Goal: Transaction & Acquisition: Purchase product/service

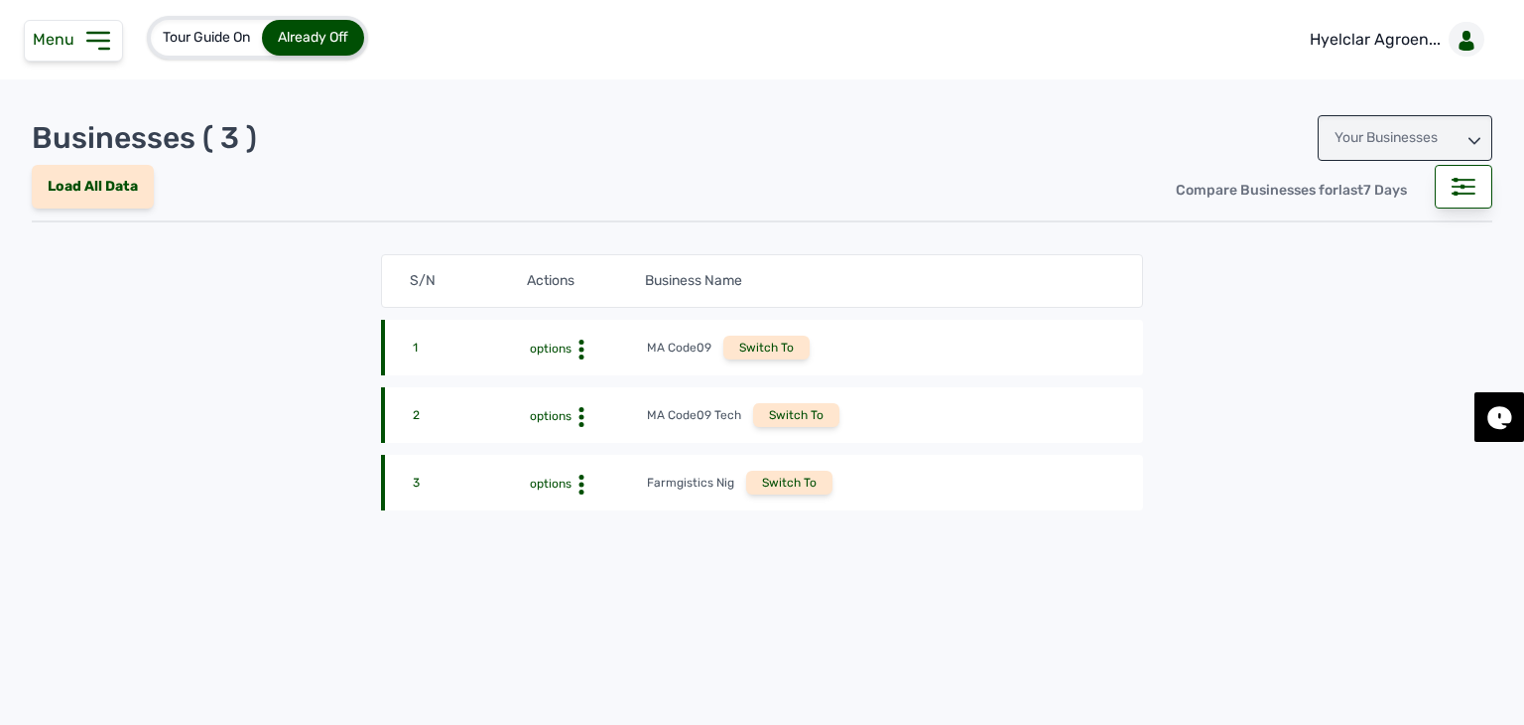
click at [1388, 151] on div "Your Businesses" at bounding box center [1405, 138] width 175 height 46
click at [1363, 231] on div "Invitations" at bounding box center [1405, 226] width 175 height 36
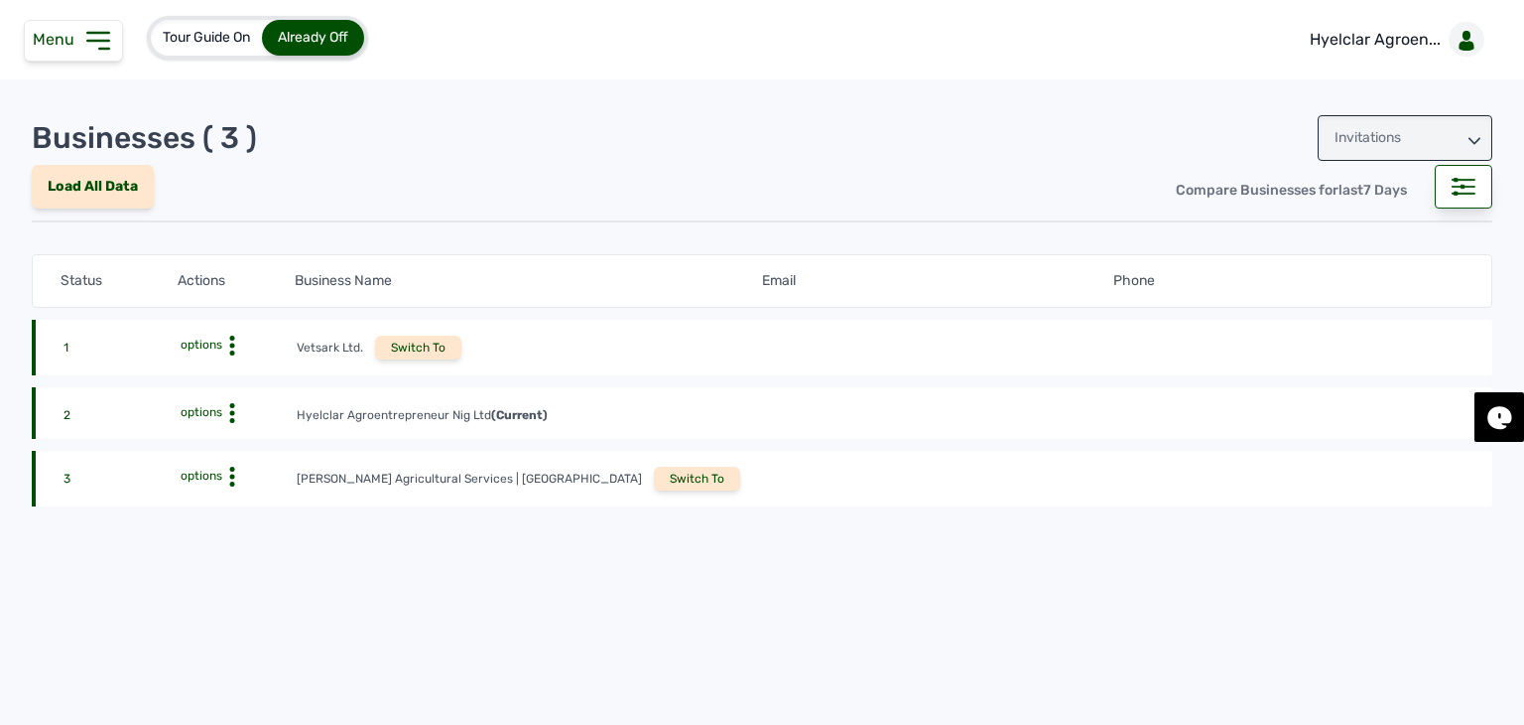
click at [654, 469] on div "Switch To" at bounding box center [697, 478] width 86 height 24
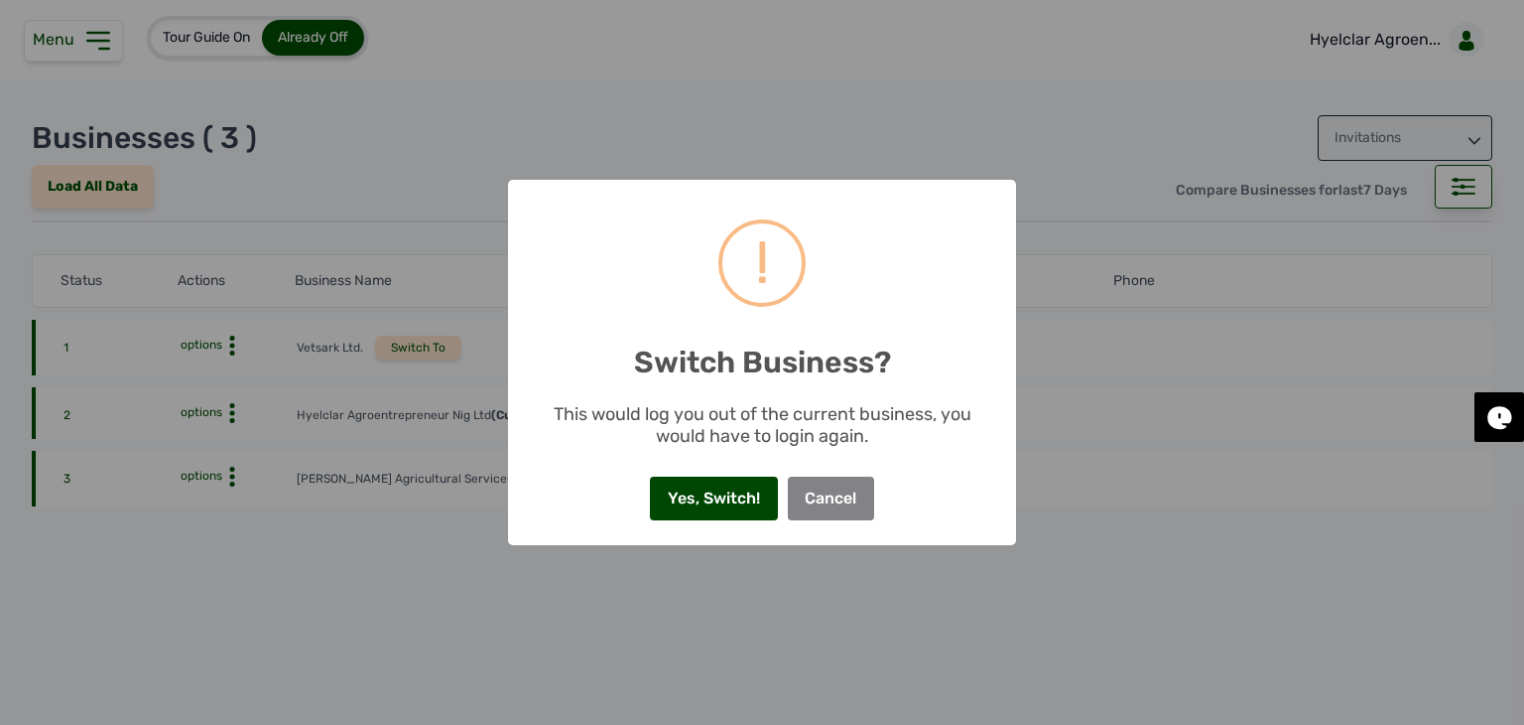
click at [745, 482] on button "Yes, Switch!" at bounding box center [713, 498] width 127 height 44
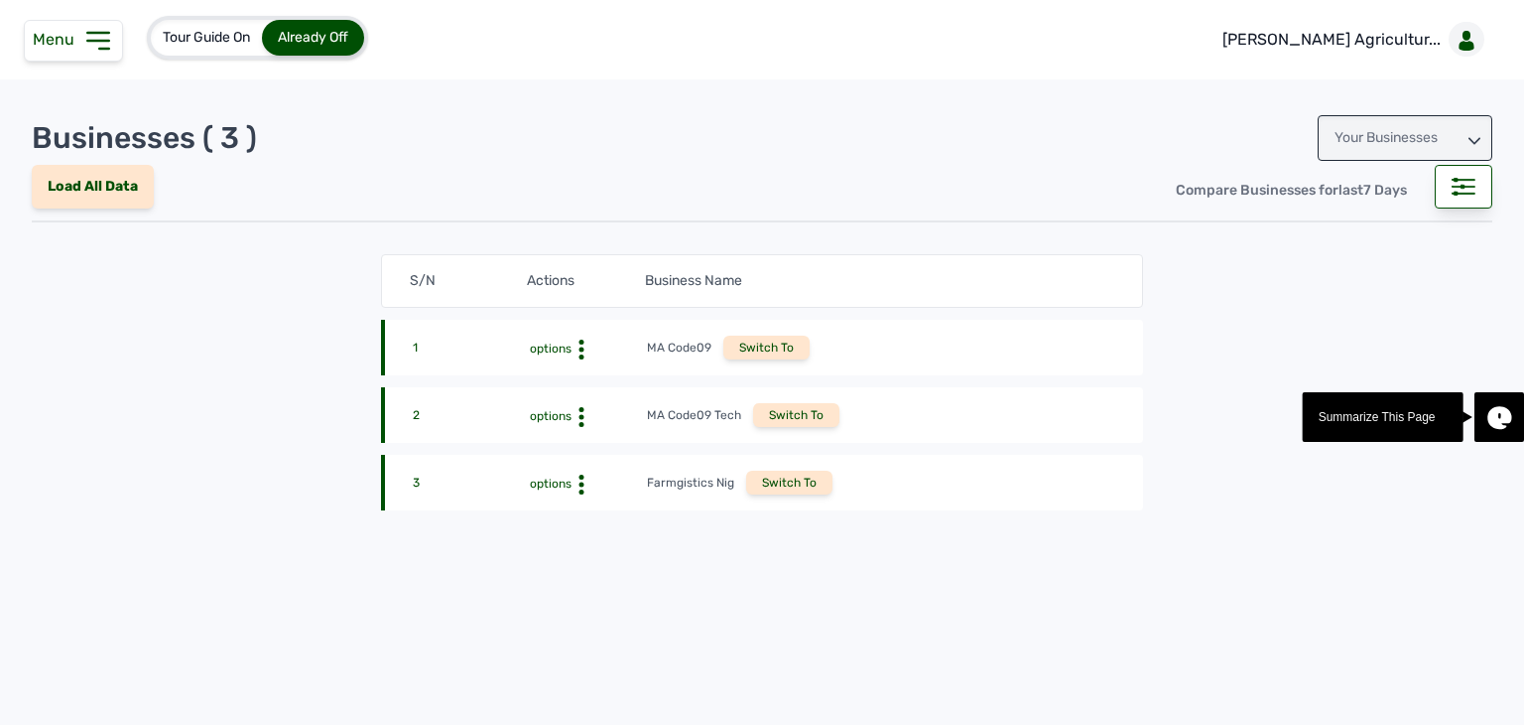
click at [99, 43] on icon at bounding box center [98, 41] width 32 height 32
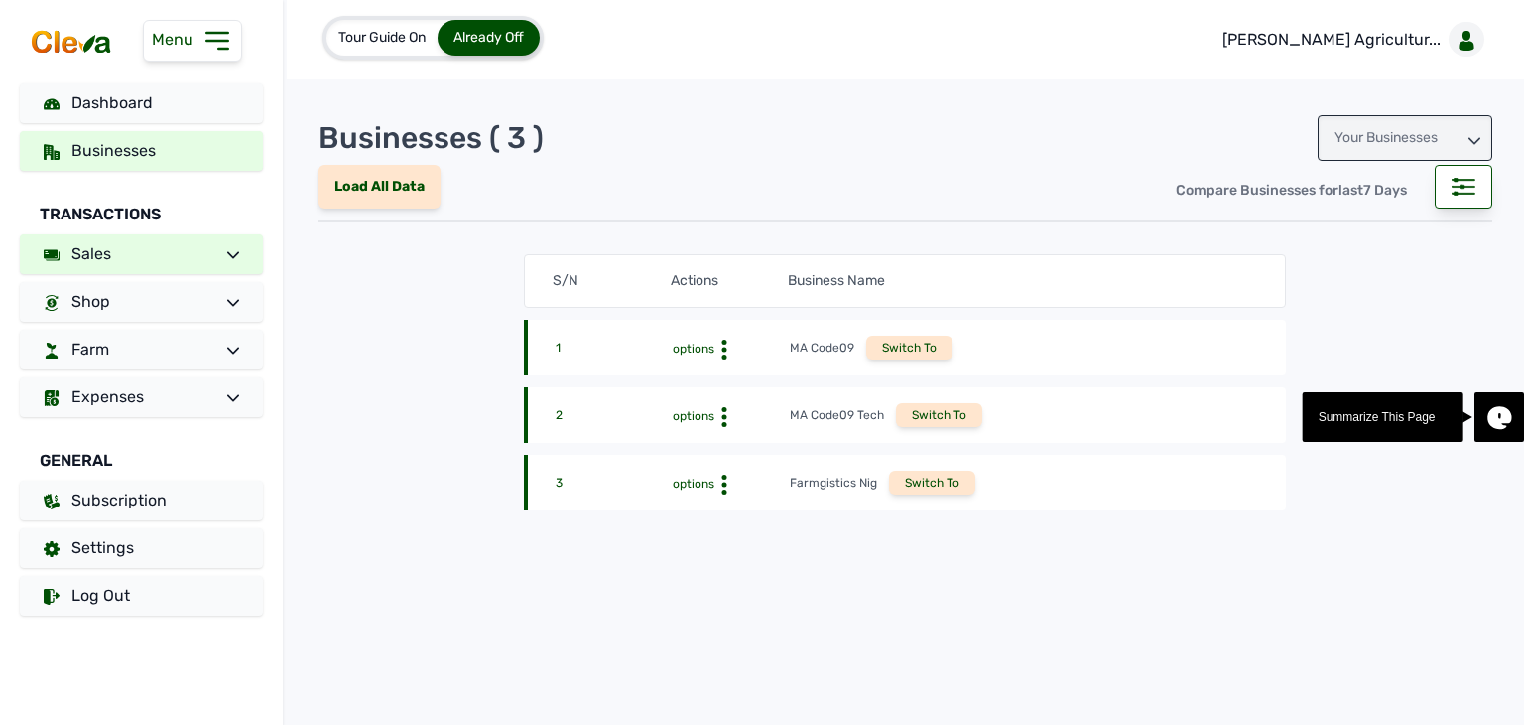
click at [138, 268] on link "Sales" at bounding box center [141, 254] width 243 height 40
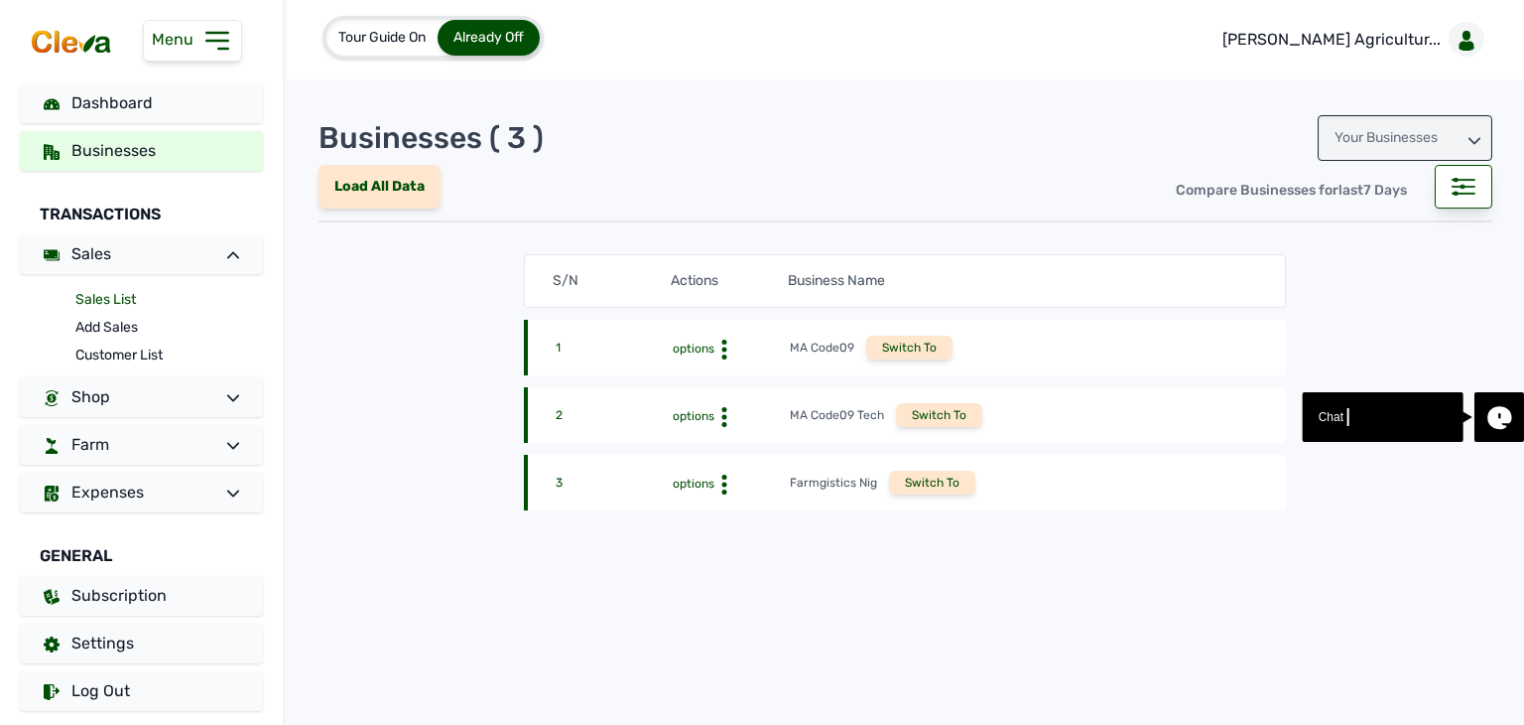
click at [122, 303] on link "Sales List" at bounding box center [169, 300] width 188 height 28
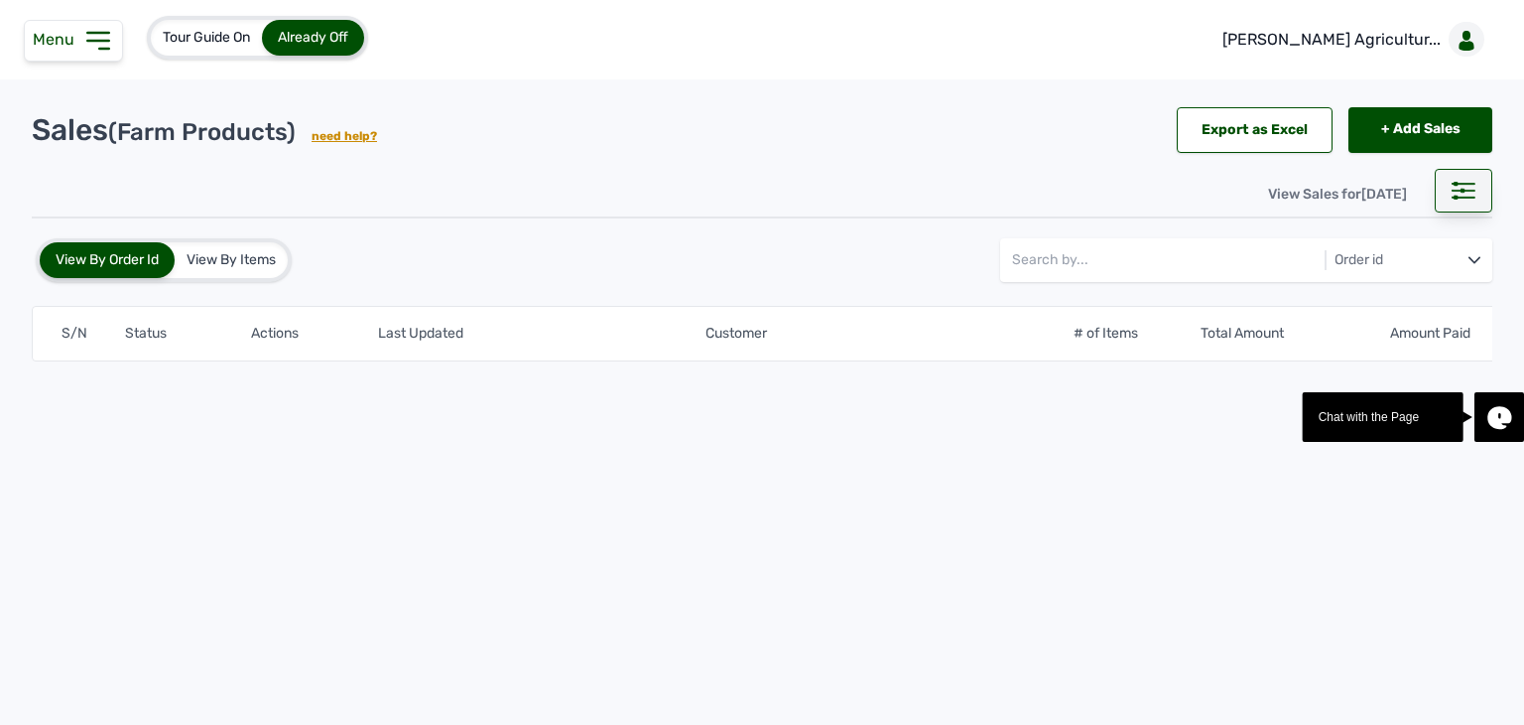
click at [1445, 180] on div at bounding box center [1464, 191] width 58 height 44
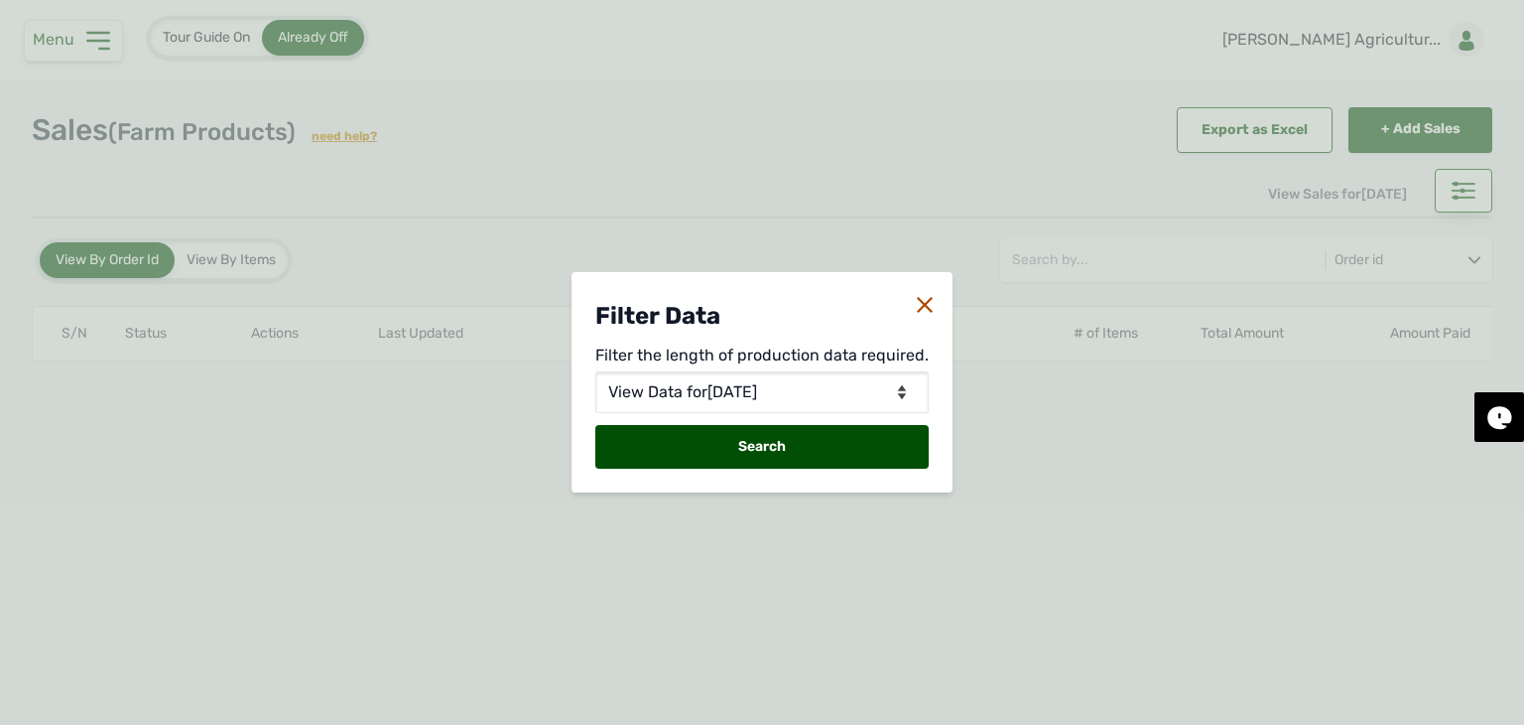
click at [740, 370] on div "Filter Data Filter the length of production data required. View Data for Today …" at bounding box center [762, 382] width 381 height 220
click at [735, 381] on select "View Data for [DATE] View Data in Days View Data in Months View Data in Between…" at bounding box center [761, 392] width 333 height 42
select select "Days"
click at [597, 371] on select "View Data for Today View Data in Days View Data in Months View Data in Between …" at bounding box center [761, 392] width 333 height 42
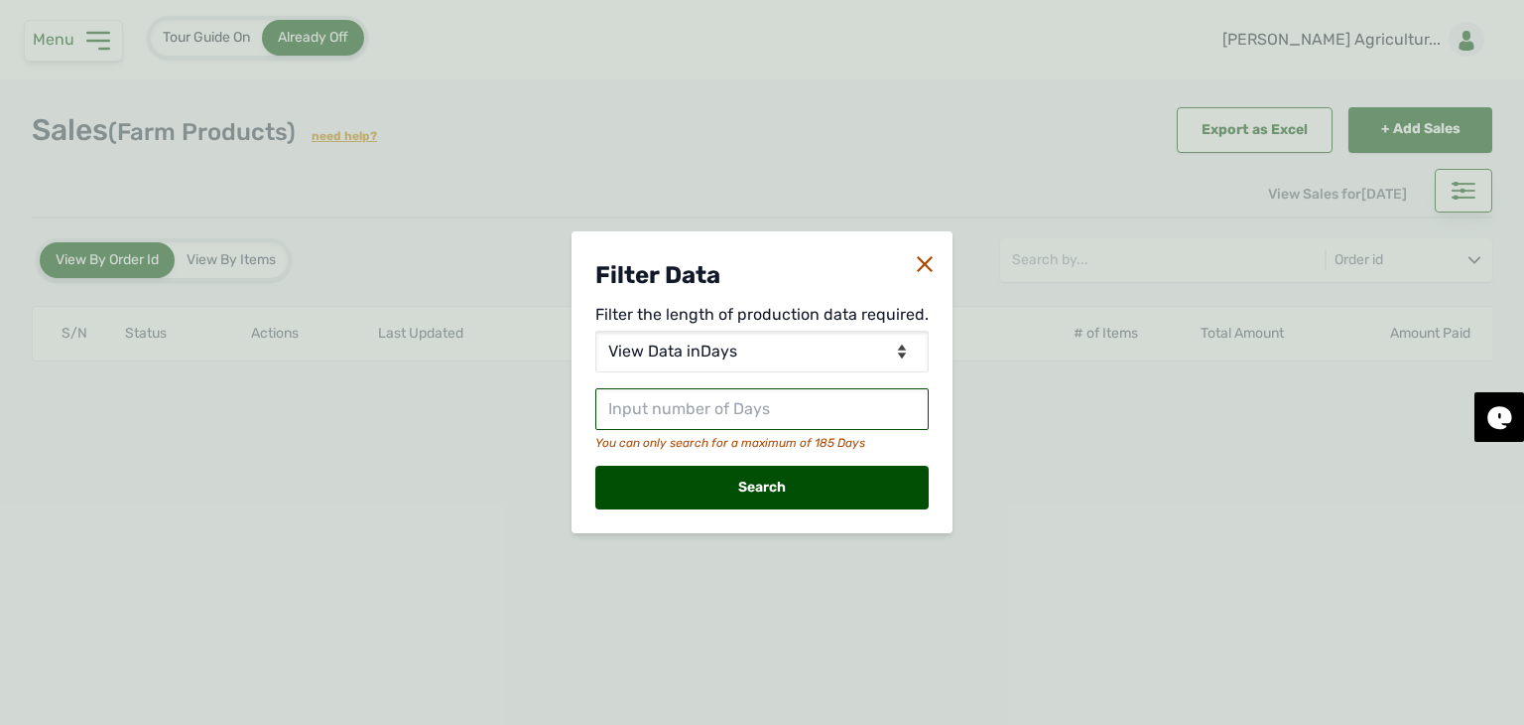
click at [664, 398] on input "text" at bounding box center [761, 409] width 333 height 42
type input "30"
click at [684, 489] on div "Search" at bounding box center [761, 487] width 333 height 44
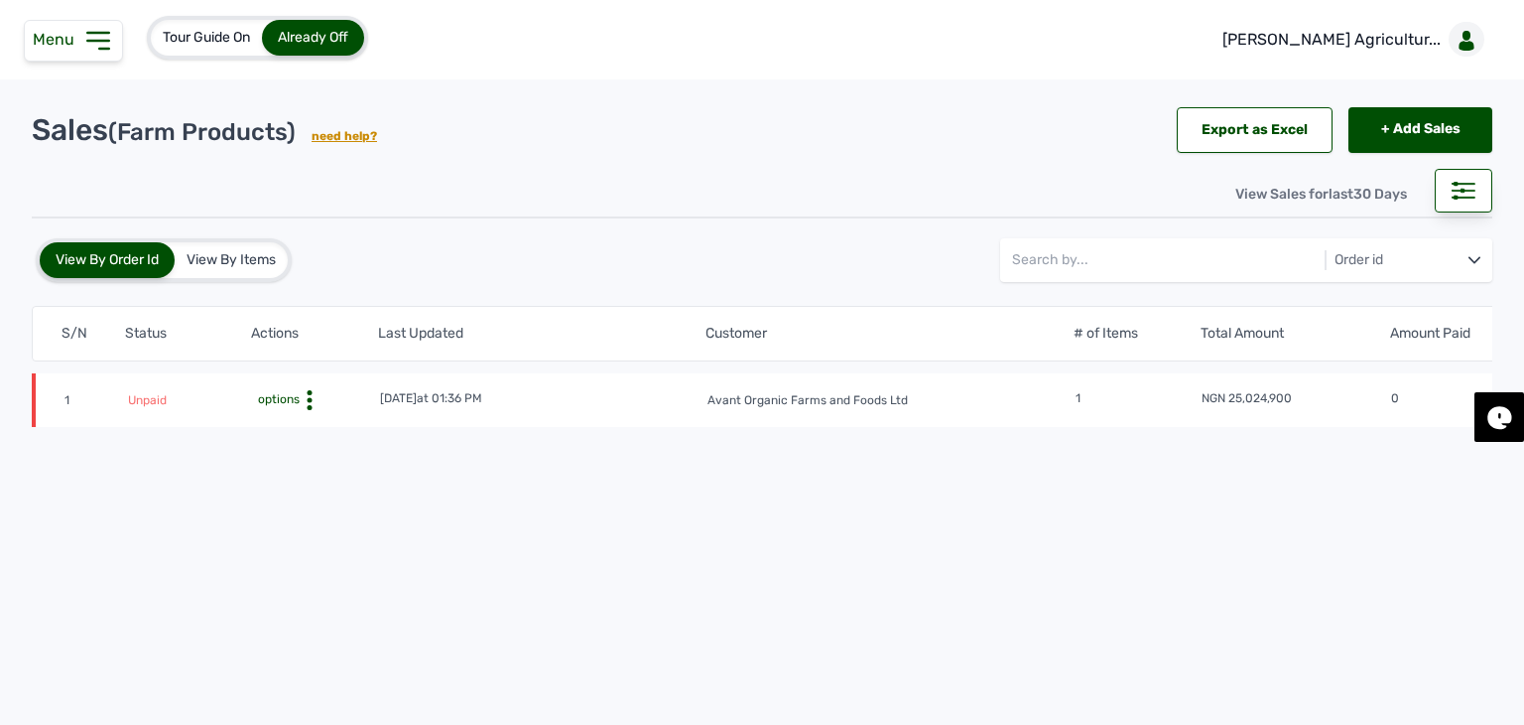
click at [282, 399] on span "options" at bounding box center [277, 399] width 46 height 14
click at [304, 454] on div "Invoice" at bounding box center [314, 455] width 125 height 24
click at [1466, 178] on div at bounding box center [1464, 191] width 58 height 44
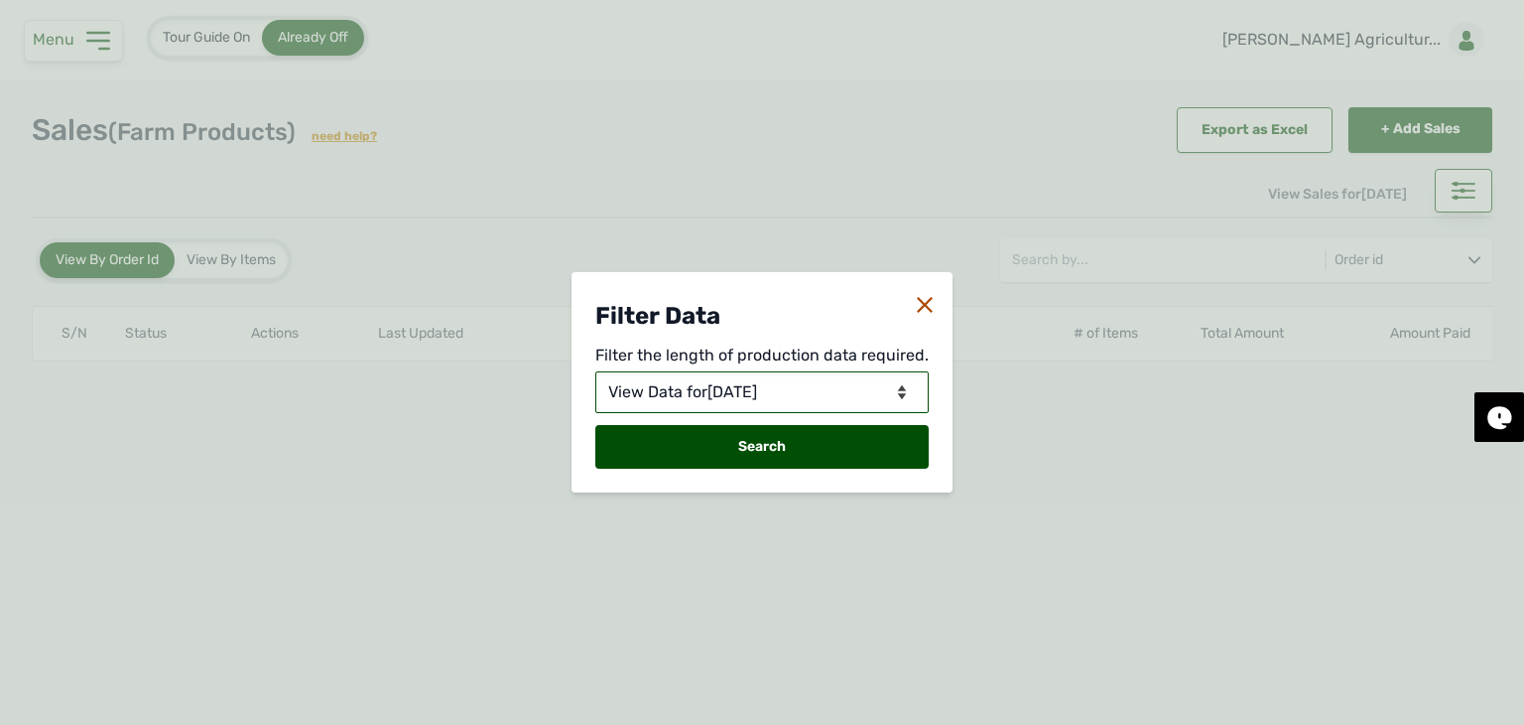
click at [779, 388] on select "View Data for Today View Data in Days View Data in Months View Data in Between …" at bounding box center [761, 392] width 333 height 42
select select "Days"
click at [597, 371] on select "View Data for Today View Data in Days View Data in Months View Data in Between …" at bounding box center [761, 392] width 333 height 42
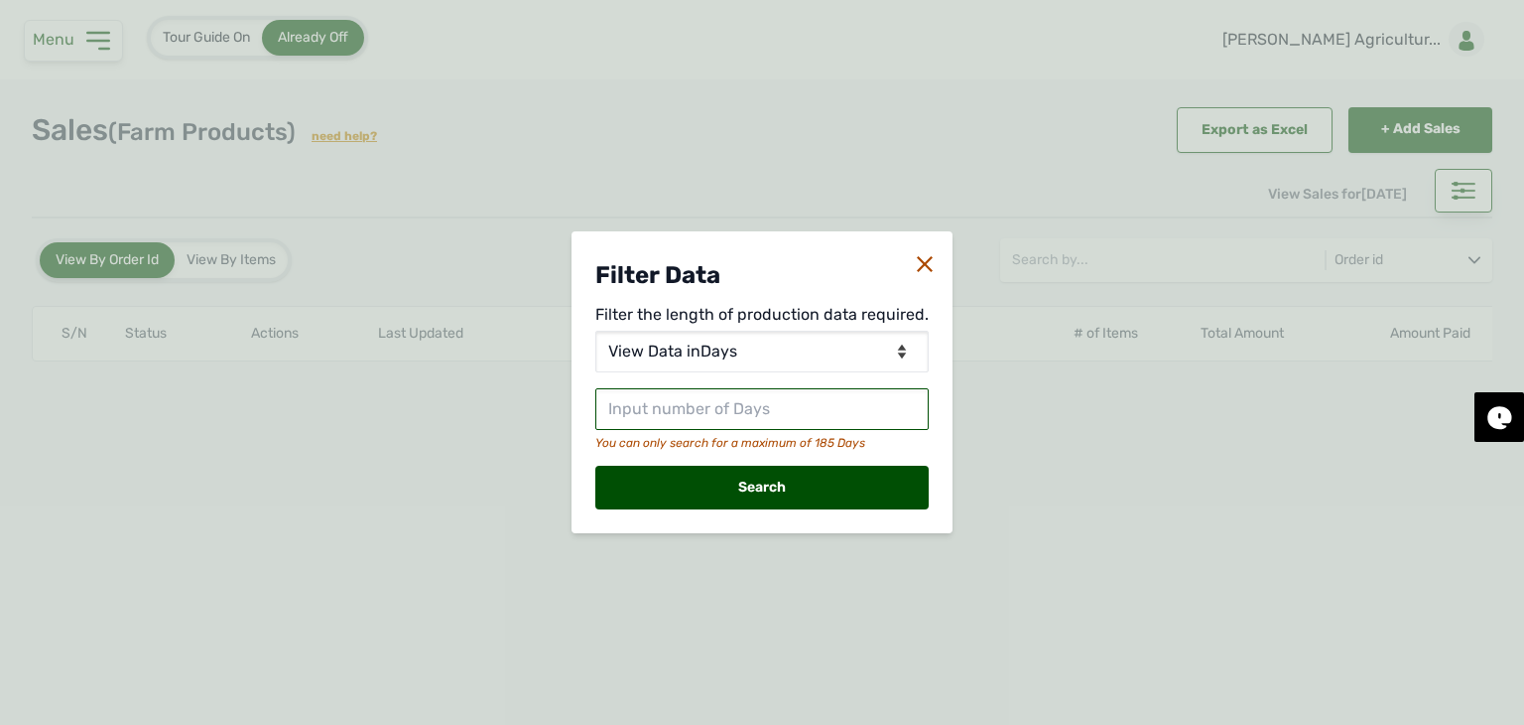
click at [706, 407] on input "text" at bounding box center [761, 409] width 333 height 42
type input "30"
click at [719, 508] on div "Search" at bounding box center [761, 487] width 333 height 44
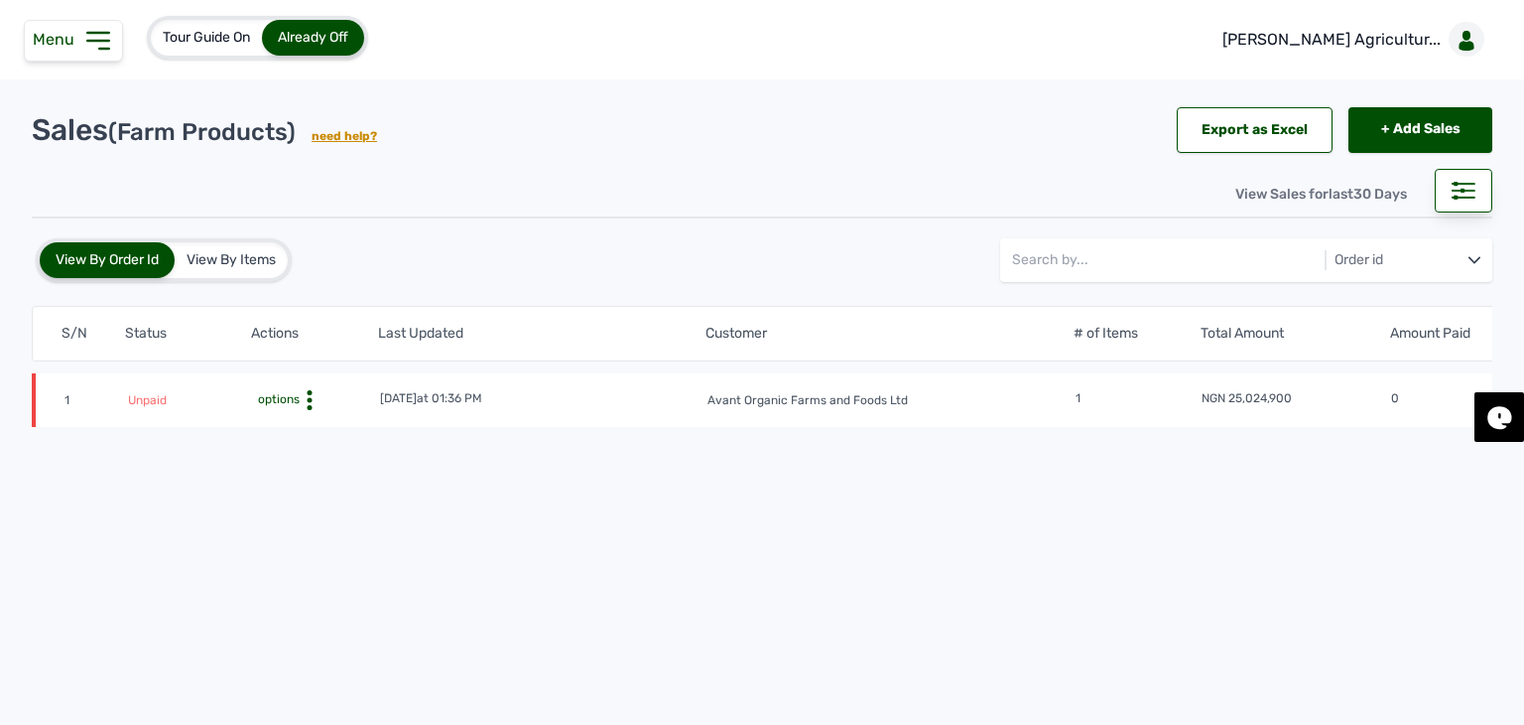
click at [302, 402] on icon at bounding box center [310, 400] width 20 height 20
click at [306, 475] on div "Edit" at bounding box center [314, 478] width 125 height 24
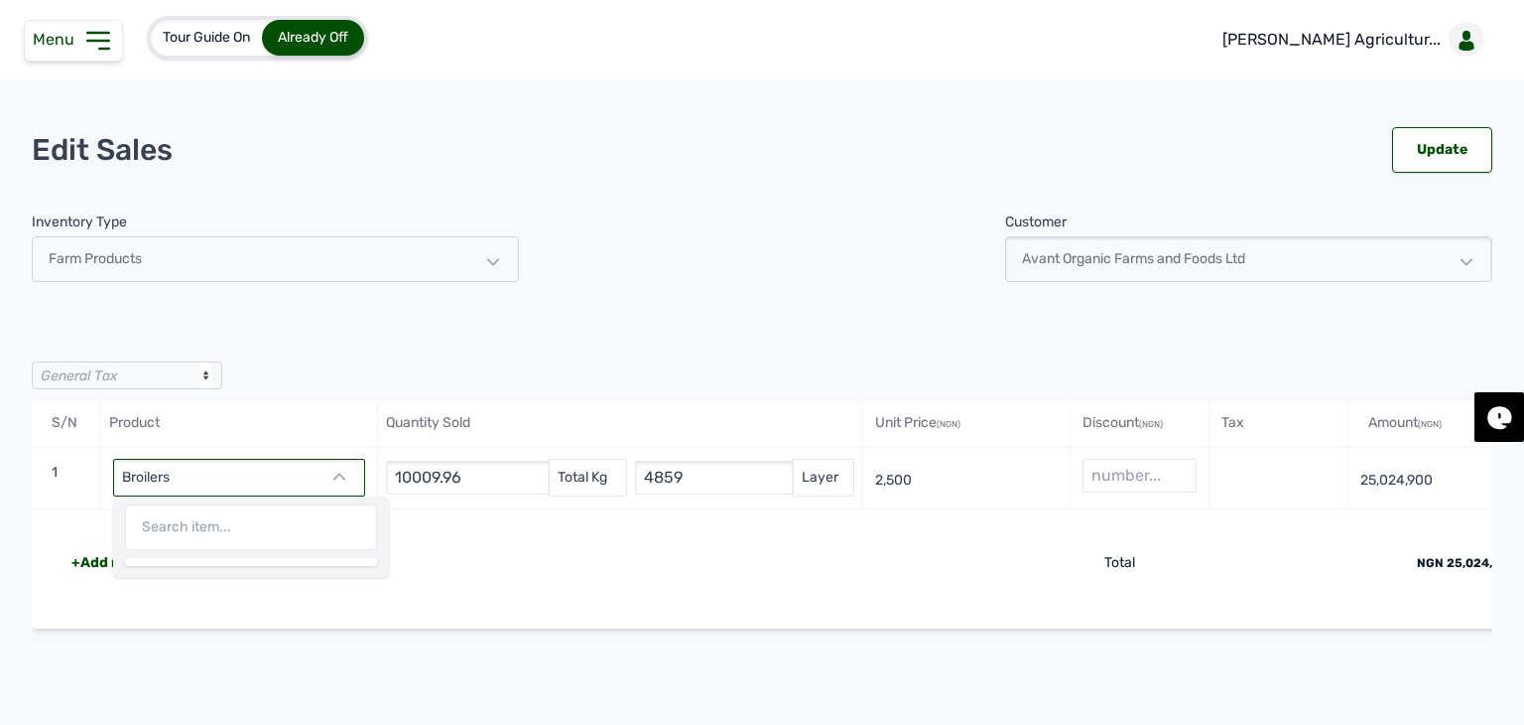
click at [460, 386] on div "General Tax S/N Product Quantity Sold Unit Price (NGN) Discount (NGN) Tax Amoun…" at bounding box center [762, 554] width 1461 height 434
click at [329, 477] on div "Broilers" at bounding box center [239, 478] width 252 height 38
click at [88, 44] on icon at bounding box center [98, 41] width 32 height 32
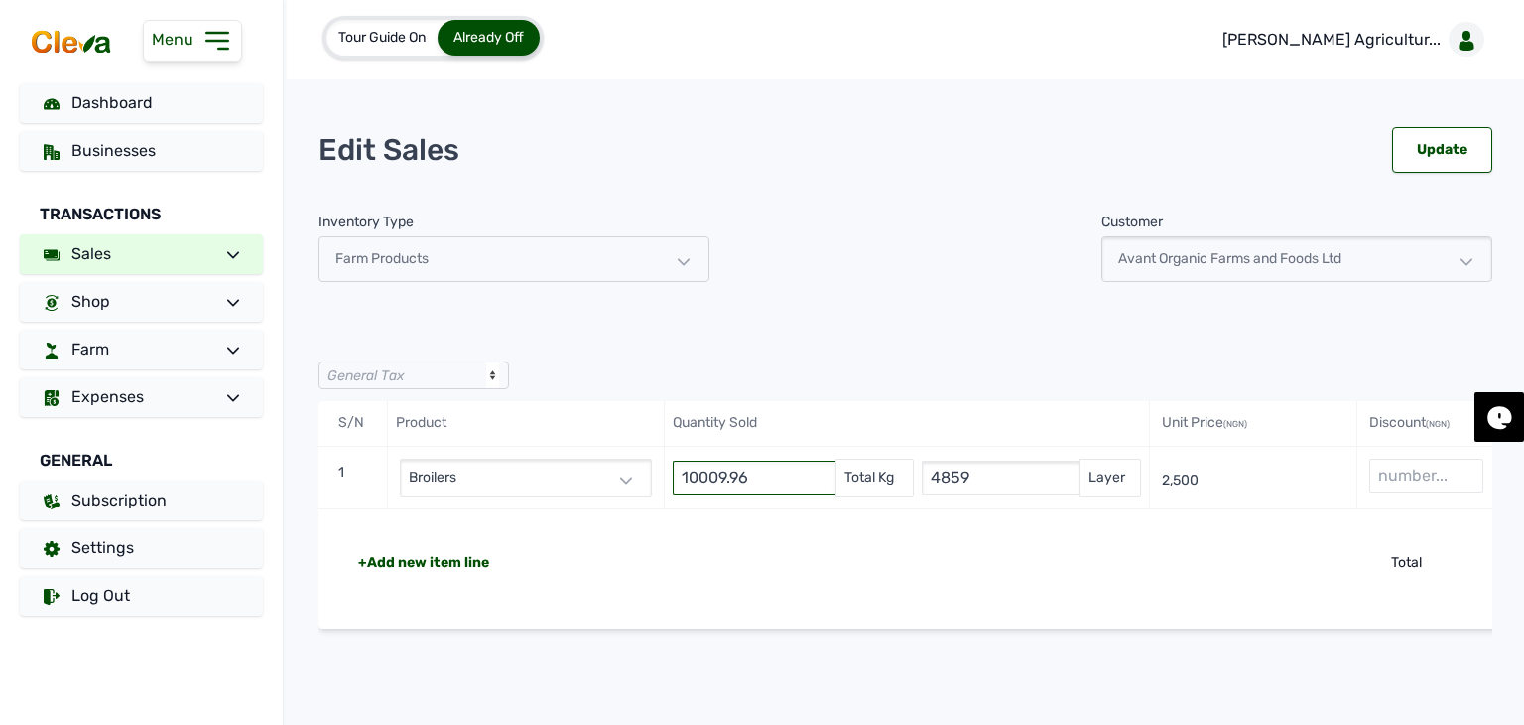
click at [734, 470] on input "10009.96" at bounding box center [754, 478] width 163 height 34
click at [187, 271] on link "Sales" at bounding box center [141, 254] width 243 height 40
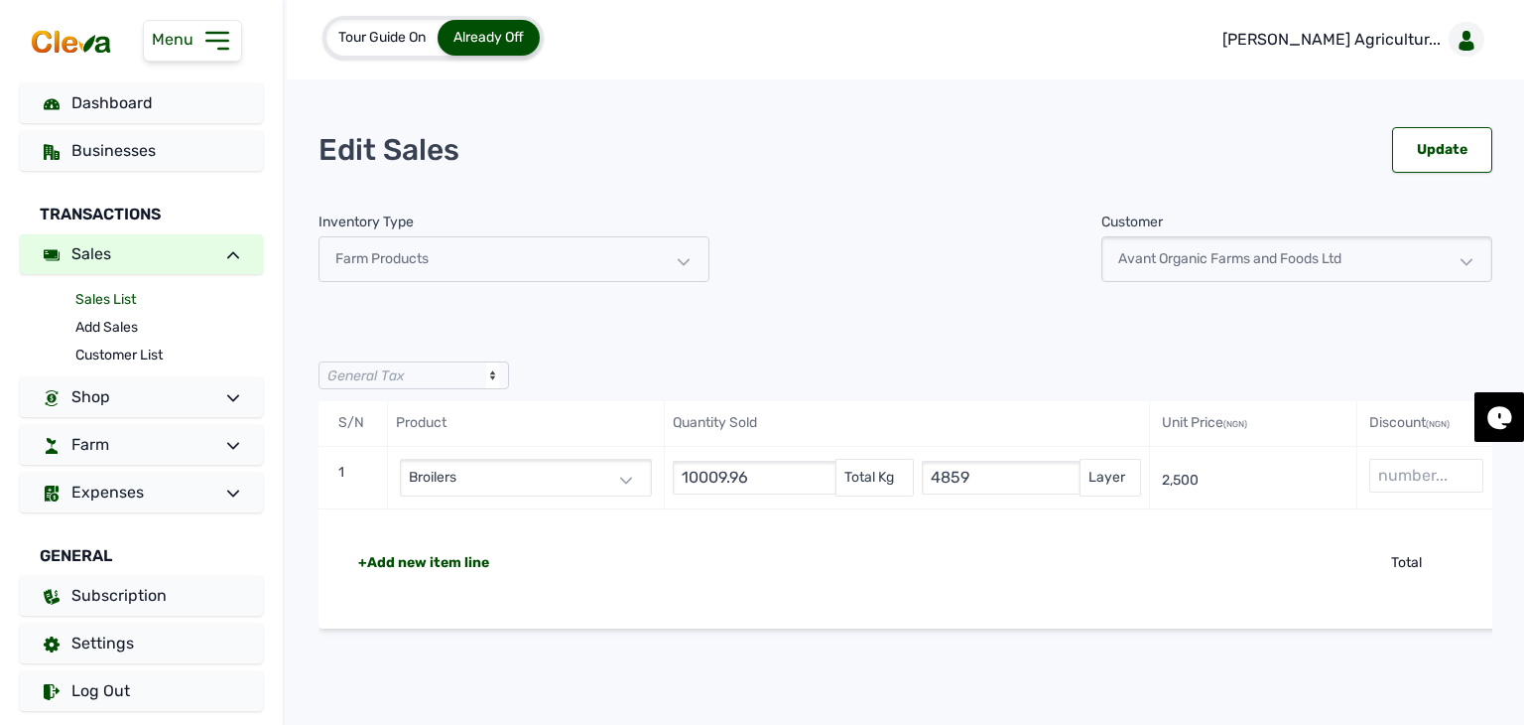
click at [112, 303] on link "Sales List" at bounding box center [169, 300] width 188 height 28
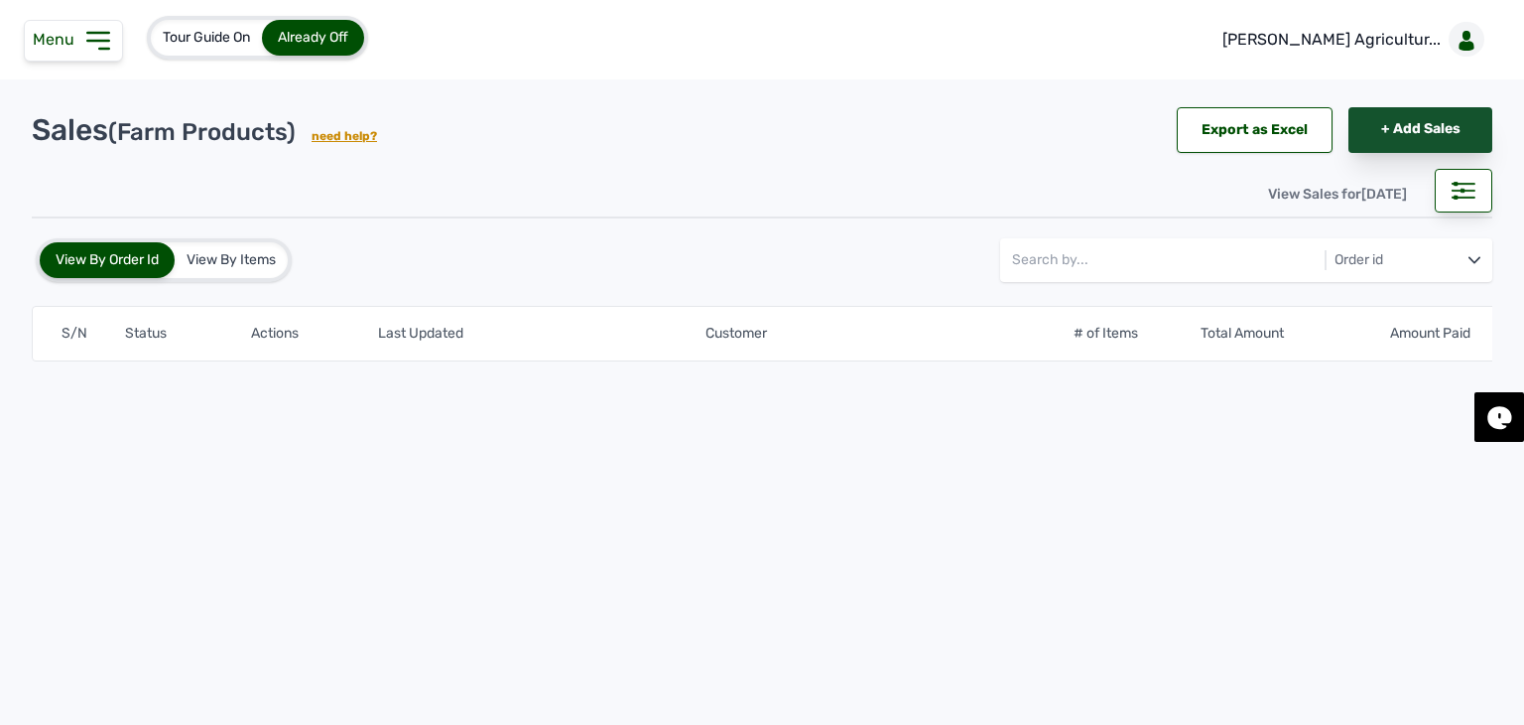
click at [1383, 132] on link "+ Add Sales" at bounding box center [1421, 130] width 144 height 46
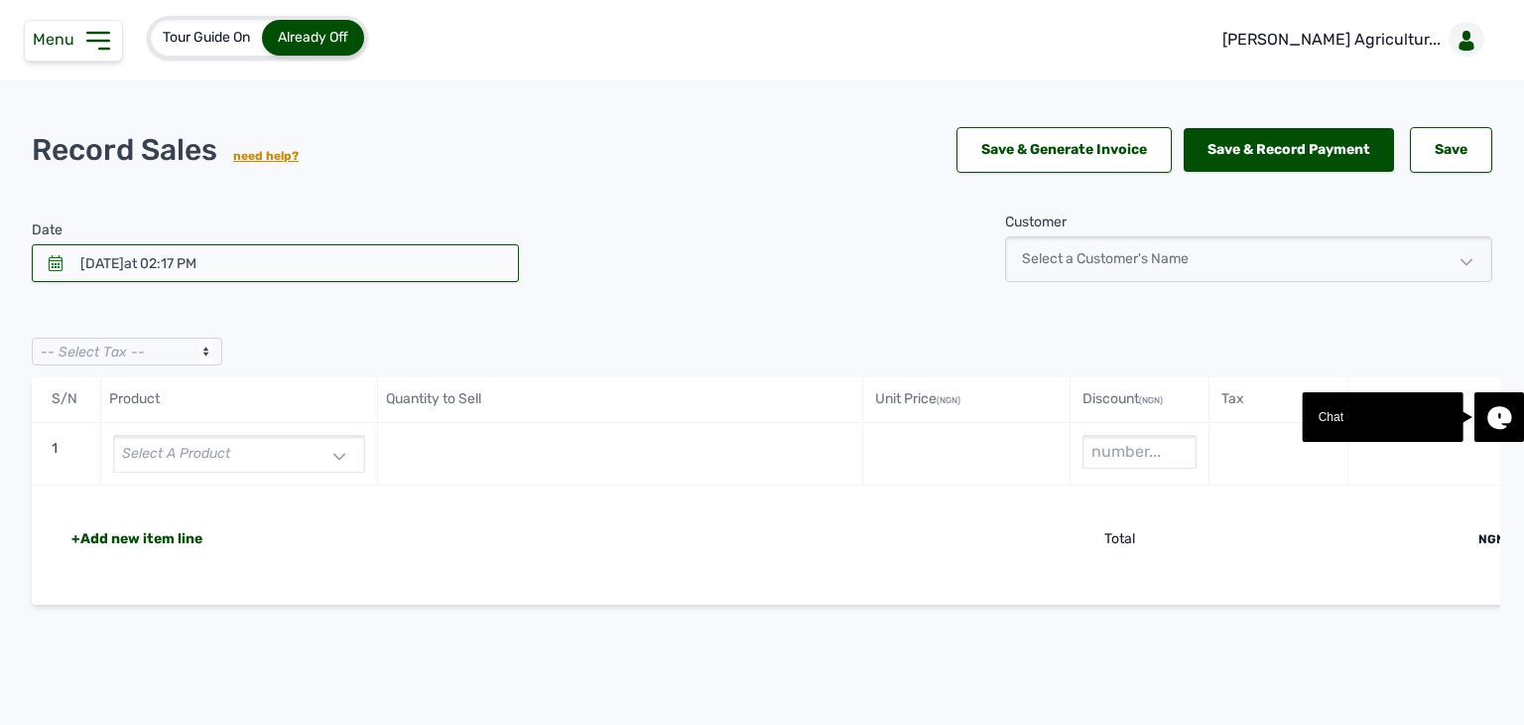
click at [325, 267] on div at bounding box center [275, 263] width 487 height 38
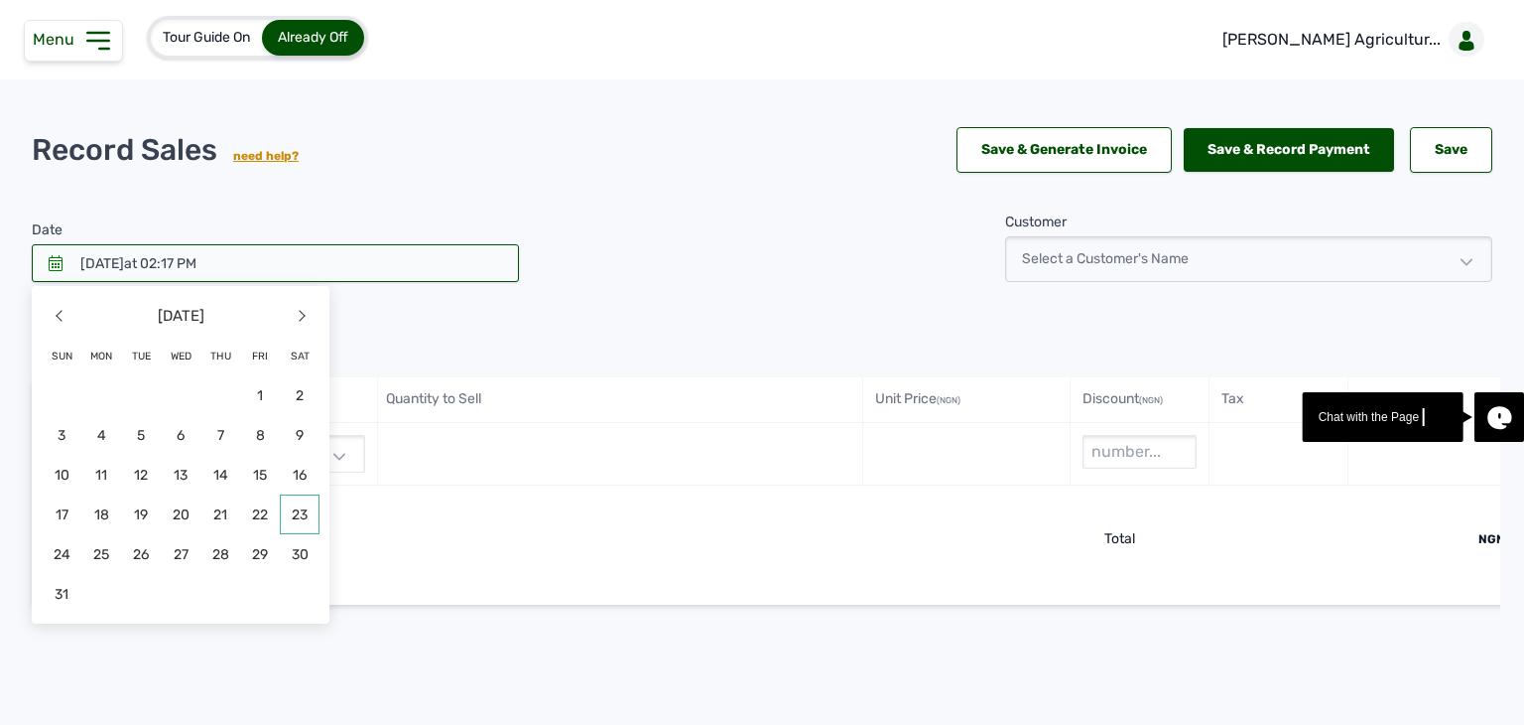
click at [305, 514] on span "23" at bounding box center [300, 514] width 40 height 40
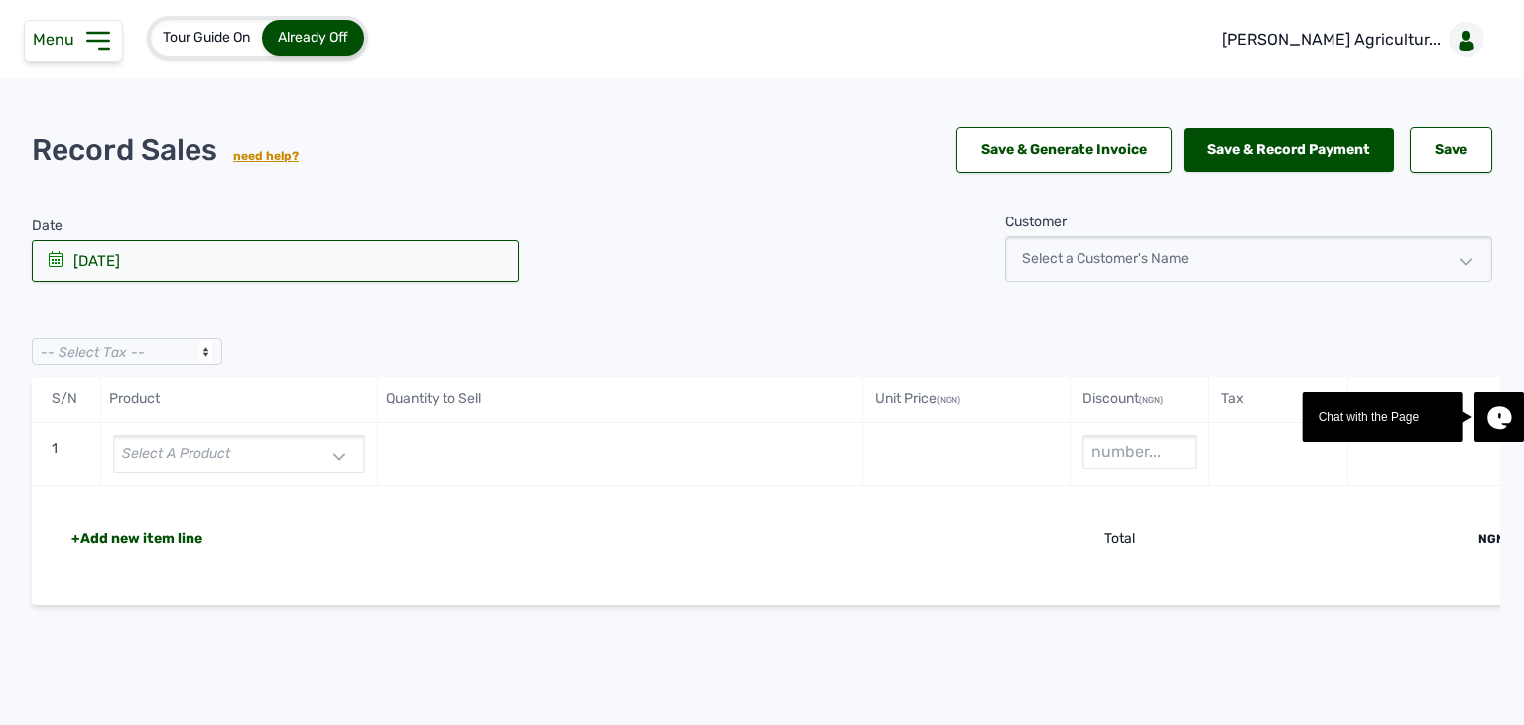
click at [250, 450] on div "Select a product" at bounding box center [239, 454] width 252 height 38
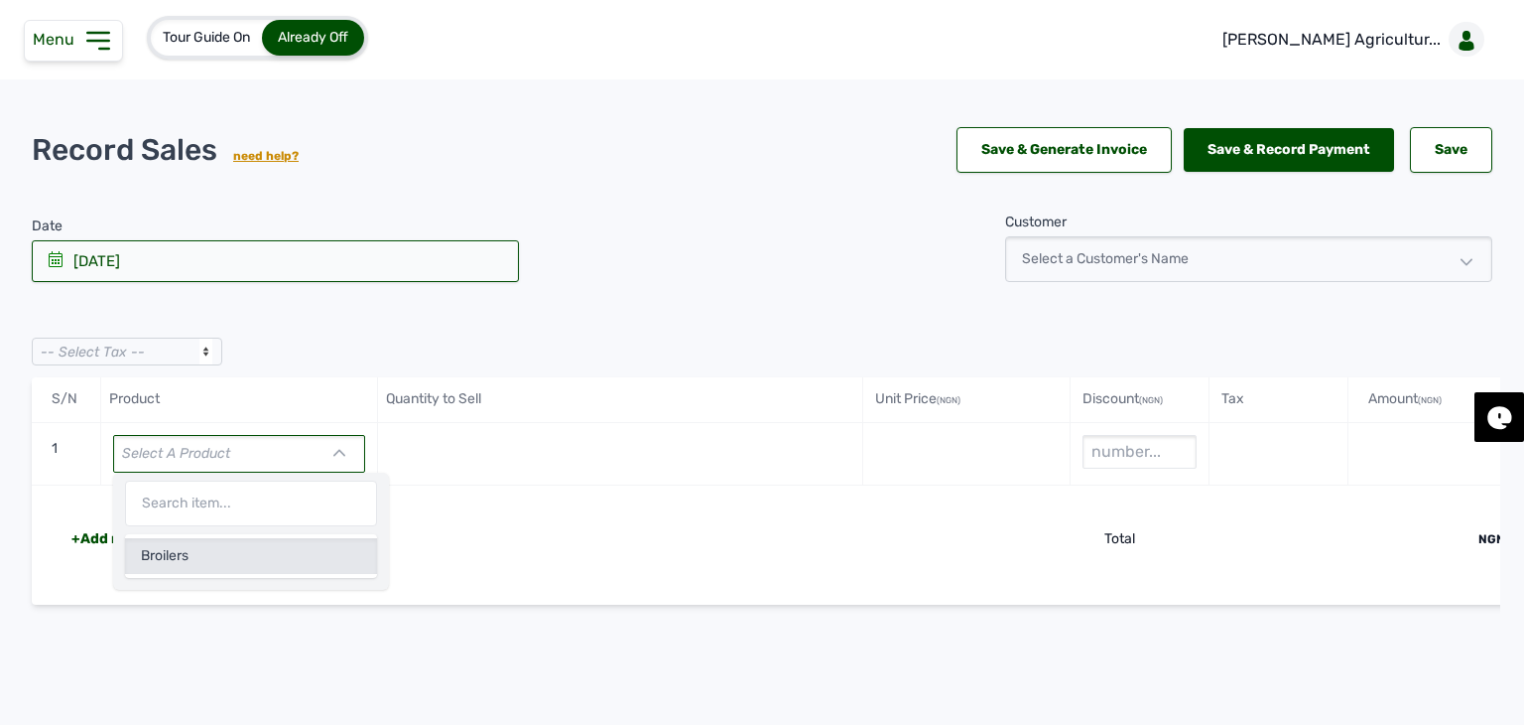
click at [222, 553] on div "Broilers" at bounding box center [251, 556] width 252 height 36
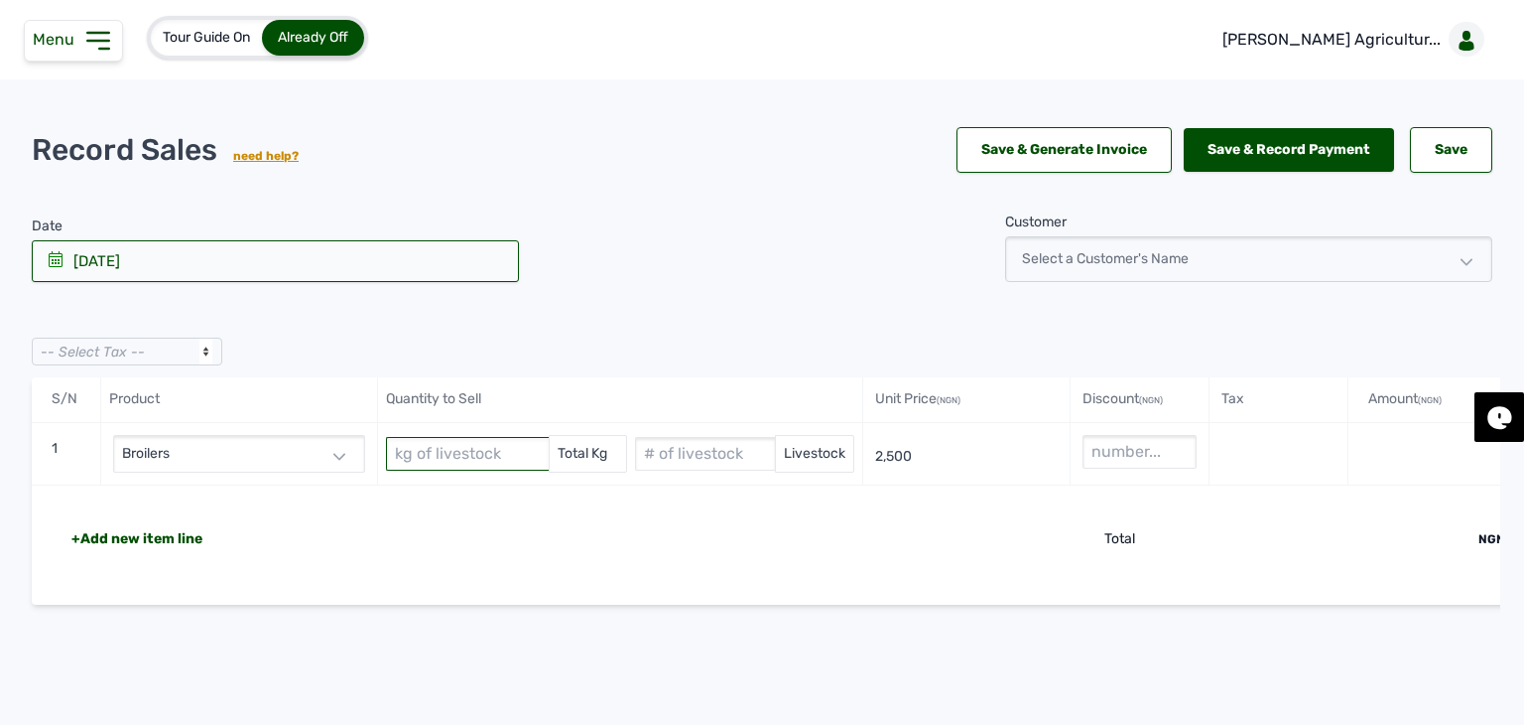
click at [482, 441] on input "text" at bounding box center [467, 454] width 163 height 34
paste input "10009.96"
type input "10009.96"
click at [687, 456] on input "text" at bounding box center [705, 454] width 140 height 34
paste input "4859"
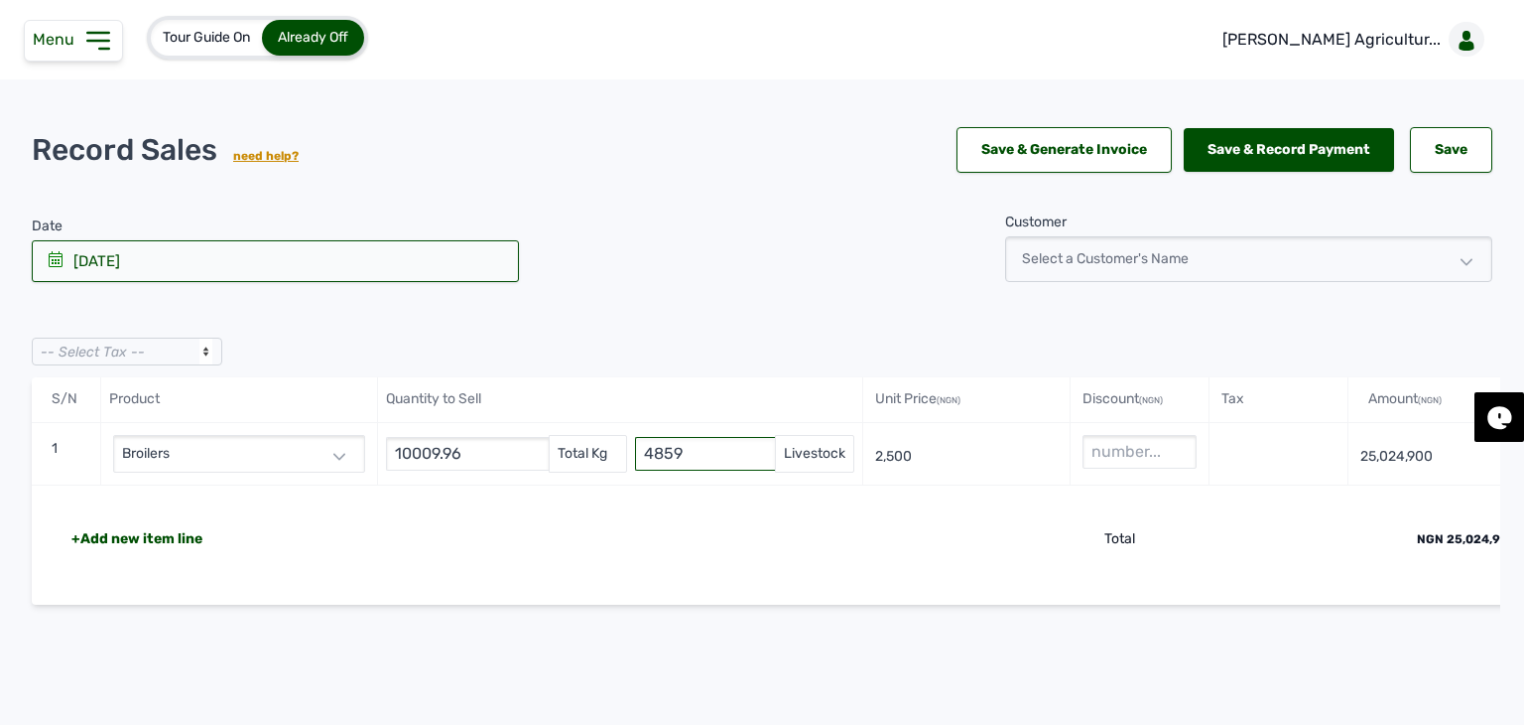
type input "4859"
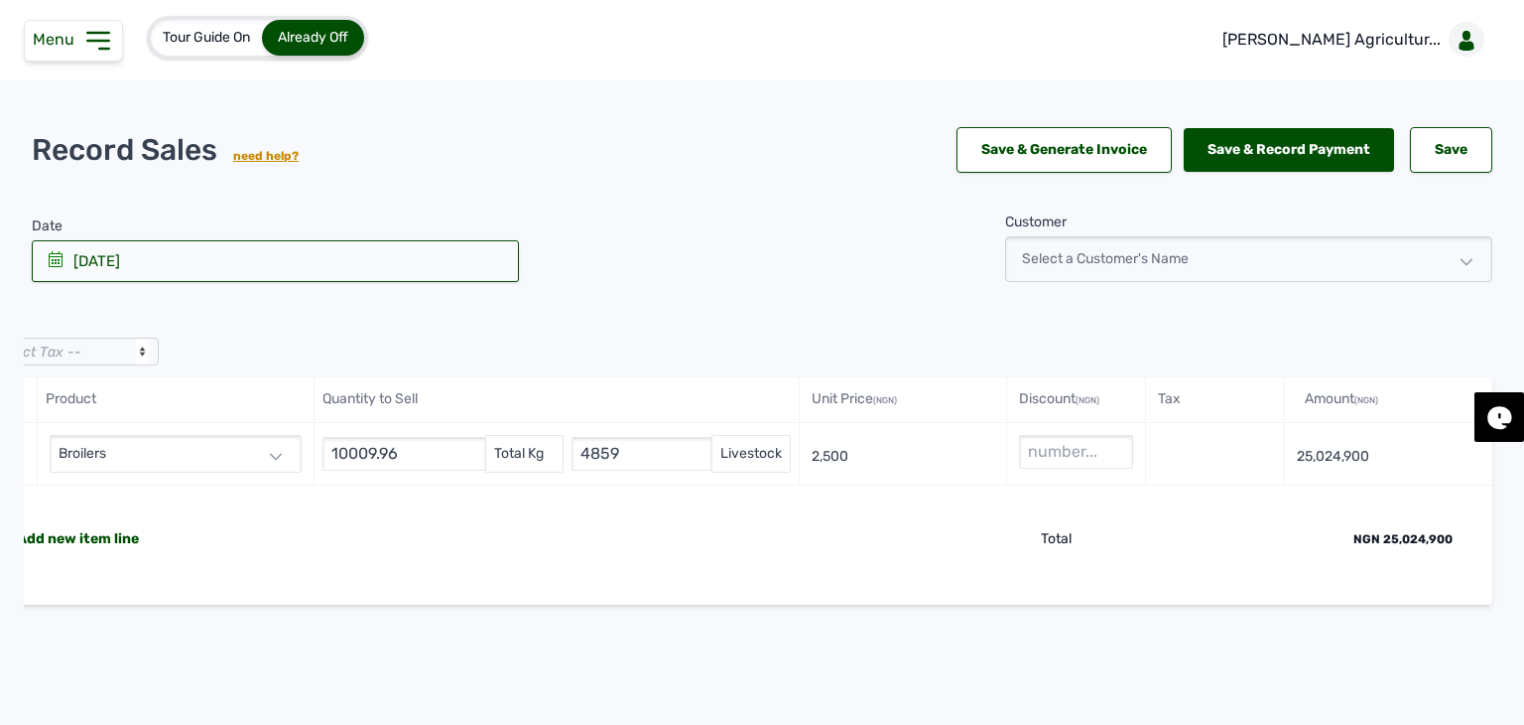
click at [1291, 276] on div "Select a Customer's Name" at bounding box center [1248, 259] width 487 height 46
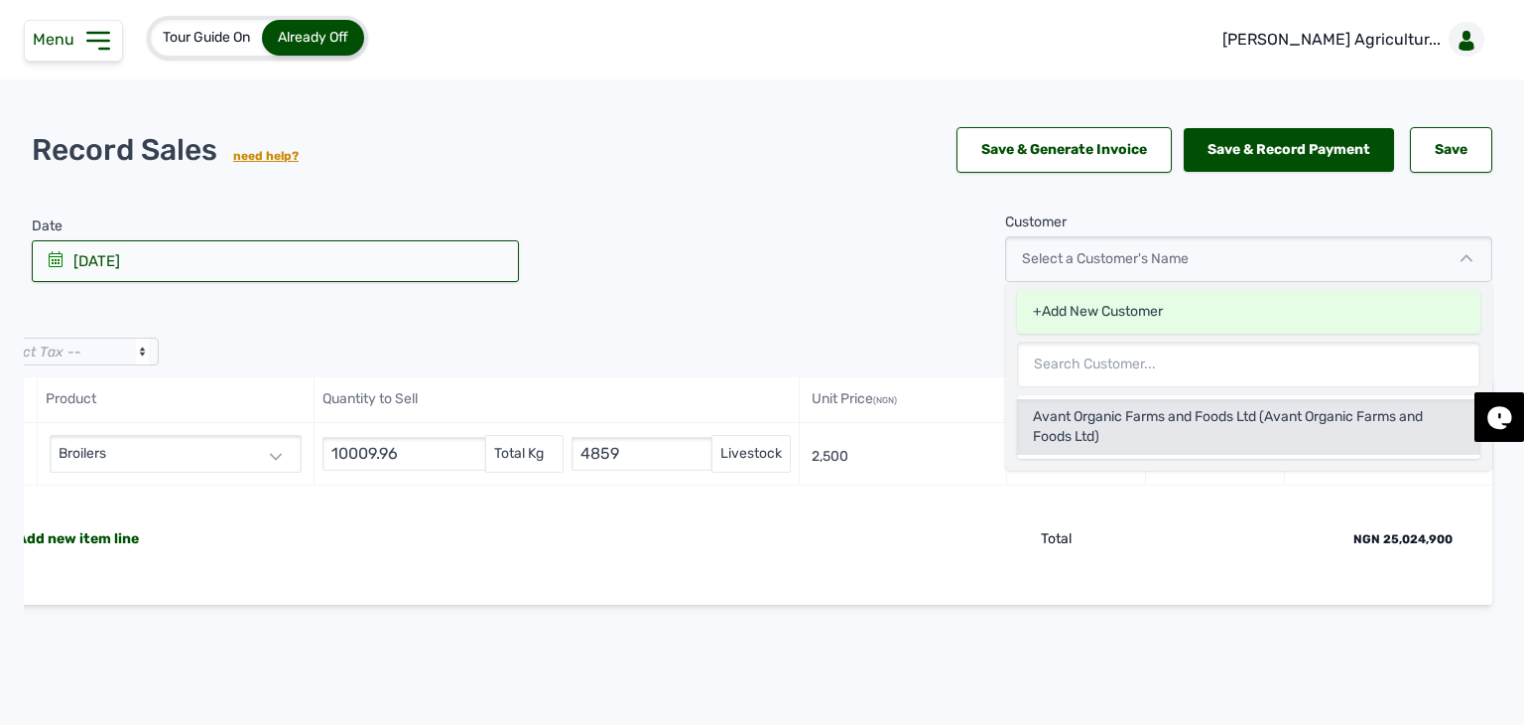
click at [1179, 410] on div "Avant Organic Farms and Foods Ltd (Avant Organic Farms and Foods Ltd)" at bounding box center [1248, 427] width 463 height 56
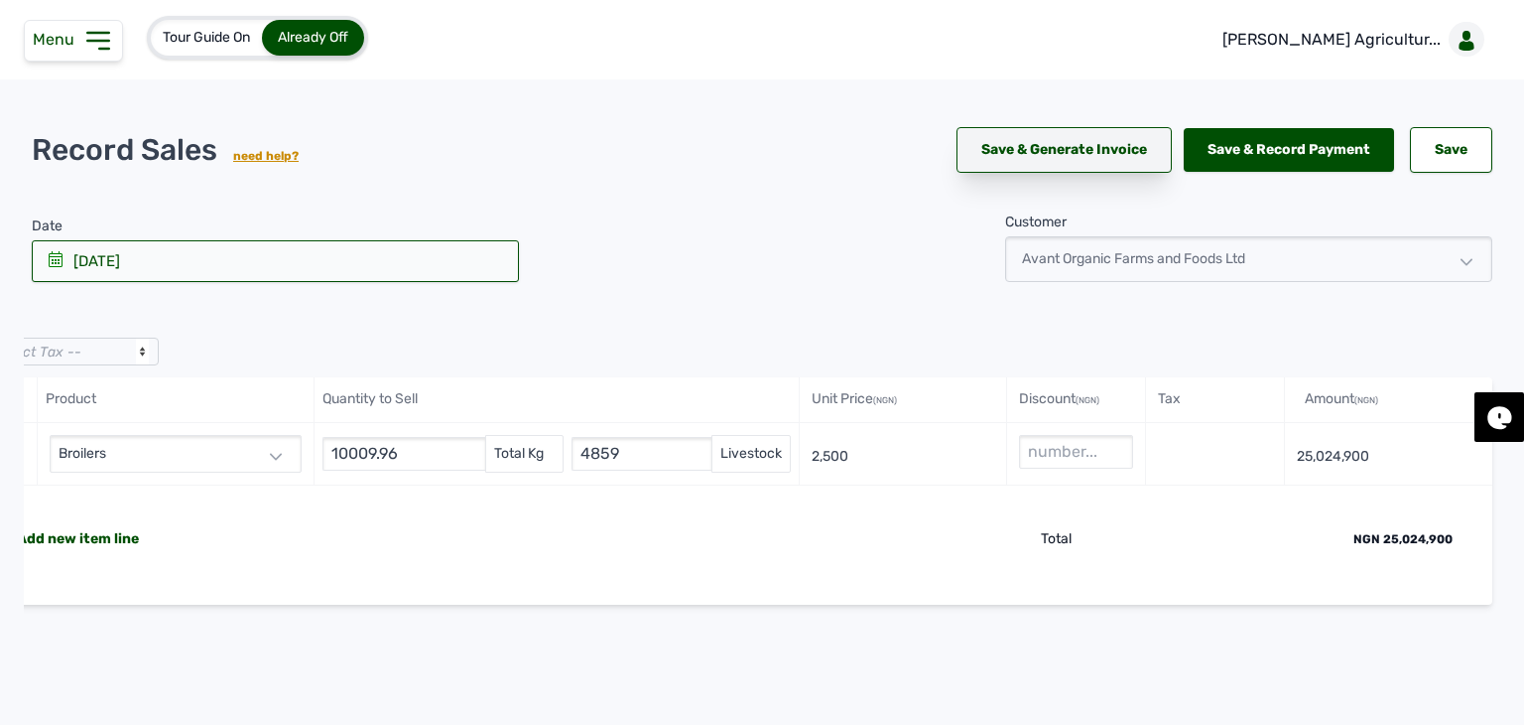
click at [1088, 152] on link "Save & Generate Invoice" at bounding box center [1064, 150] width 215 height 46
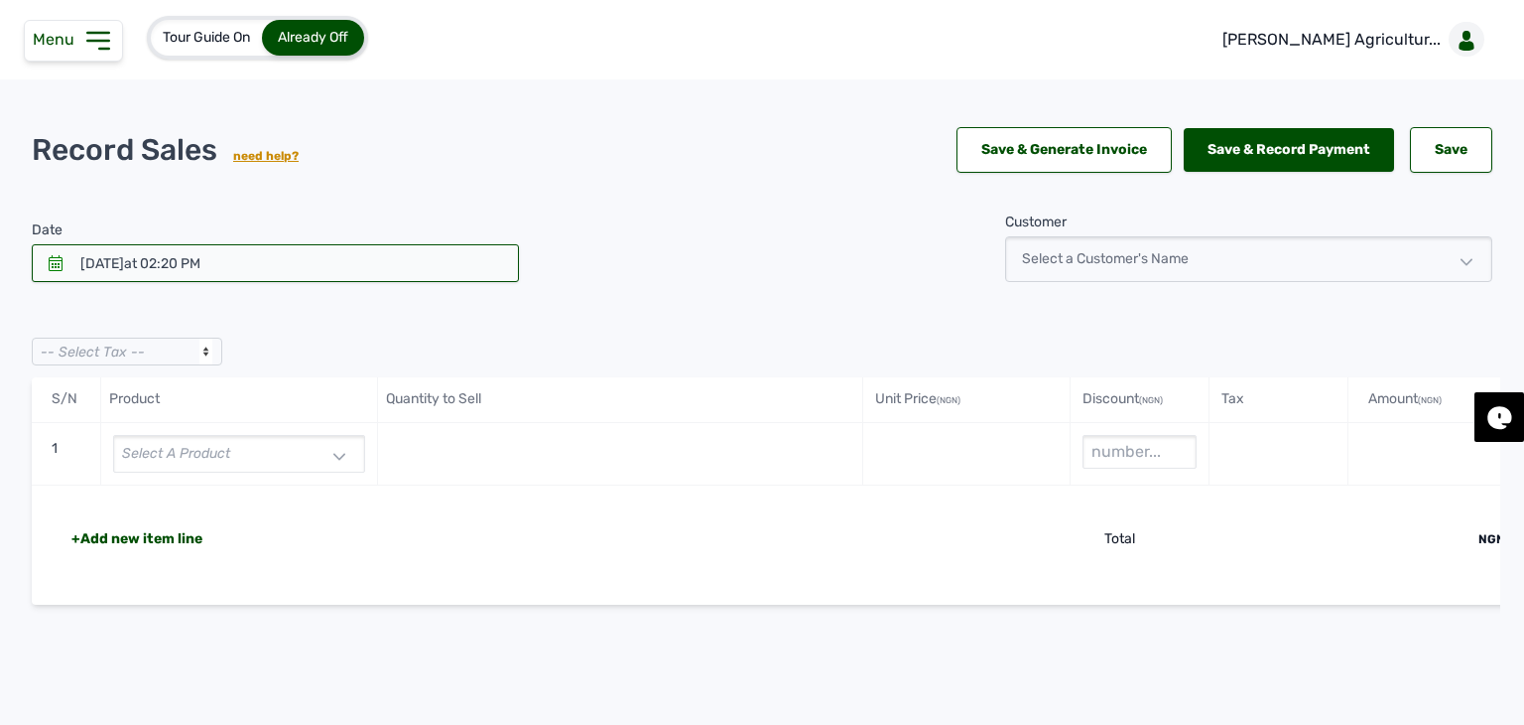
click at [72, 44] on span "Menu" at bounding box center [58, 39] width 50 height 19
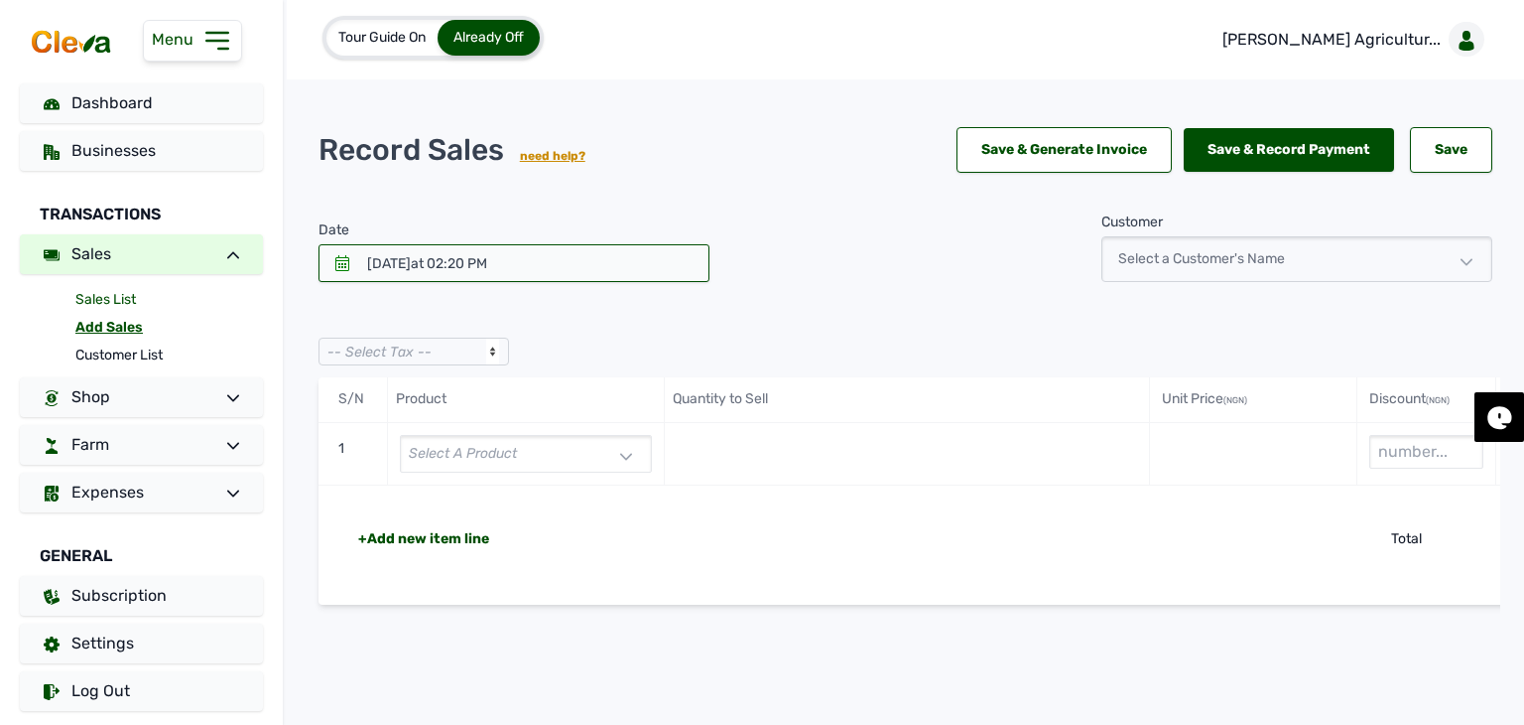
click at [107, 304] on link "Sales List" at bounding box center [169, 300] width 188 height 28
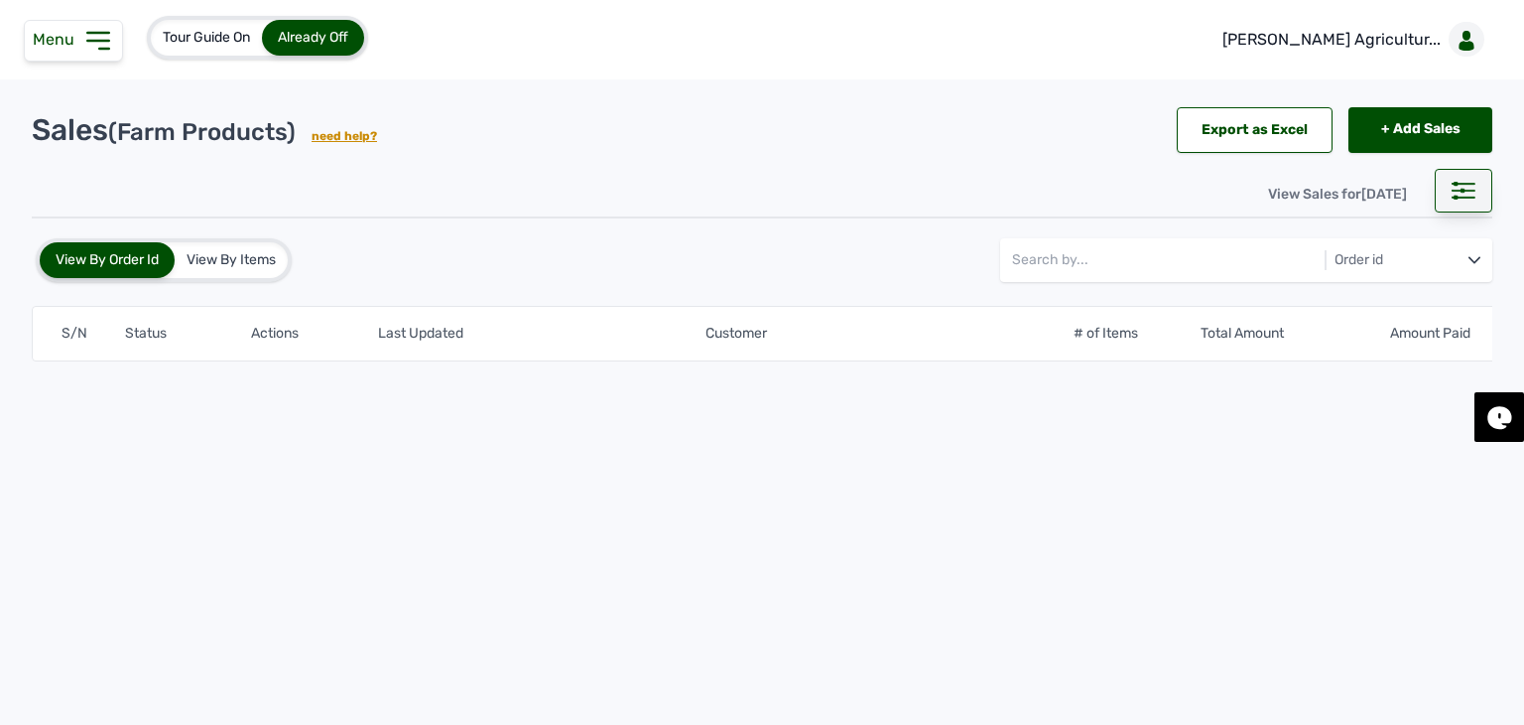
click at [1460, 197] on rect at bounding box center [1463, 197] width 23 height 1
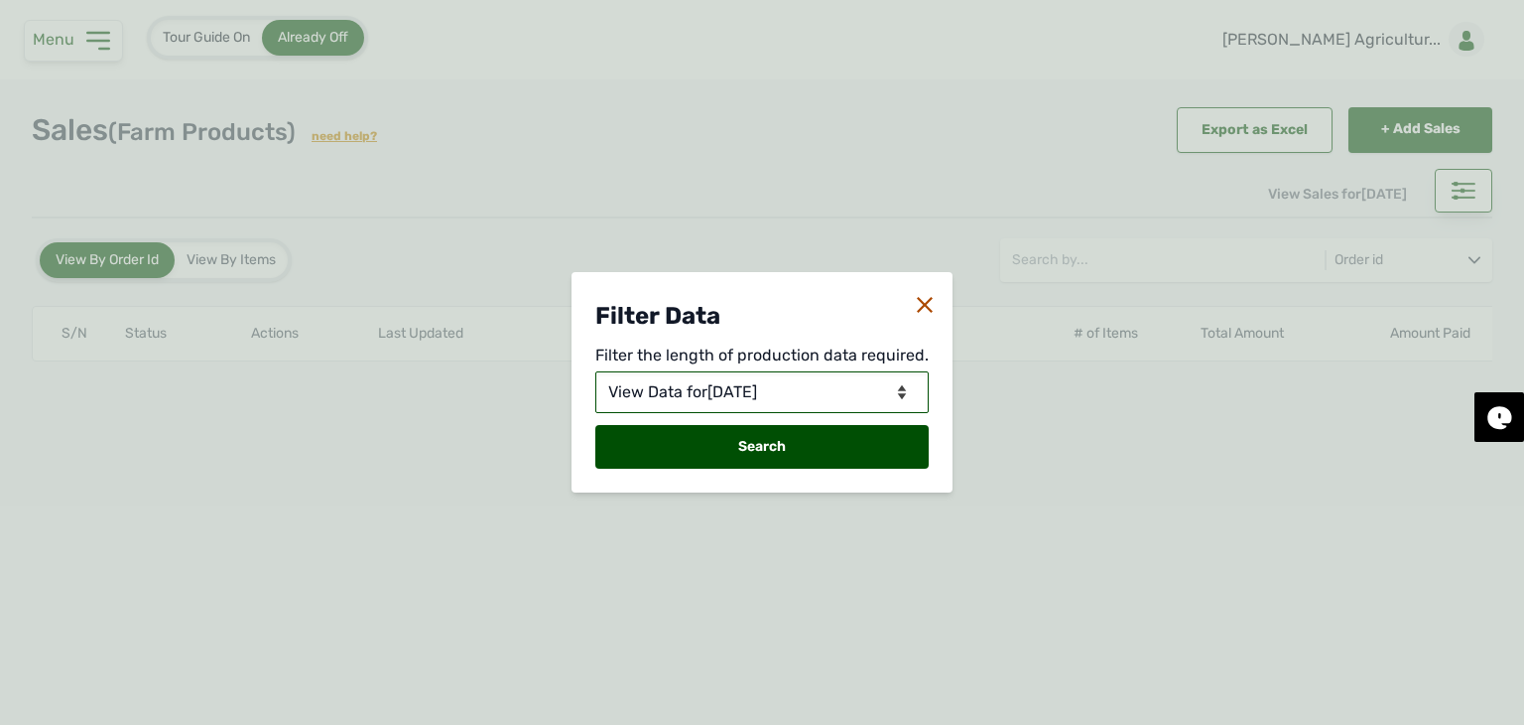
click at [799, 382] on select "View Data for [DATE] View Data in Days View Data in Months View Data in Between…" at bounding box center [761, 392] width 333 height 42
click at [597, 371] on select "View Data for [DATE] View Data in Days View Data in Months View Data in Between…" at bounding box center [761, 392] width 333 height 42
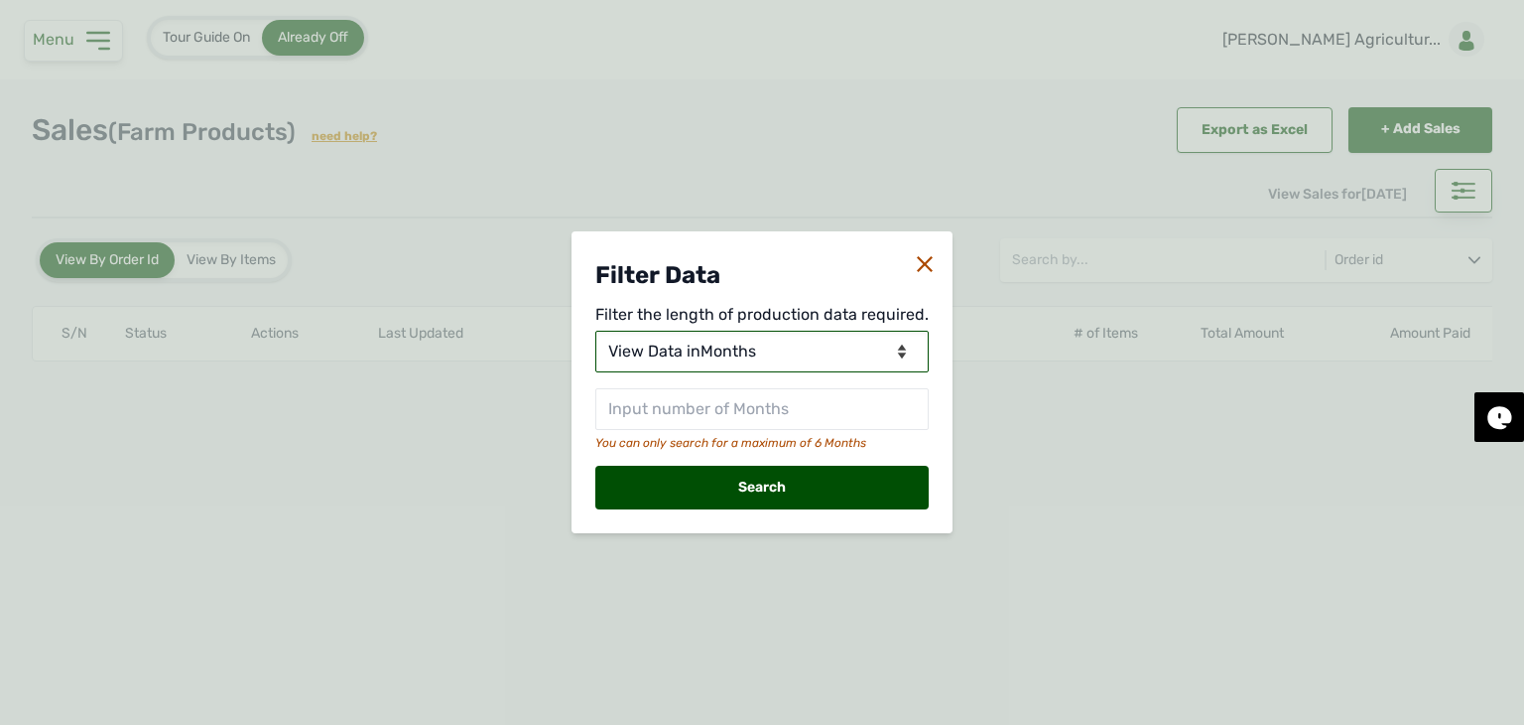
click at [810, 354] on select "View Data for [DATE] View Data in Days View Data in Months View Data in Between…" at bounding box center [761, 351] width 333 height 42
select select "Between Dates"
click at [597, 330] on select "View Data for Today View Data in Days View Data in Months View Data in Between …" at bounding box center [761, 351] width 333 height 42
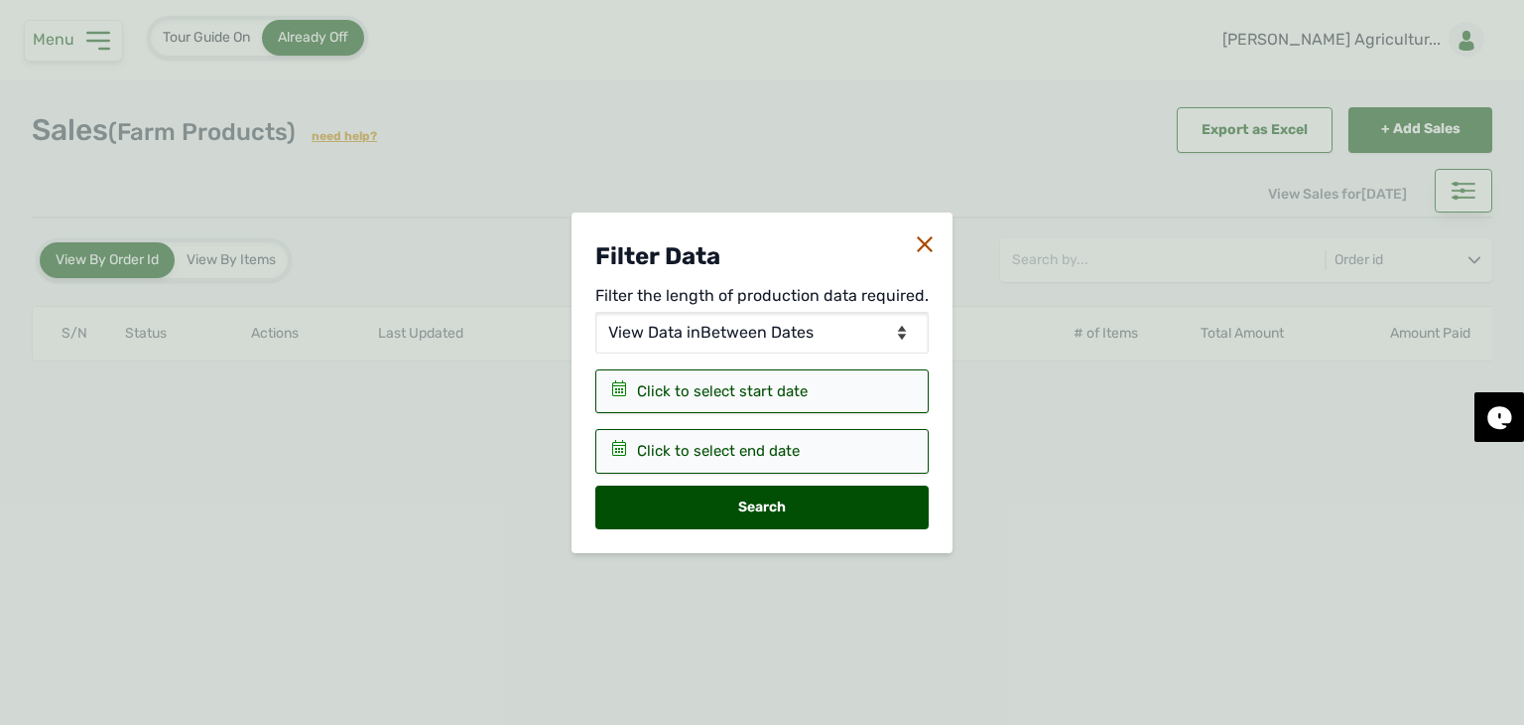
click at [750, 383] on div "Click to select start date" at bounding box center [722, 391] width 171 height 23
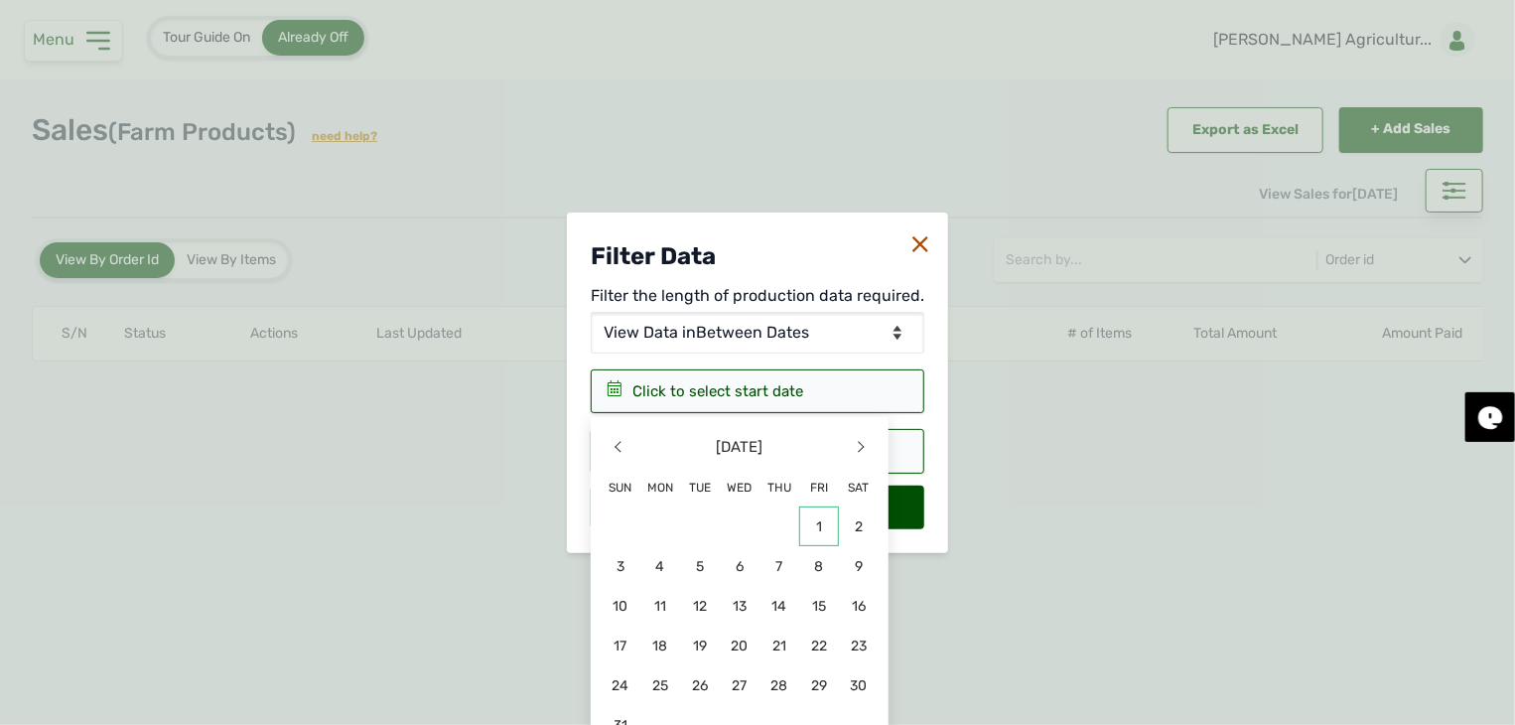
click at [759, 546] on span "1" at bounding box center [740, 566] width 40 height 40
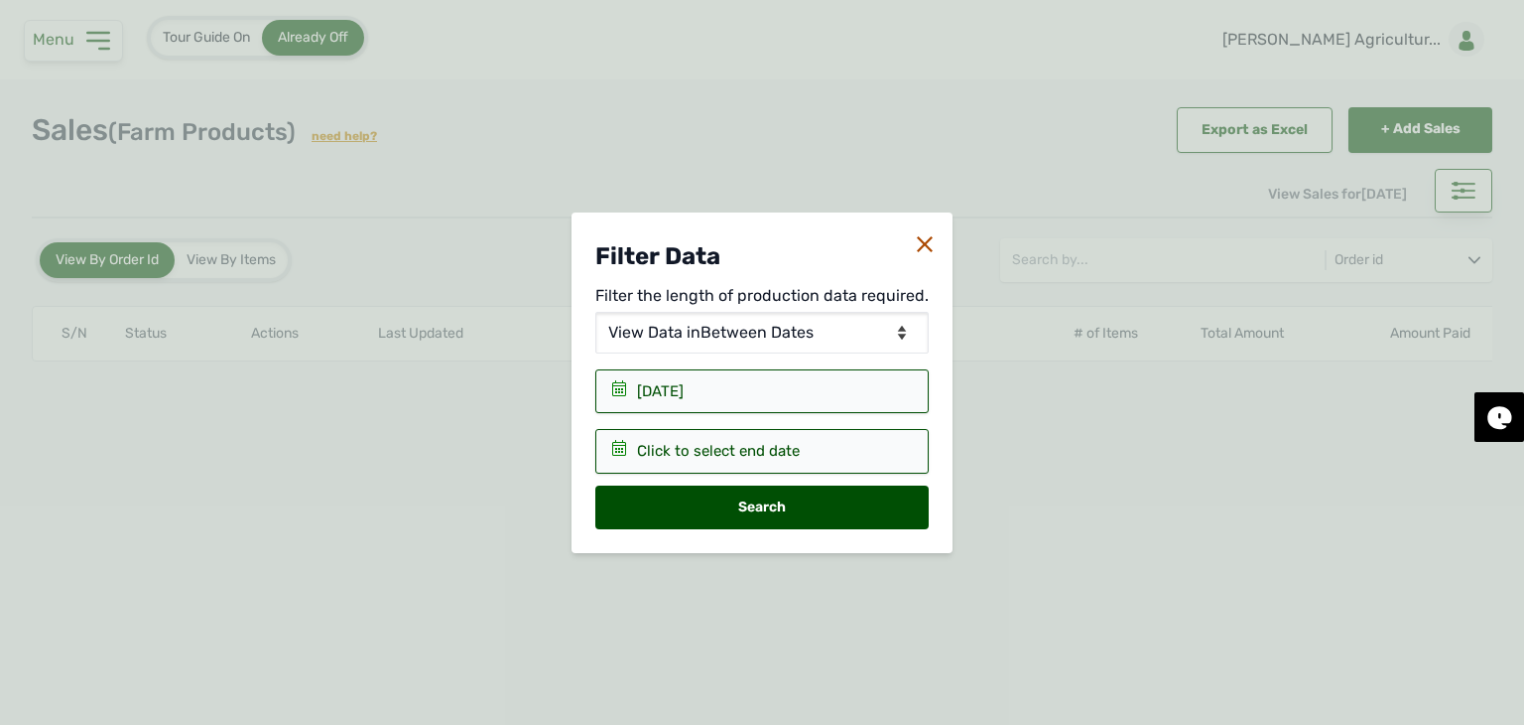
click at [848, 414] on div "Click to select end date" at bounding box center [761, 391] width 333 height 45
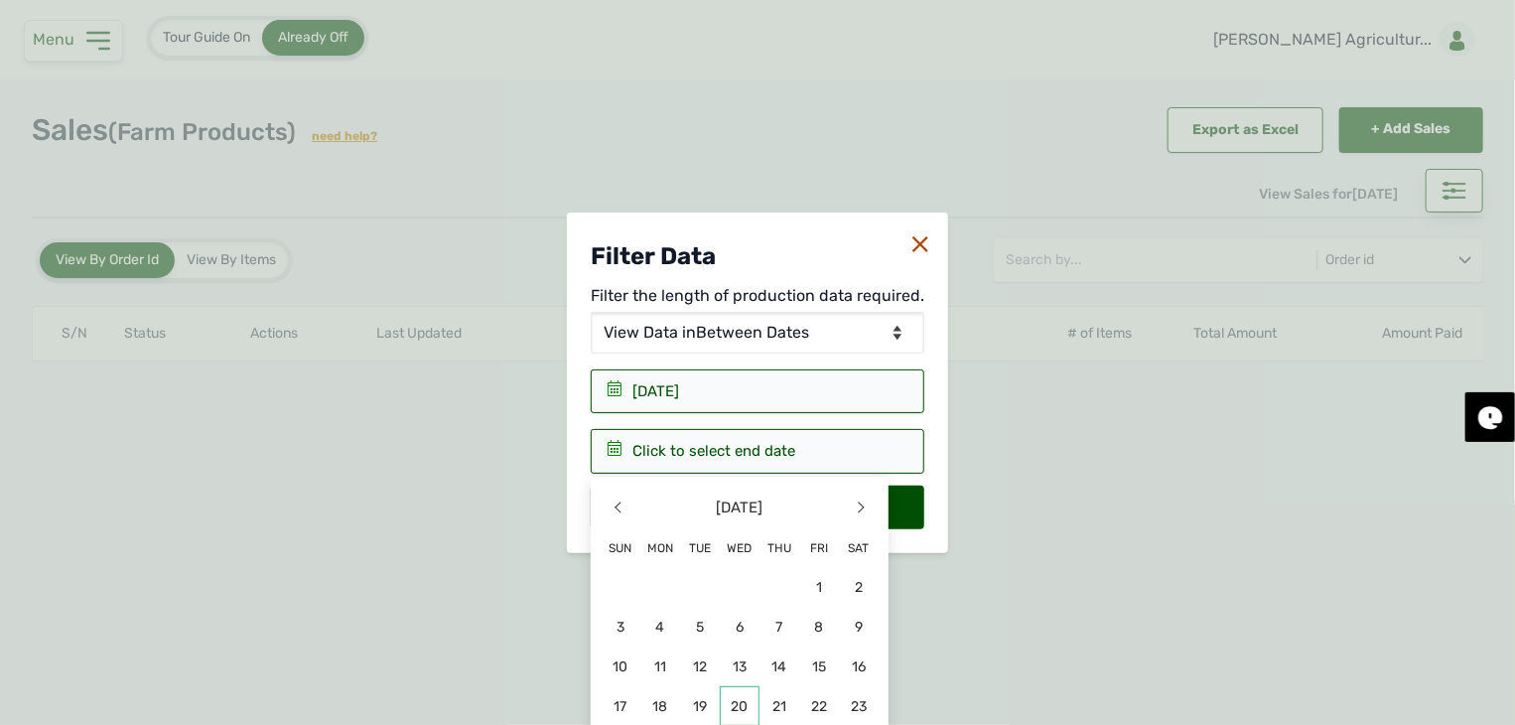
click at [742, 699] on span "20" at bounding box center [740, 706] width 40 height 40
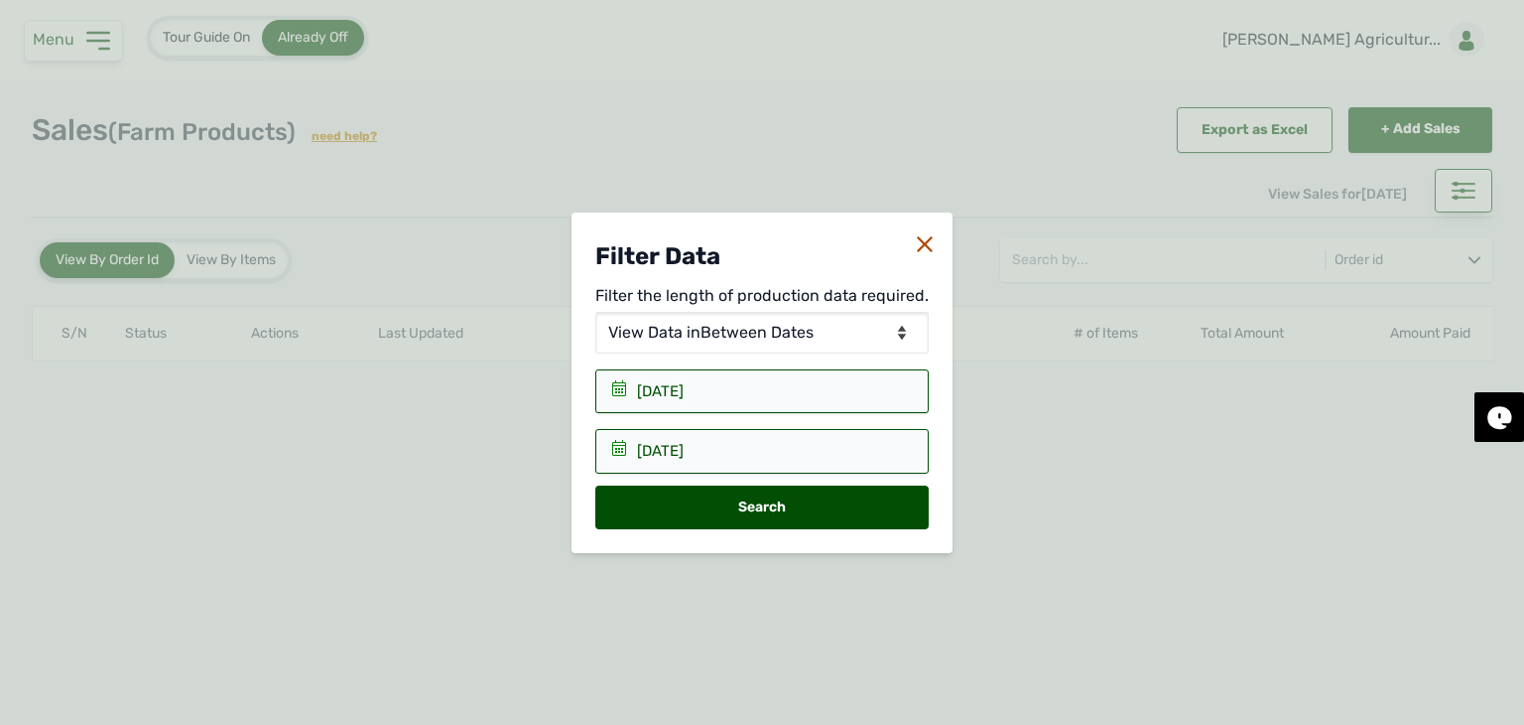
click at [749, 501] on div "Search" at bounding box center [761, 507] width 333 height 44
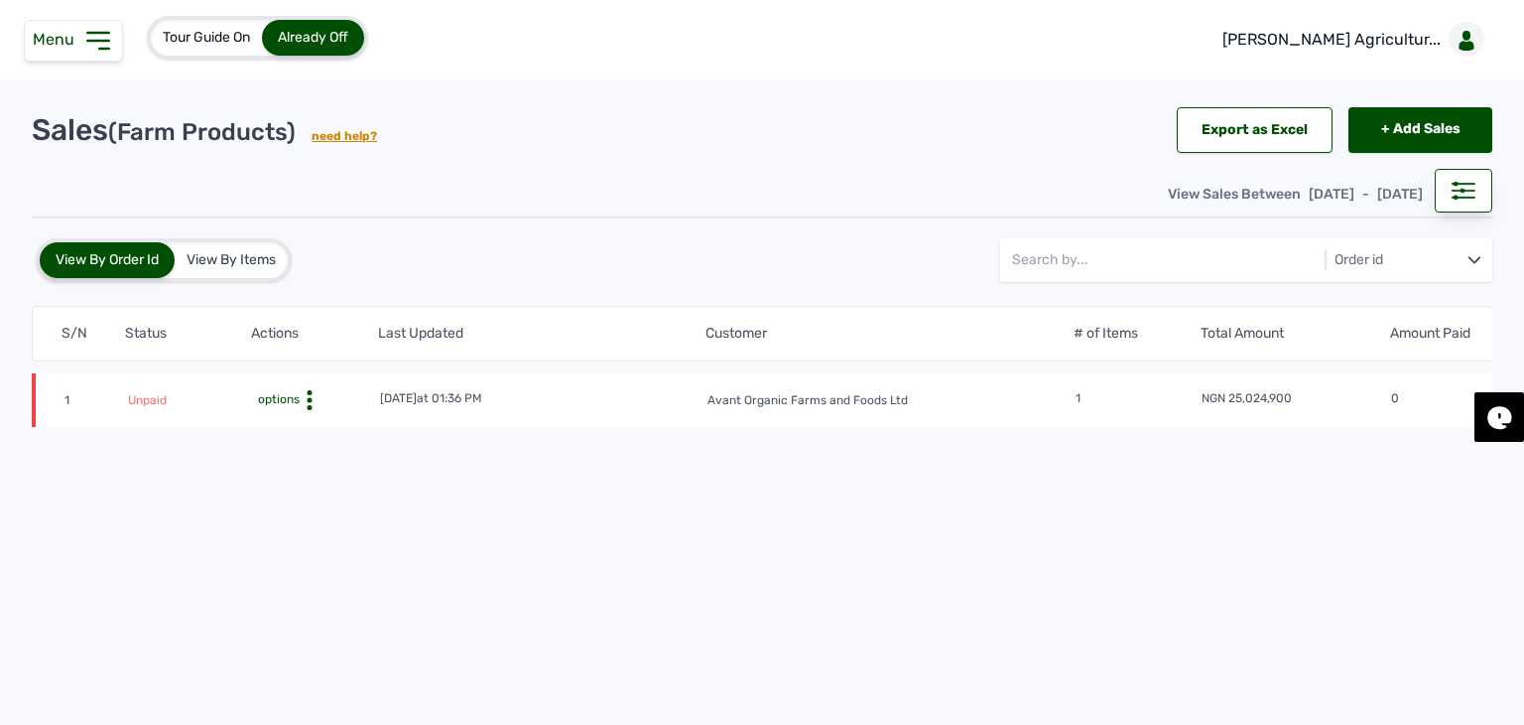
click at [297, 410] on tr "1 Unpaid options 8th Aug 2025 at 01:36 PM Avant Organic Farms and Foods Ltd 1 N…" at bounding box center [946, 400] width 1829 height 54
click at [290, 405] on div "options" at bounding box center [316, 400] width 124 height 20
click at [306, 451] on div "Invoice" at bounding box center [314, 455] width 125 height 24
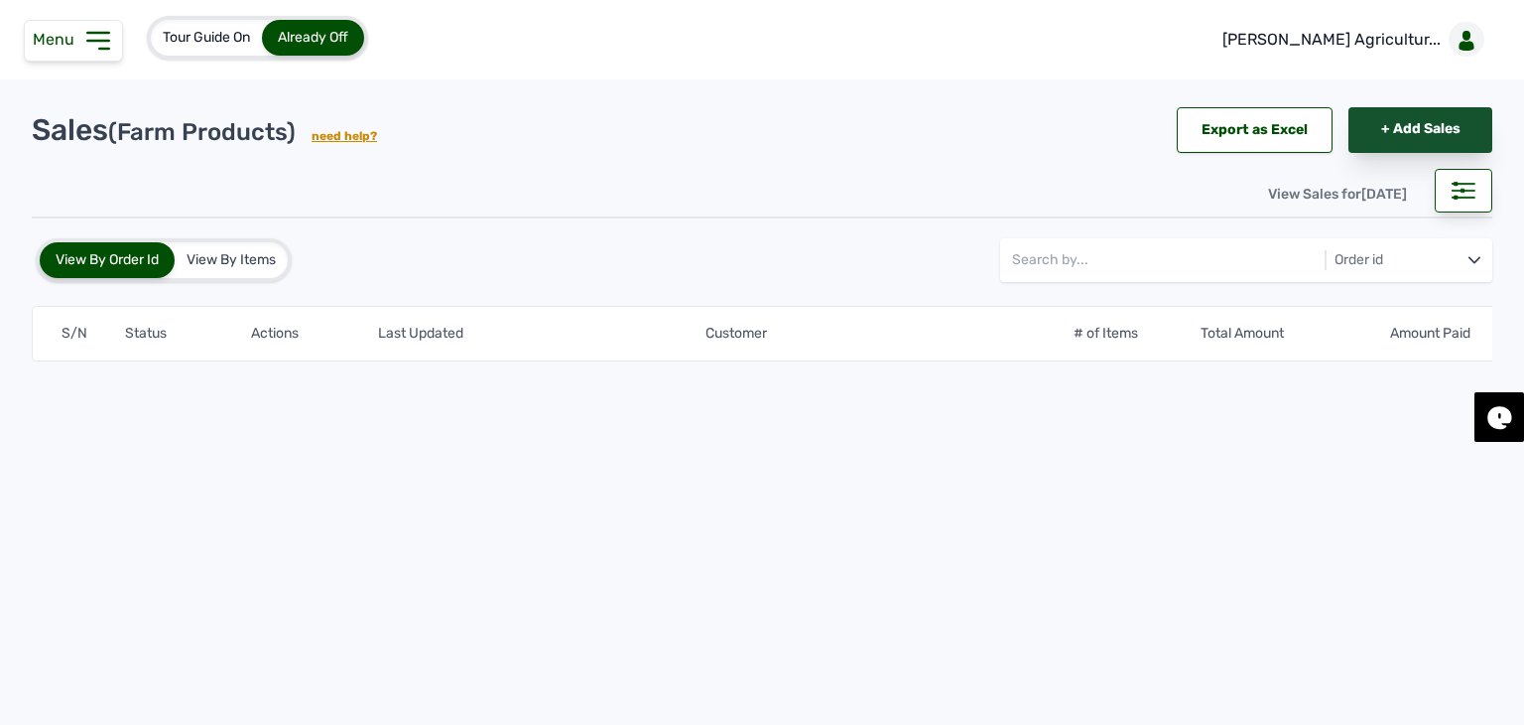
click at [1398, 120] on link "+ Add Sales" at bounding box center [1421, 130] width 144 height 46
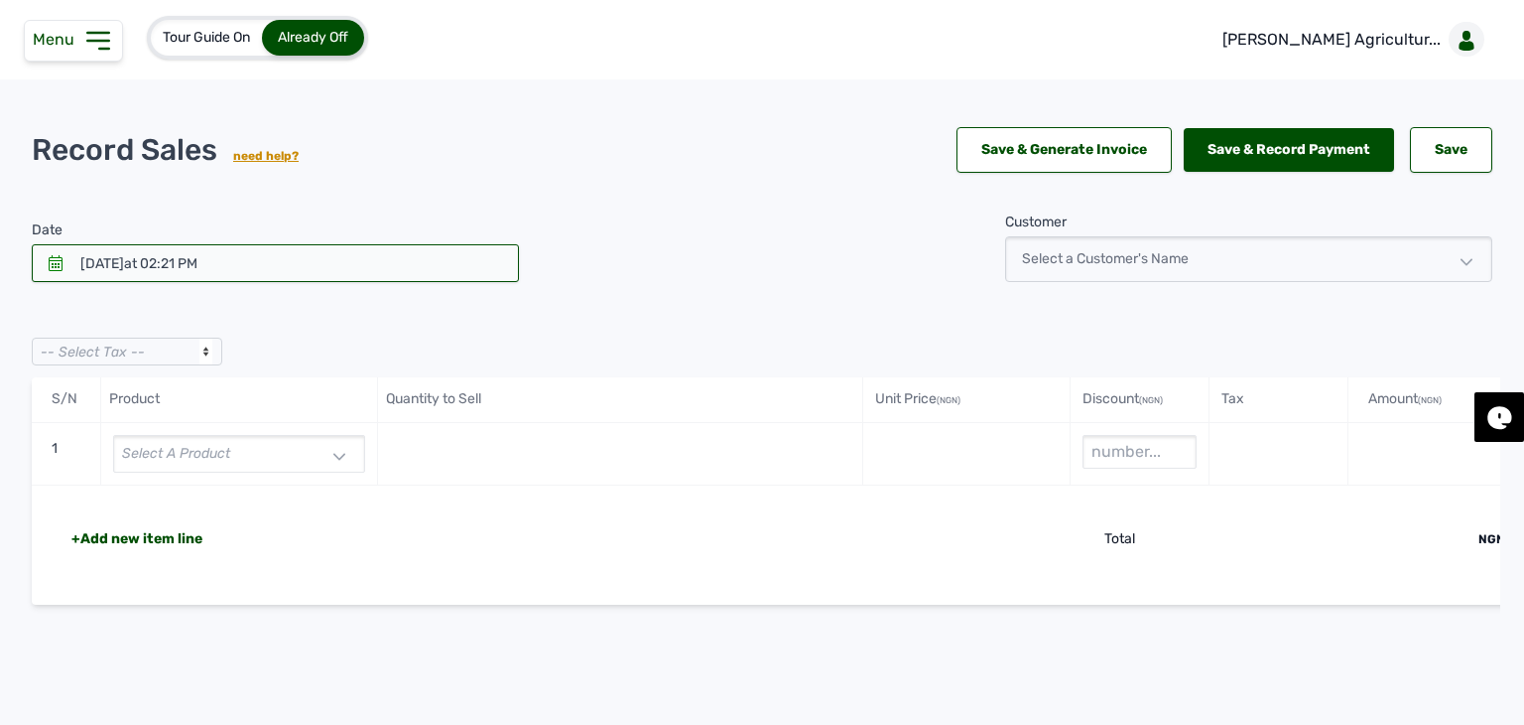
click at [286, 450] on div "Select a product" at bounding box center [239, 454] width 252 height 38
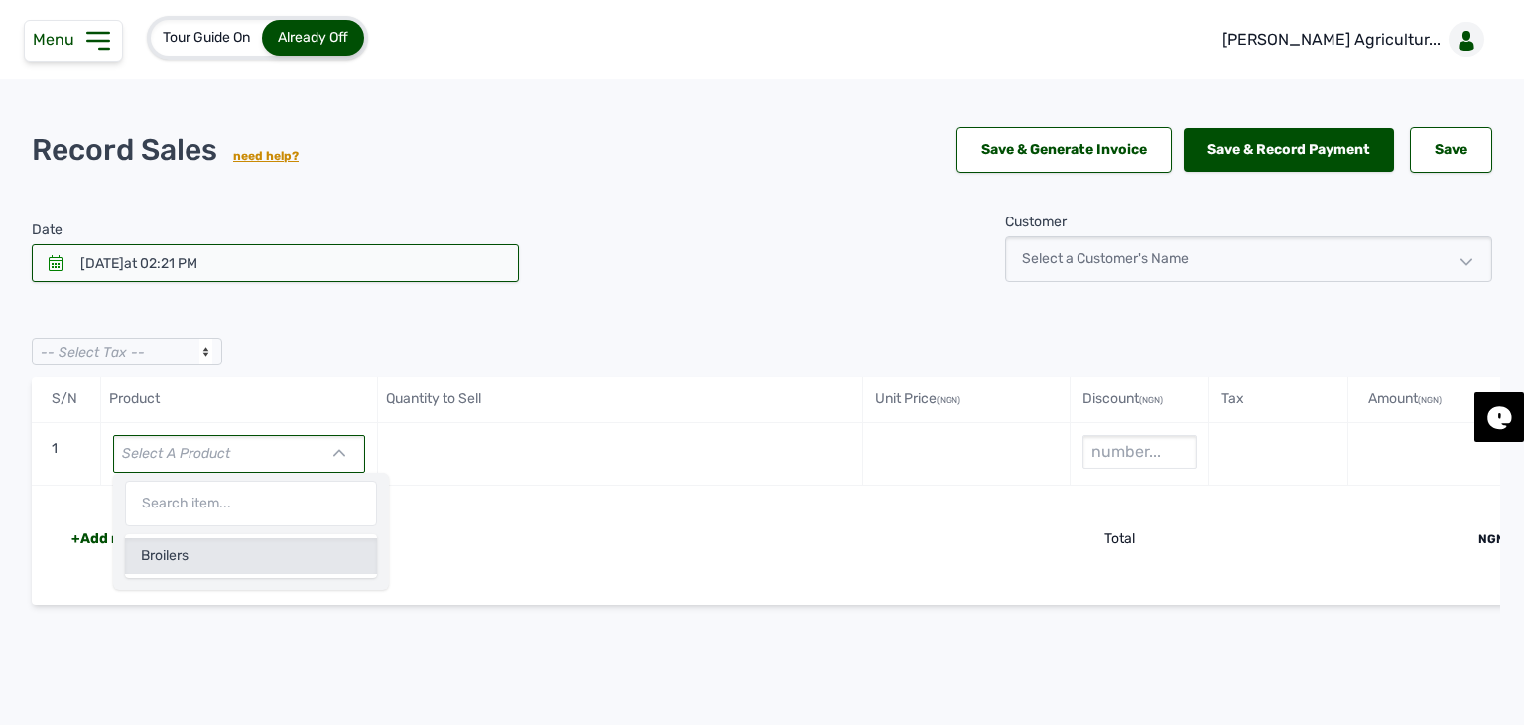
click at [215, 549] on div "Broilers" at bounding box center [251, 556] width 252 height 36
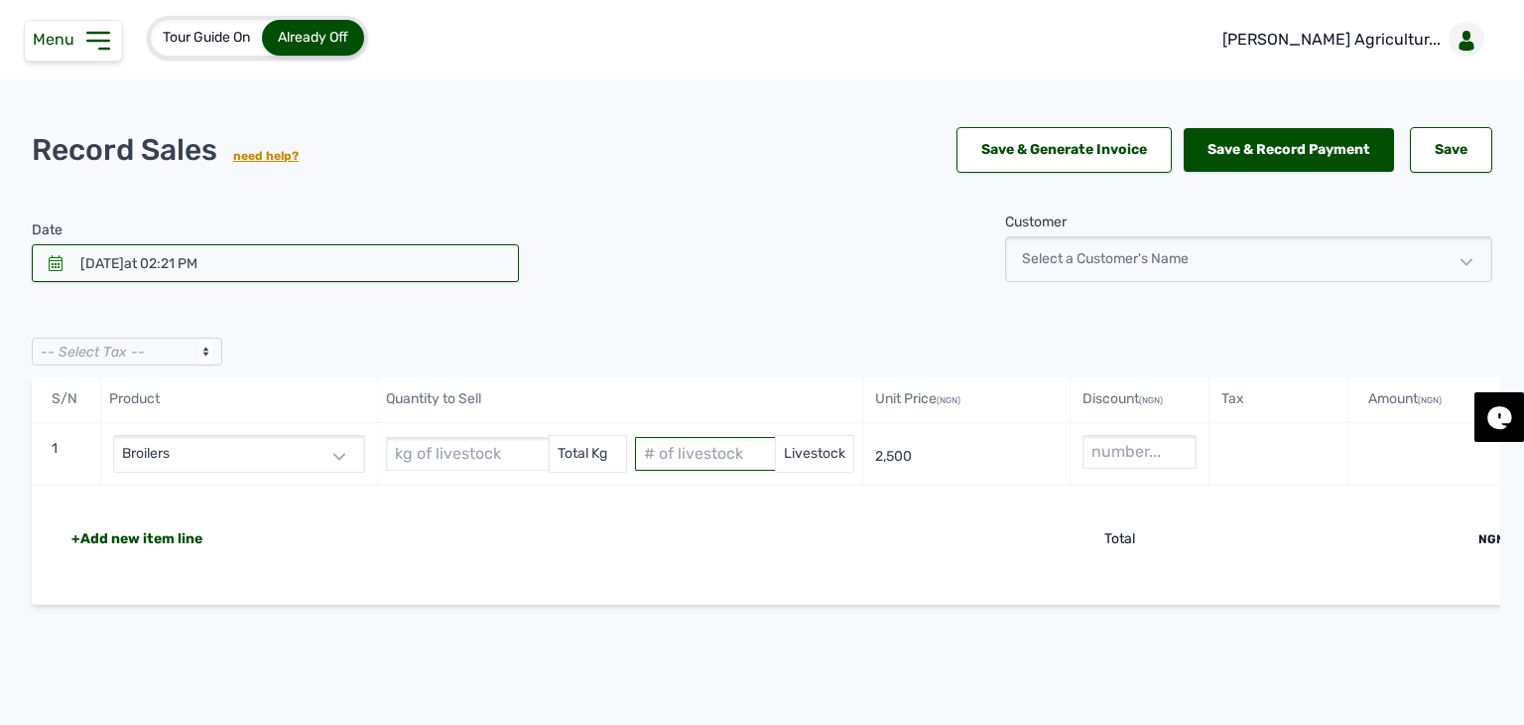
click at [708, 445] on input "text" at bounding box center [705, 454] width 140 height 34
paste input "4859"
type input "4859"
click at [492, 465] on input "text" at bounding box center [467, 454] width 163 height 34
paste input "10009.96"
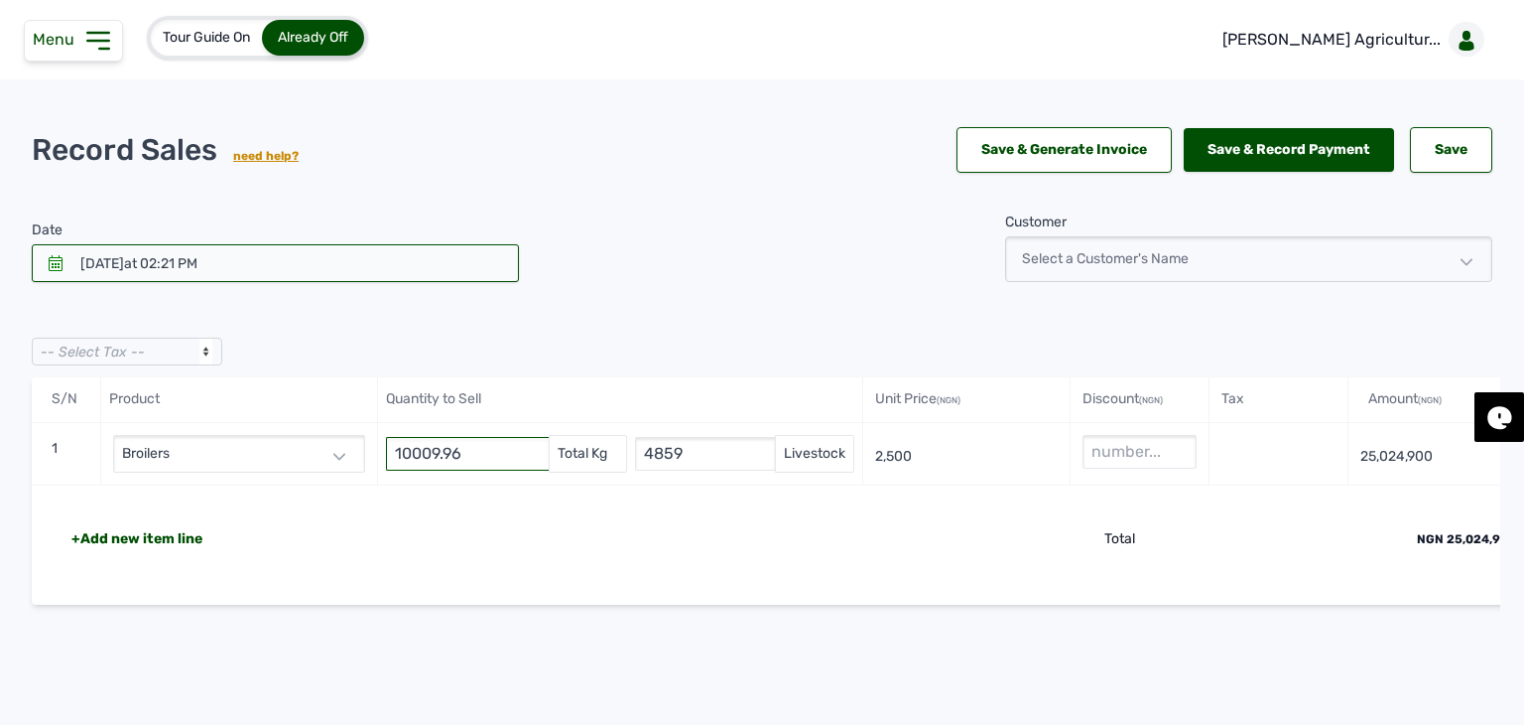
type input "10009.96"
click at [282, 266] on div at bounding box center [275, 263] width 487 height 38
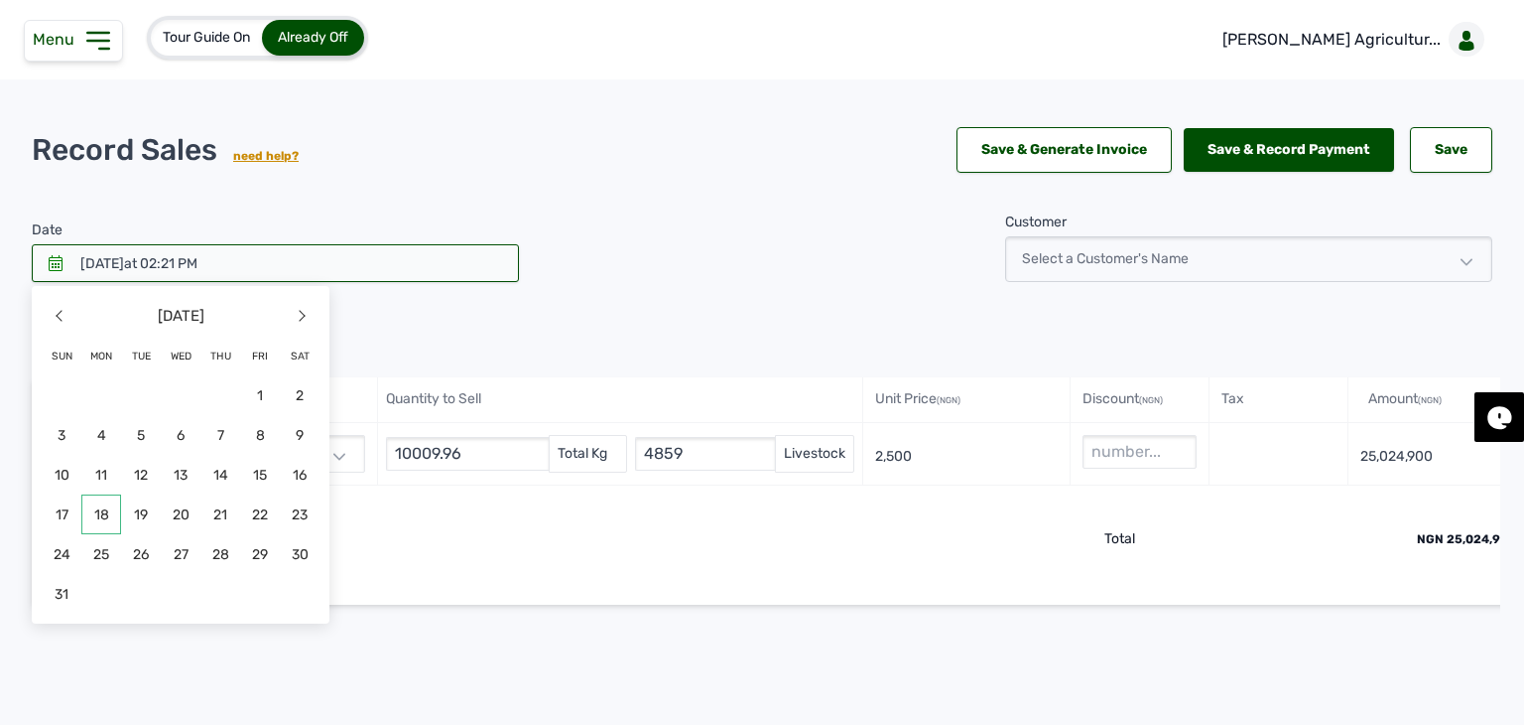
click at [100, 515] on span "18" at bounding box center [101, 514] width 40 height 40
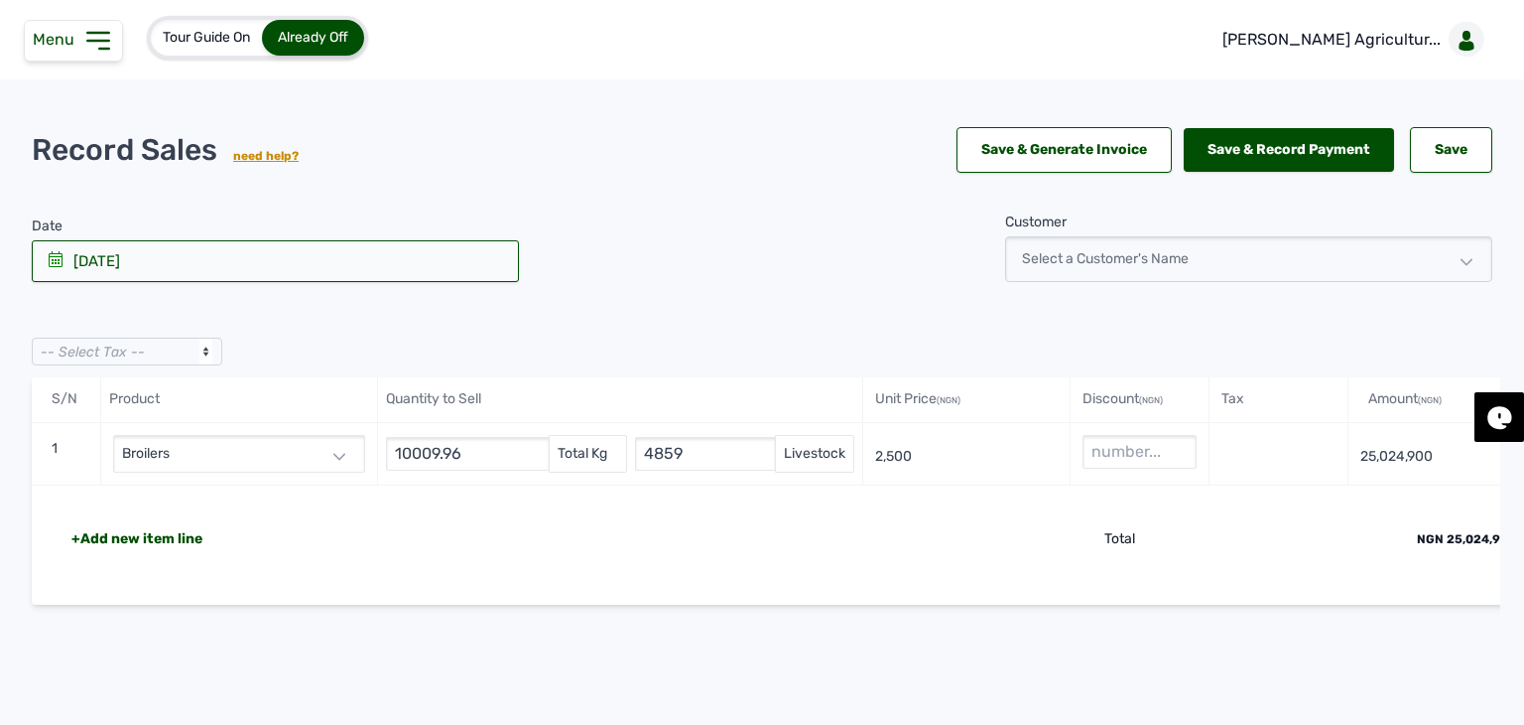
click at [1150, 254] on div "Select a Customer's Name" at bounding box center [1248, 259] width 487 height 46
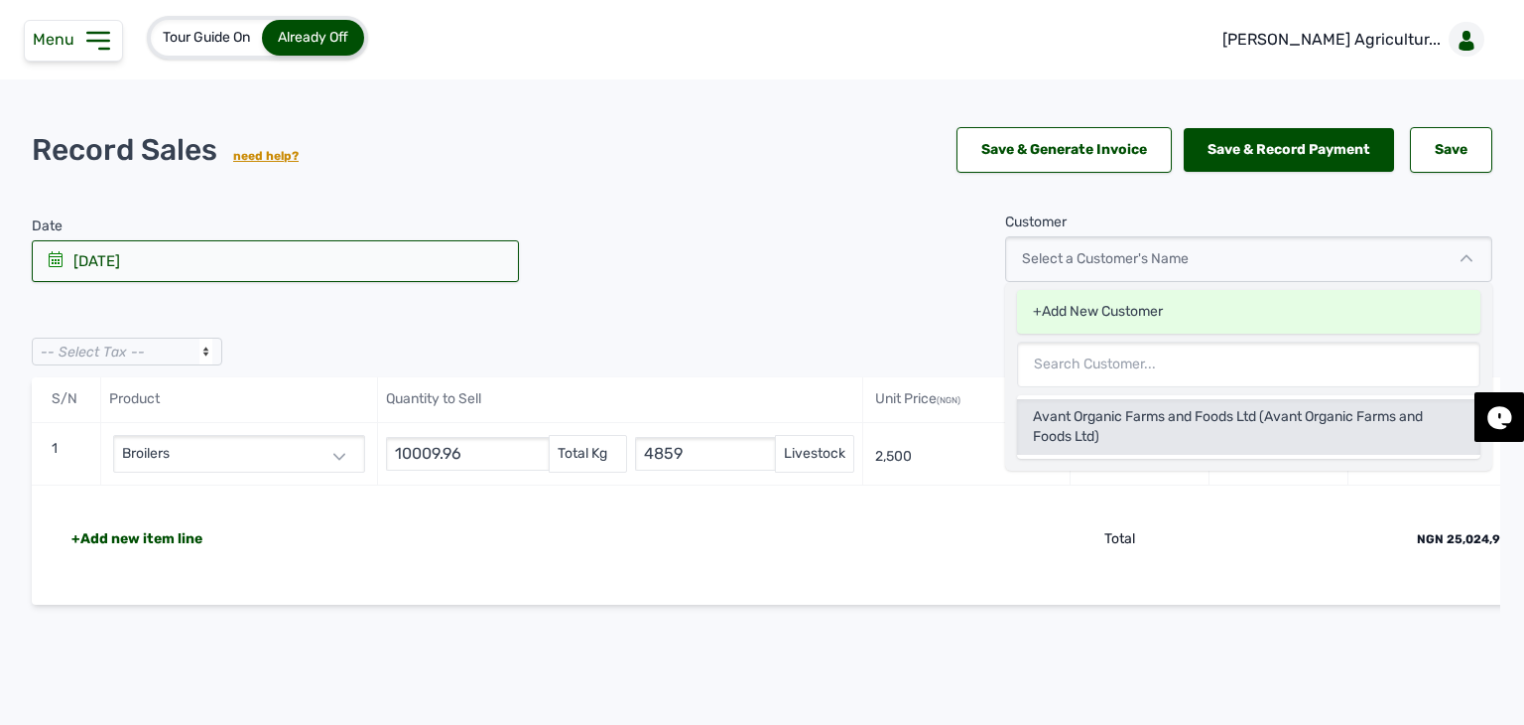
click at [1094, 409] on div "Avant Organic Farms and Foods Ltd (Avant Organic Farms and Foods Ltd)" at bounding box center [1248, 427] width 463 height 56
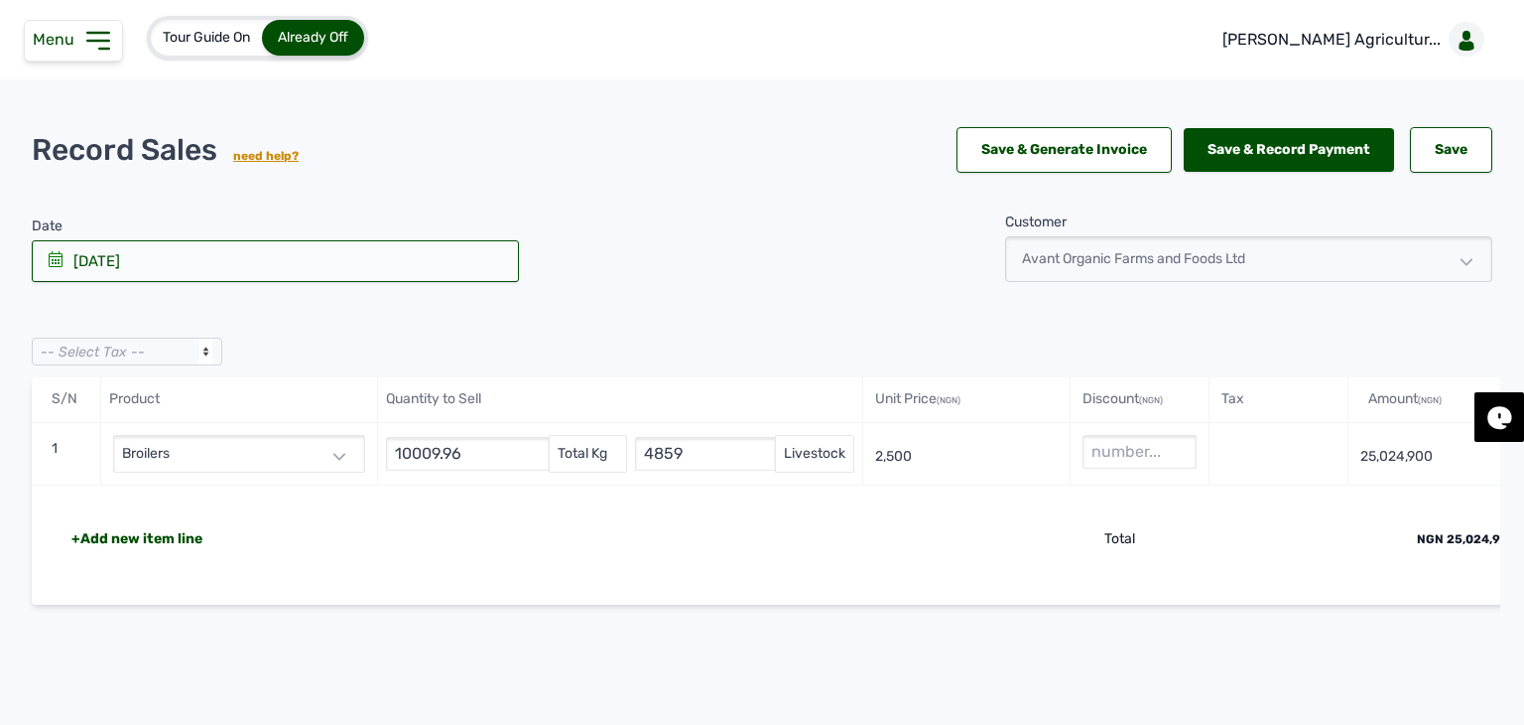
scroll to position [0, 72]
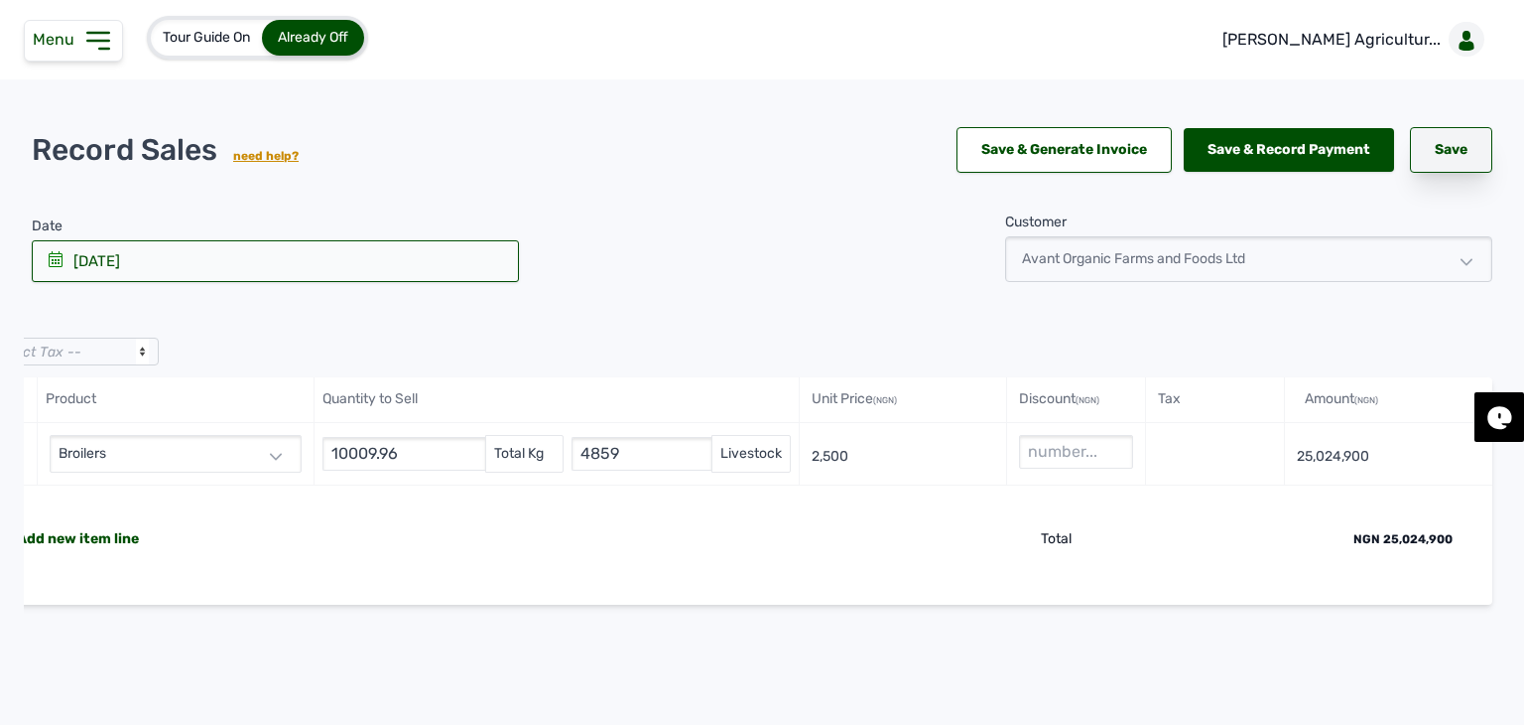
click at [1433, 155] on link "Save" at bounding box center [1451, 150] width 82 height 46
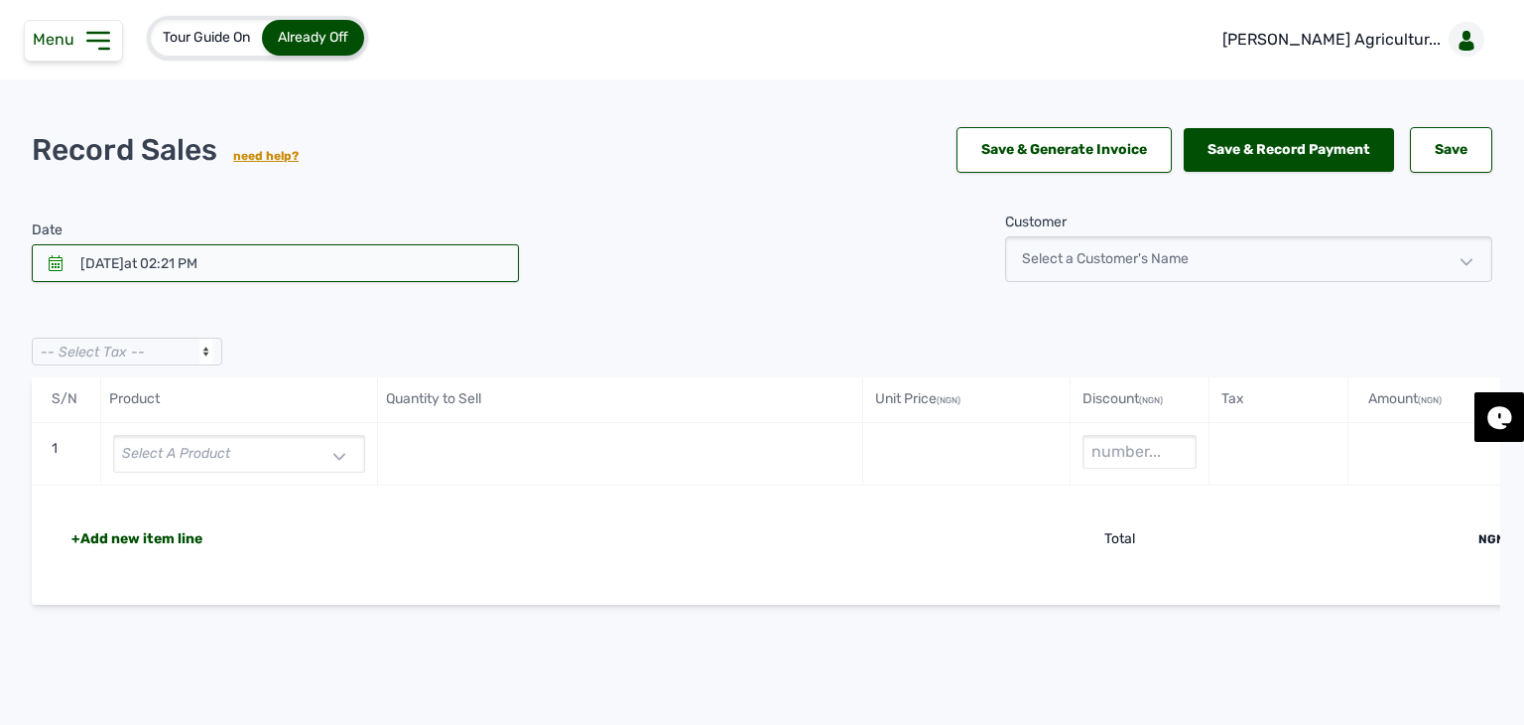
click at [82, 37] on icon at bounding box center [98, 41] width 32 height 32
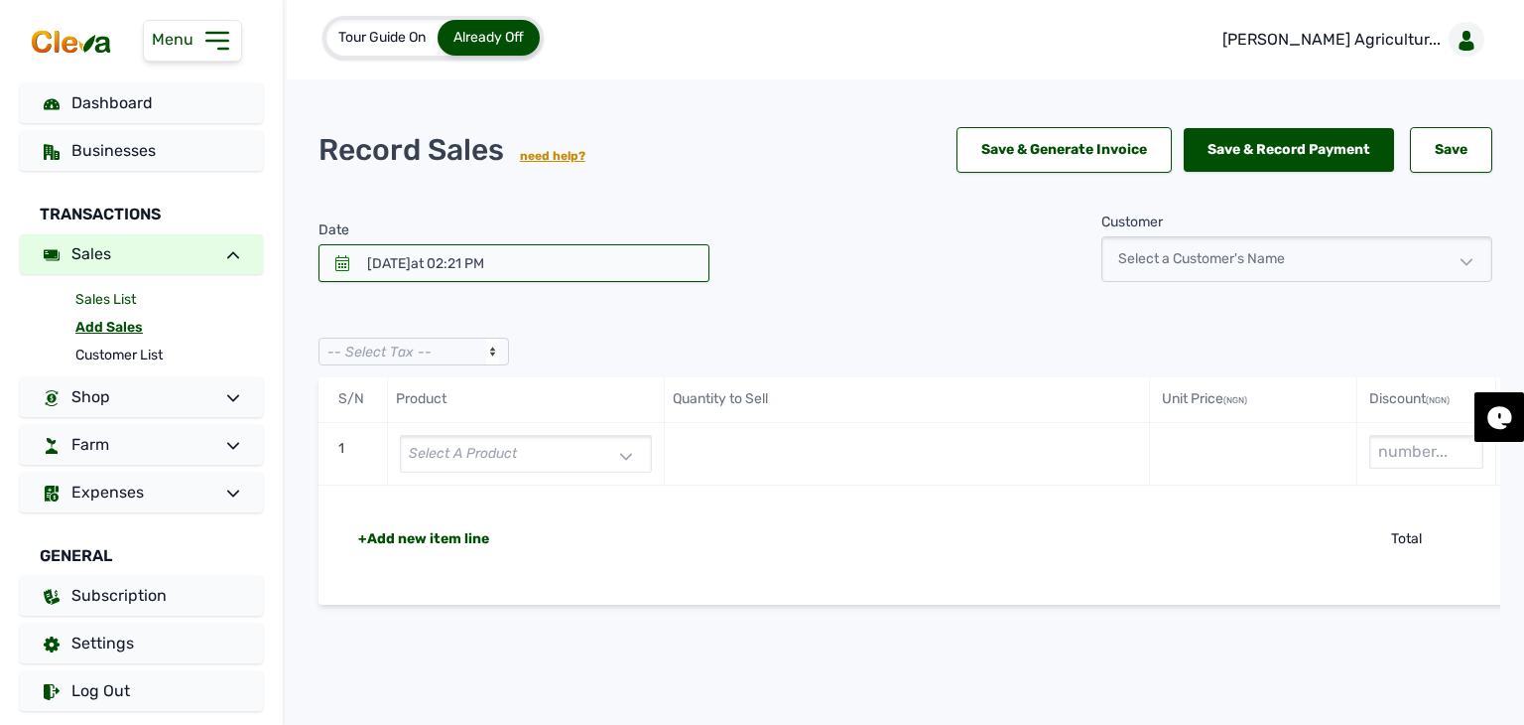
click at [111, 295] on link "Sales List" at bounding box center [169, 300] width 188 height 28
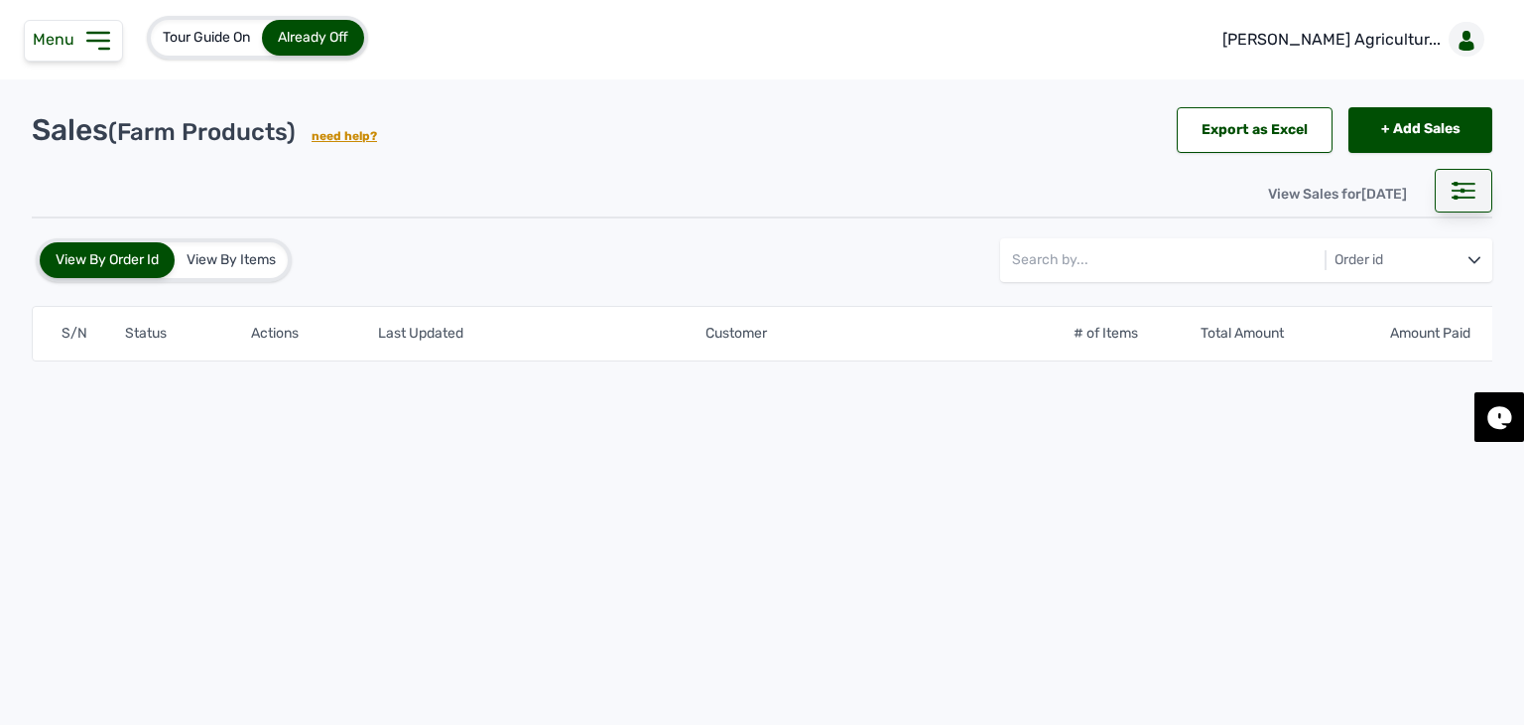
click at [1470, 200] on div at bounding box center [1464, 191] width 58 height 44
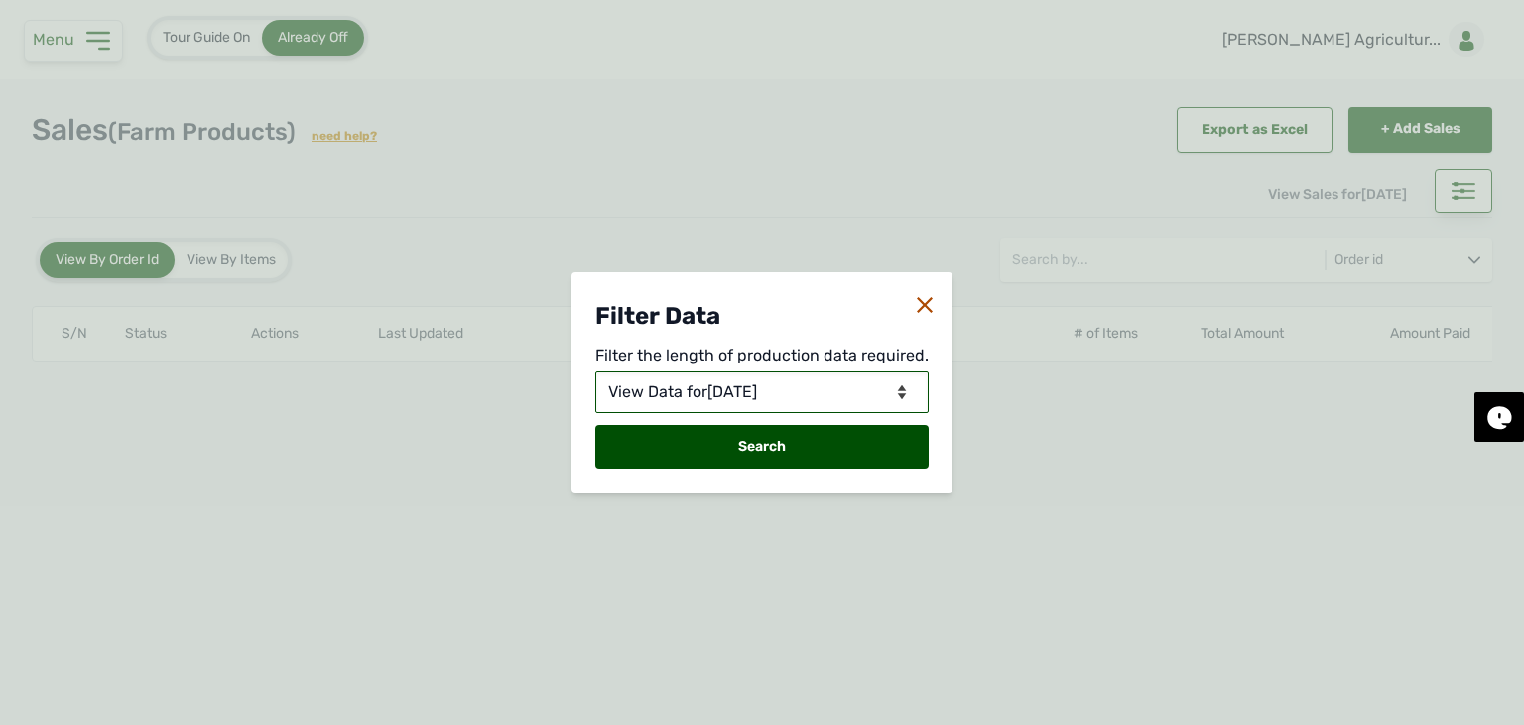
click at [843, 398] on select "View Data for Today View Data in Days View Data in Months View Data in Between …" at bounding box center [761, 392] width 333 height 42
select select "Between Dates"
click at [597, 371] on select "View Data for Today View Data in Days View Data in Months View Data in Between …" at bounding box center [761, 392] width 333 height 42
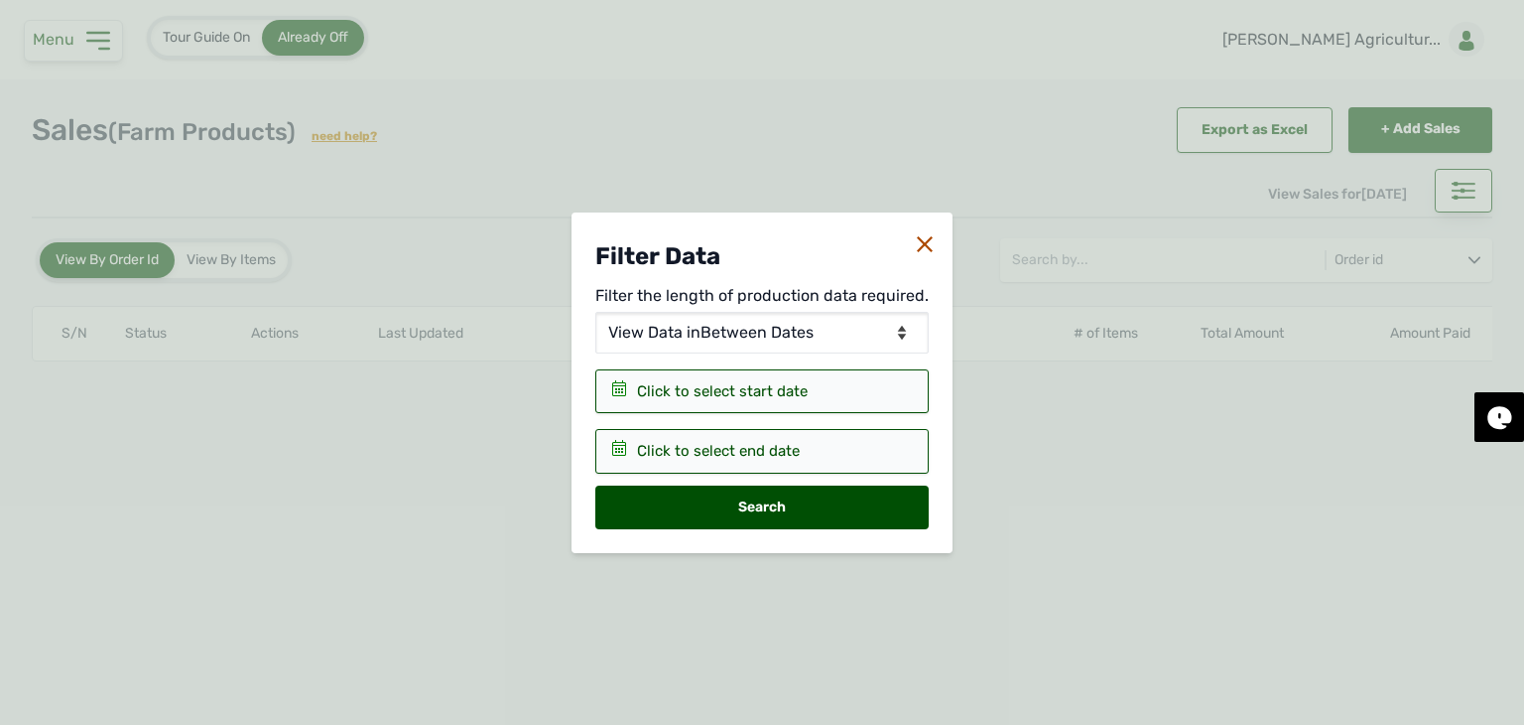
click at [771, 386] on div "Click to select start date" at bounding box center [722, 391] width 171 height 23
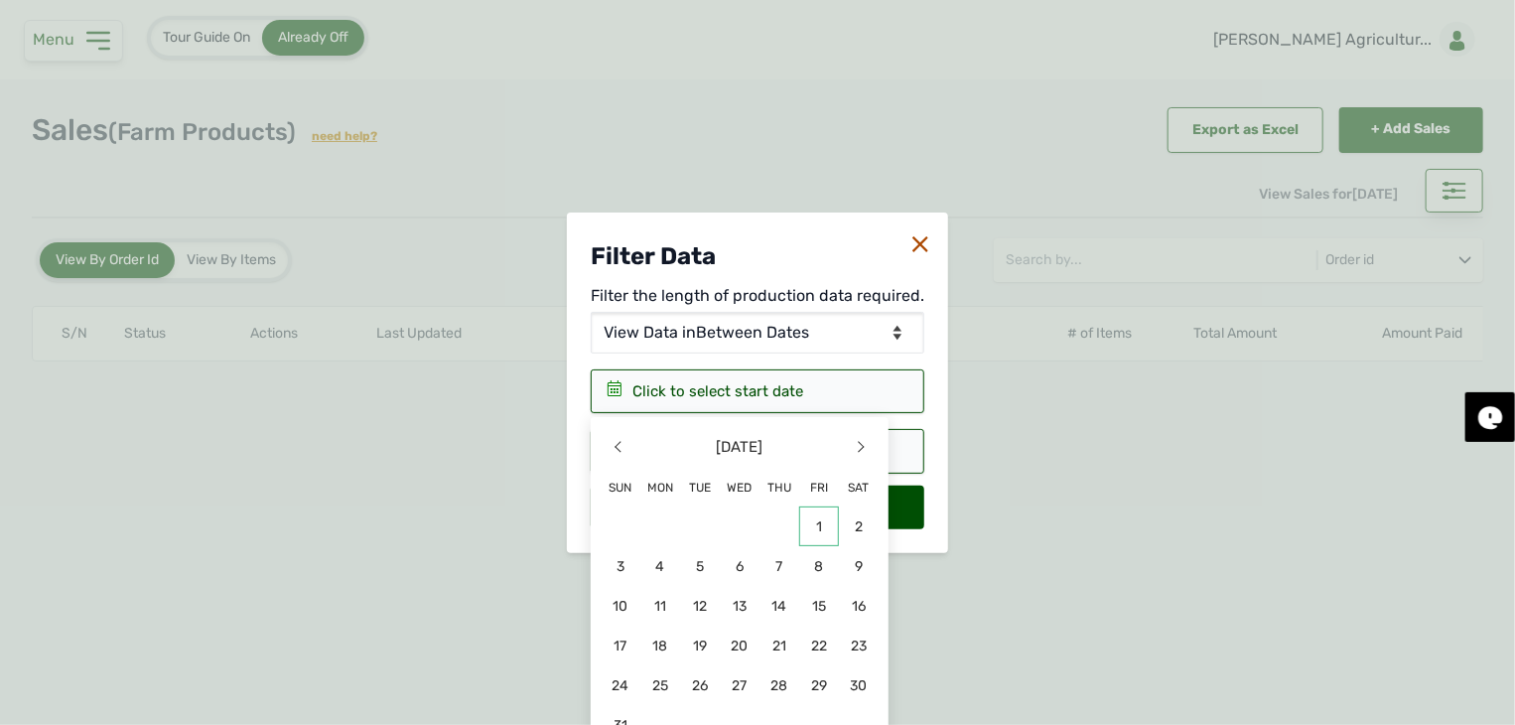
click at [759, 546] on span "1" at bounding box center [740, 566] width 40 height 40
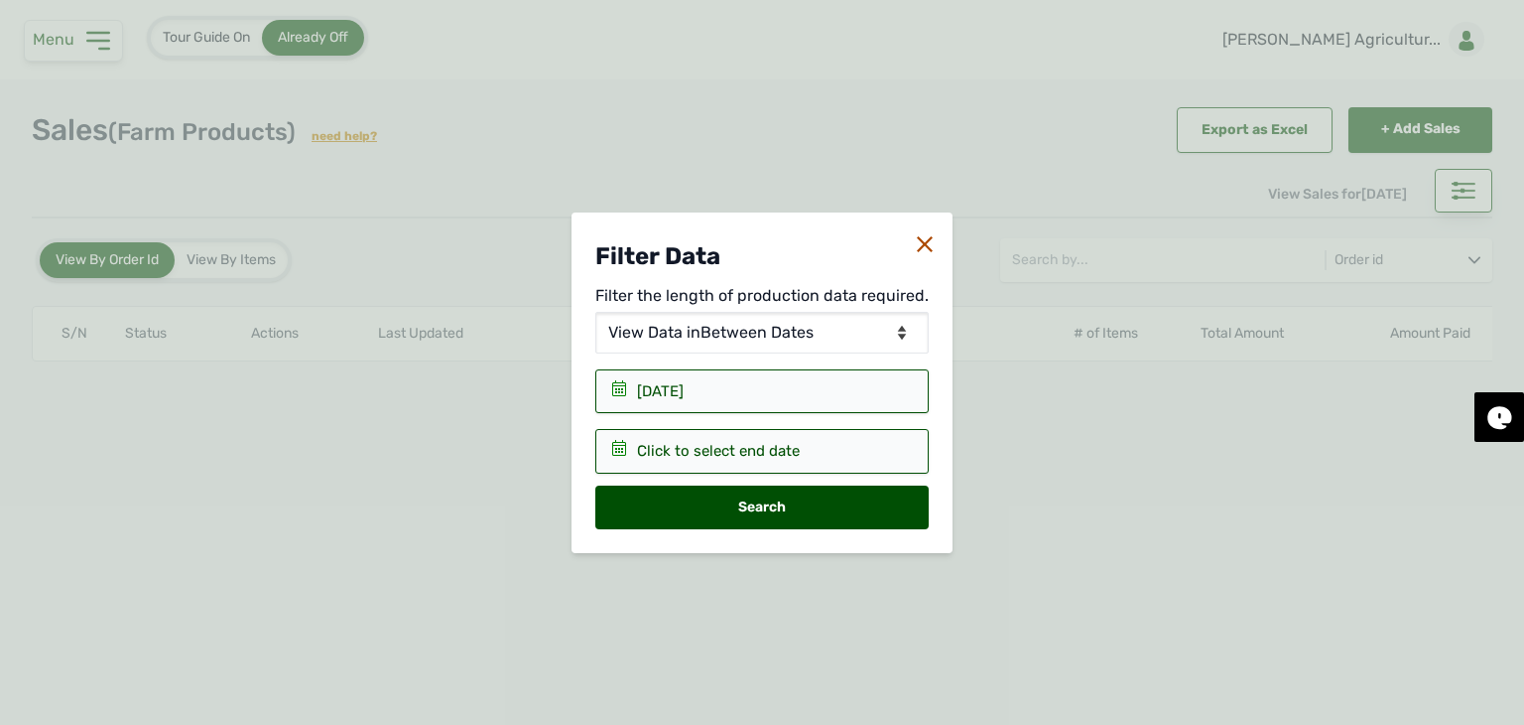
click at [849, 414] on div "Click to select end date" at bounding box center [761, 391] width 333 height 45
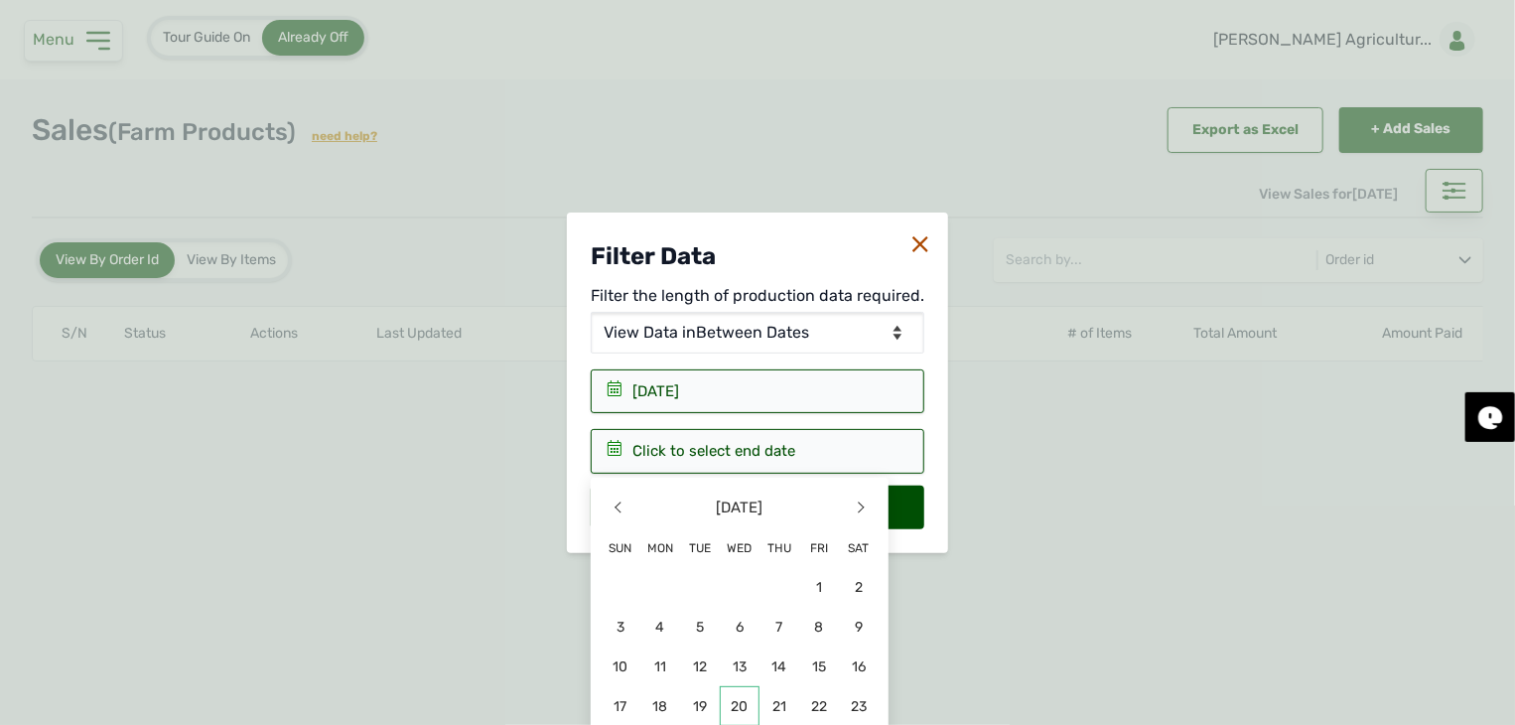
click at [739, 705] on span "20" at bounding box center [740, 706] width 40 height 40
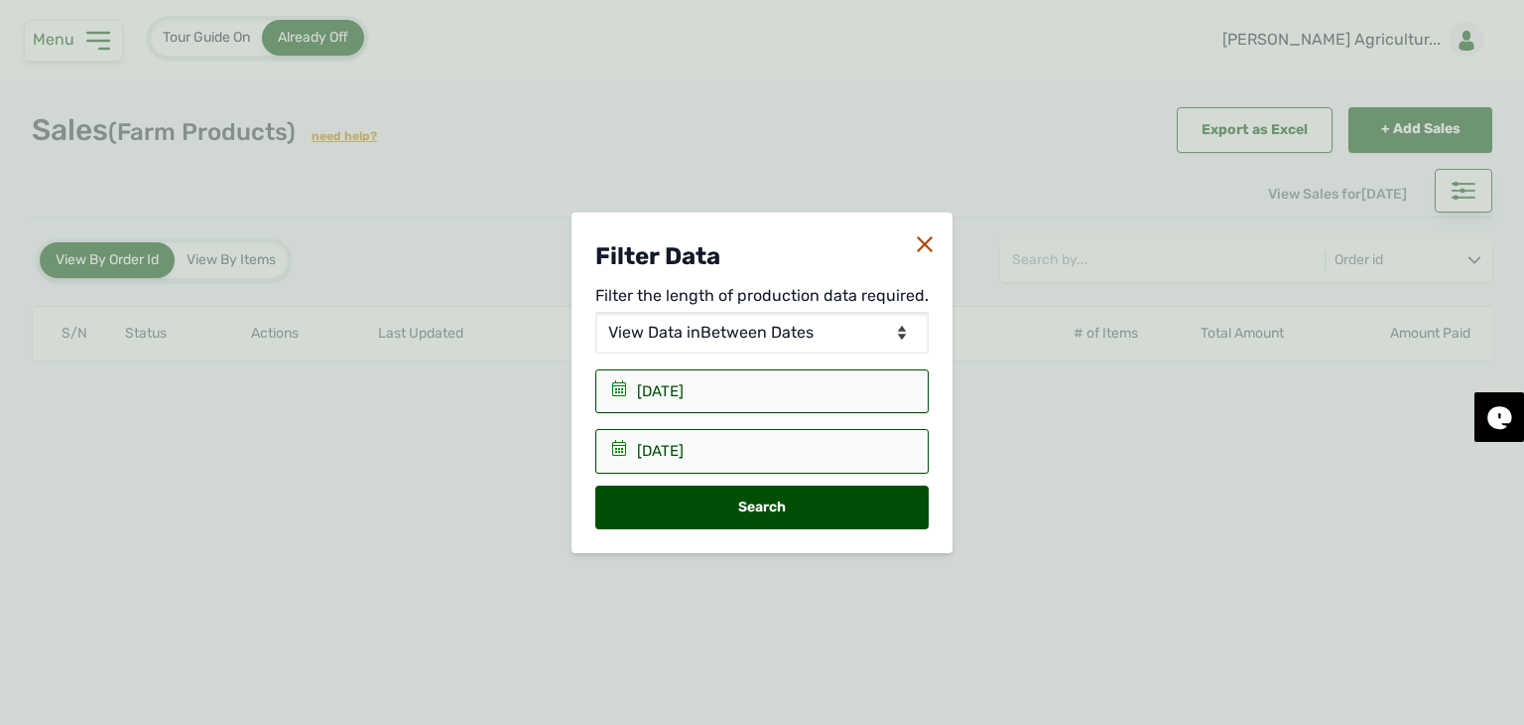
click at [744, 491] on div "Search" at bounding box center [761, 507] width 333 height 44
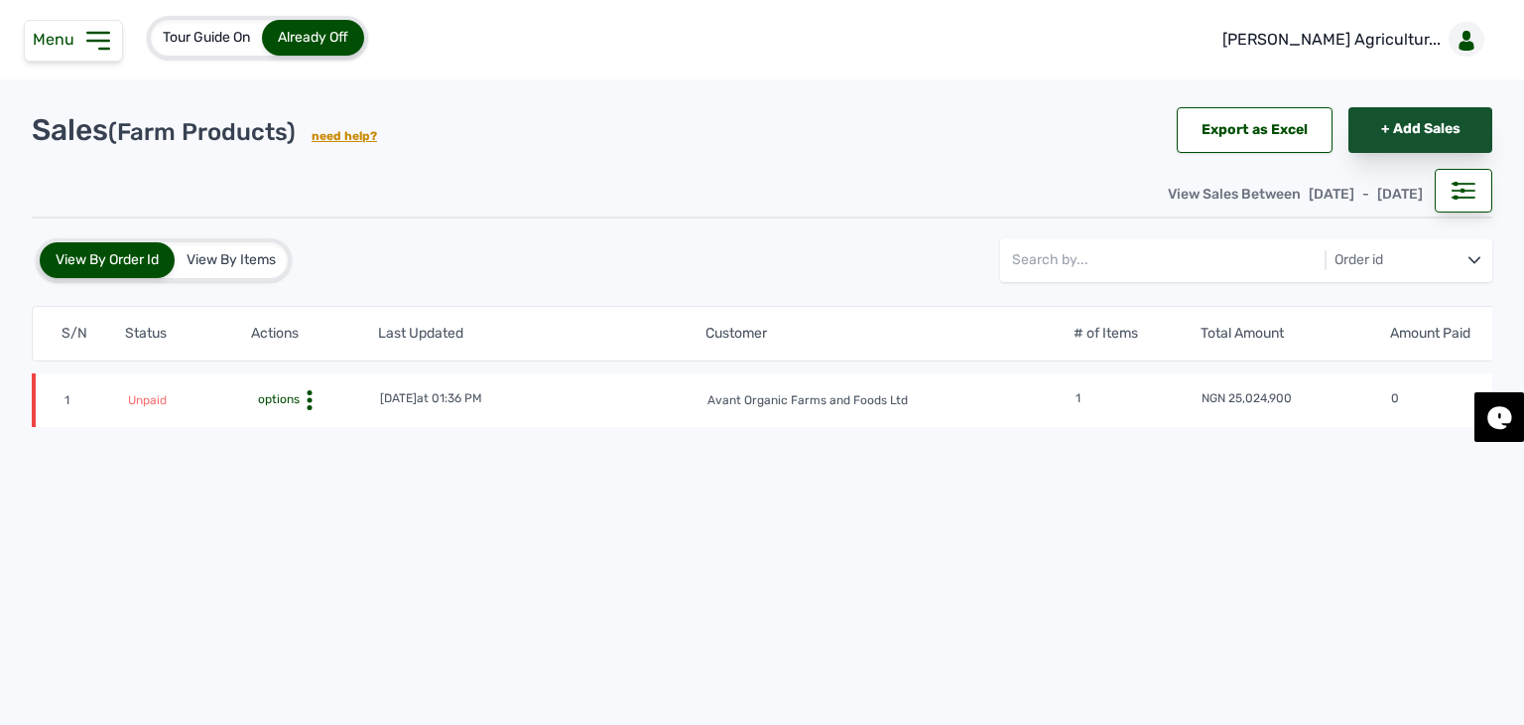
click at [1384, 132] on link "+ Add Sales" at bounding box center [1421, 130] width 144 height 46
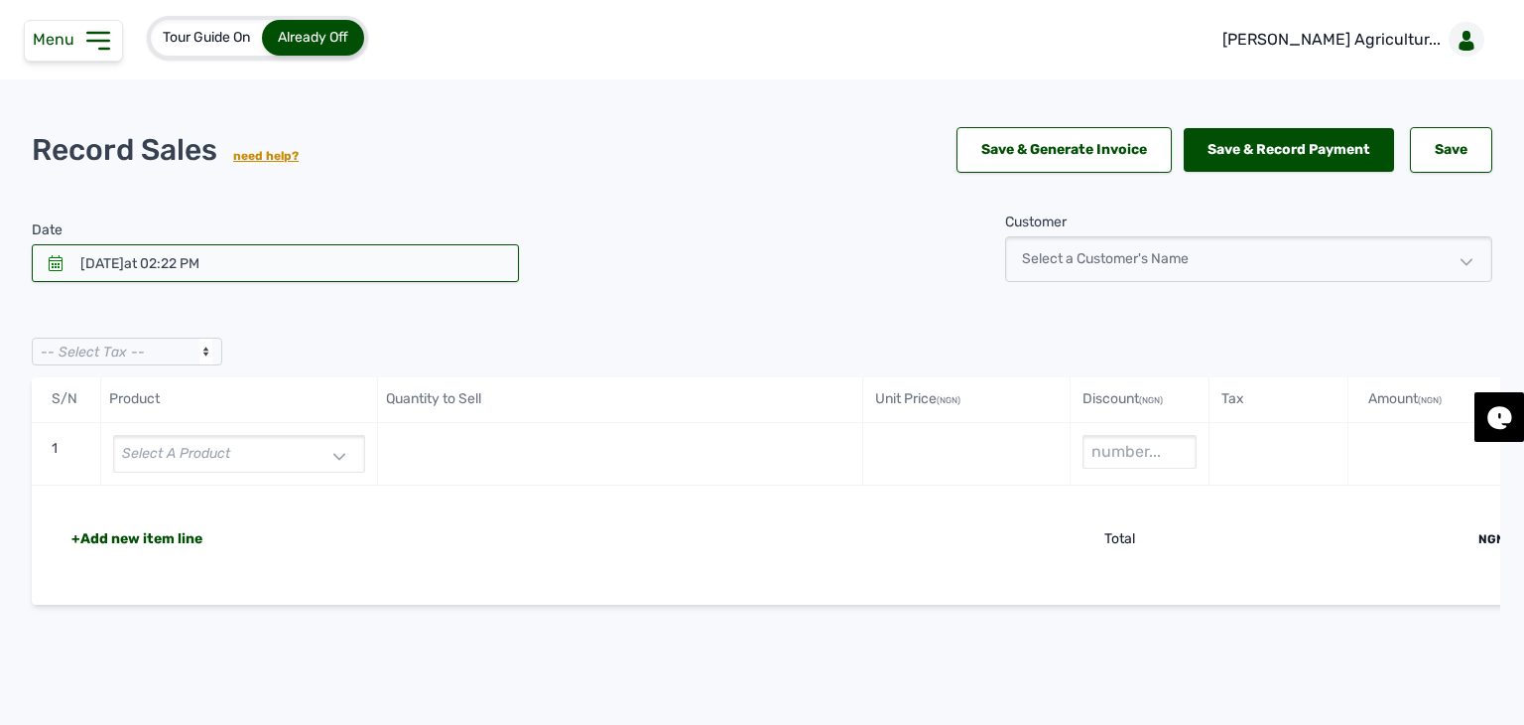
click at [337, 259] on div at bounding box center [275, 263] width 487 height 38
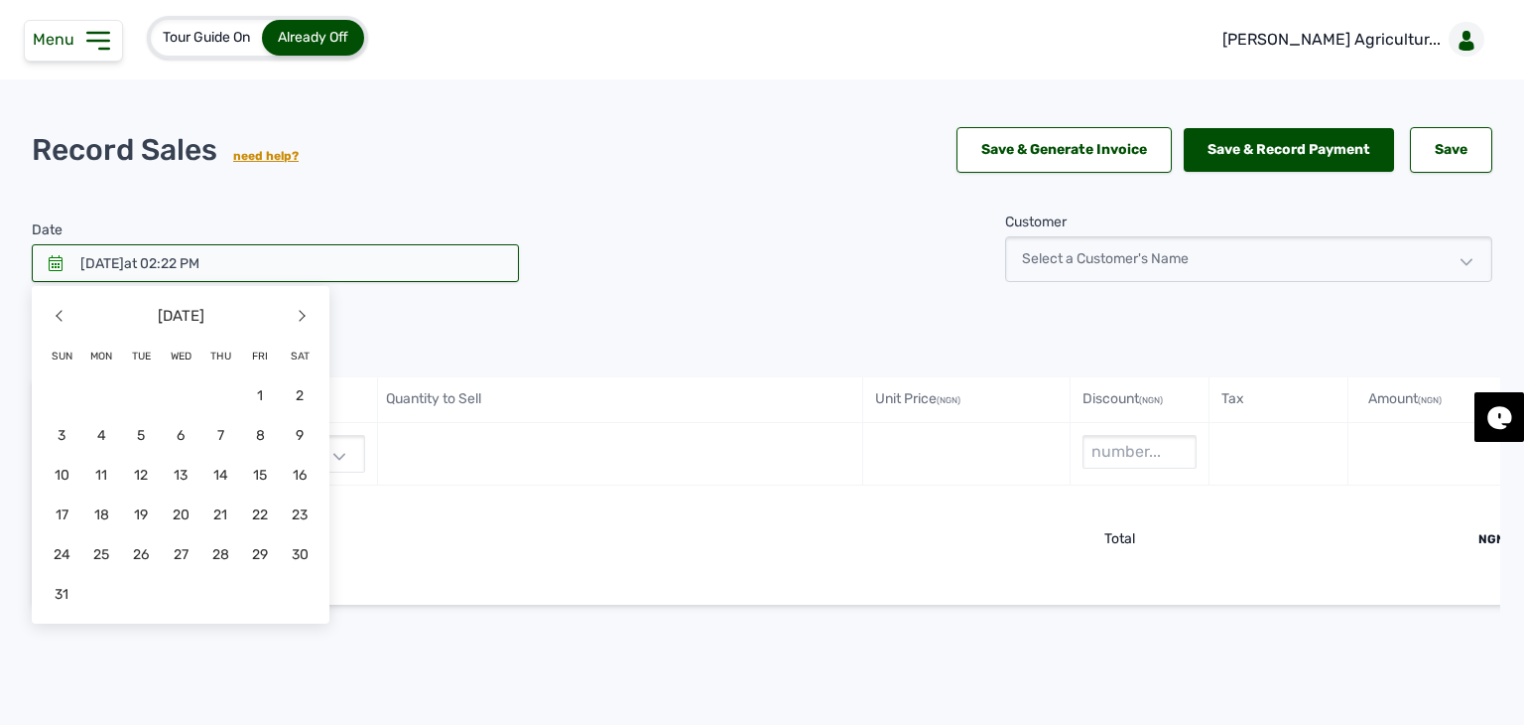
click at [454, 409] on div "Quantity to Sell" at bounding box center [620, 400] width 485 height 46
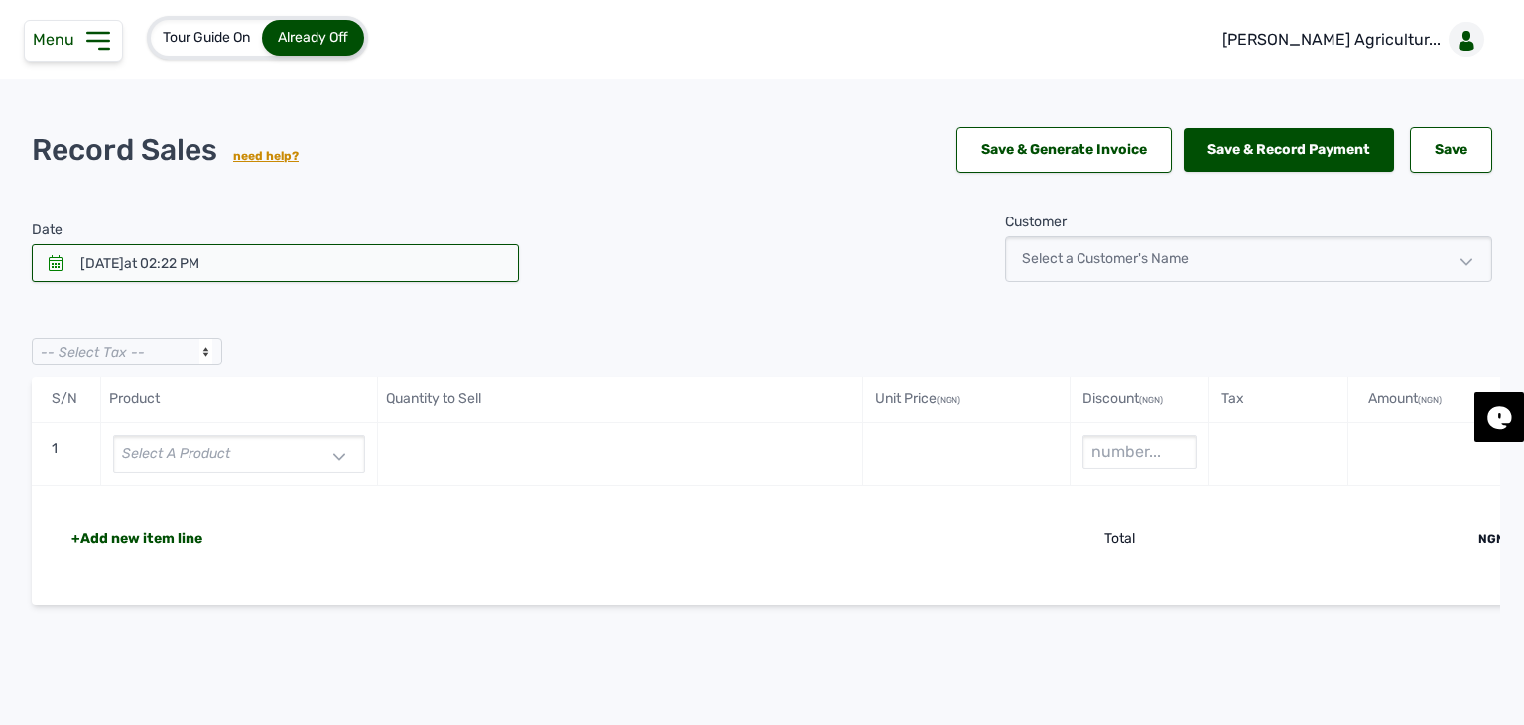
click at [305, 171] on div "Record Sales need help? Save & Generate Invoice Save & Record Payment Save Save" at bounding box center [762, 149] width 1477 height 69
click at [1159, 263] on div "Select a Customer's Name" at bounding box center [1248, 259] width 487 height 46
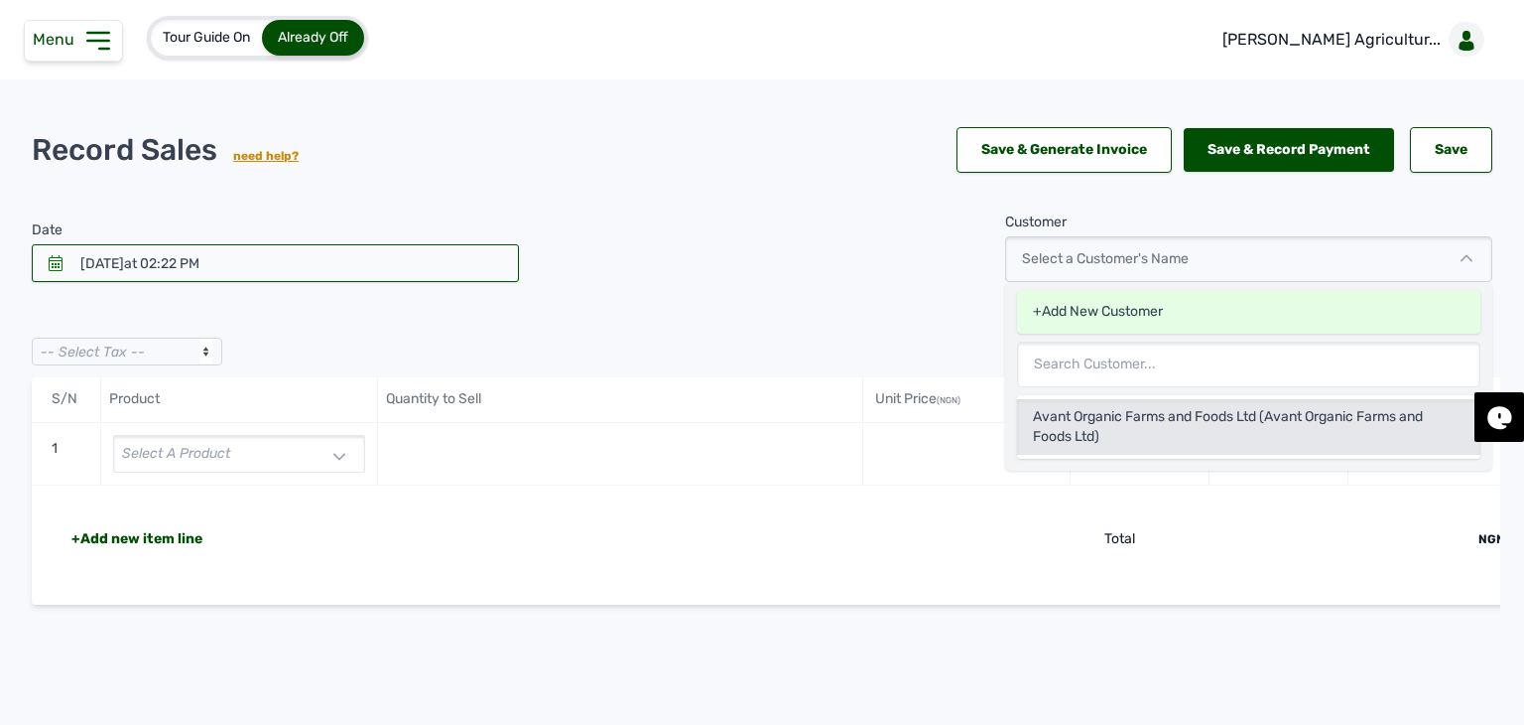
click at [1120, 421] on div "Avant Organic Farms and Foods Ltd (Avant Organic Farms and Foods Ltd)" at bounding box center [1248, 427] width 463 height 56
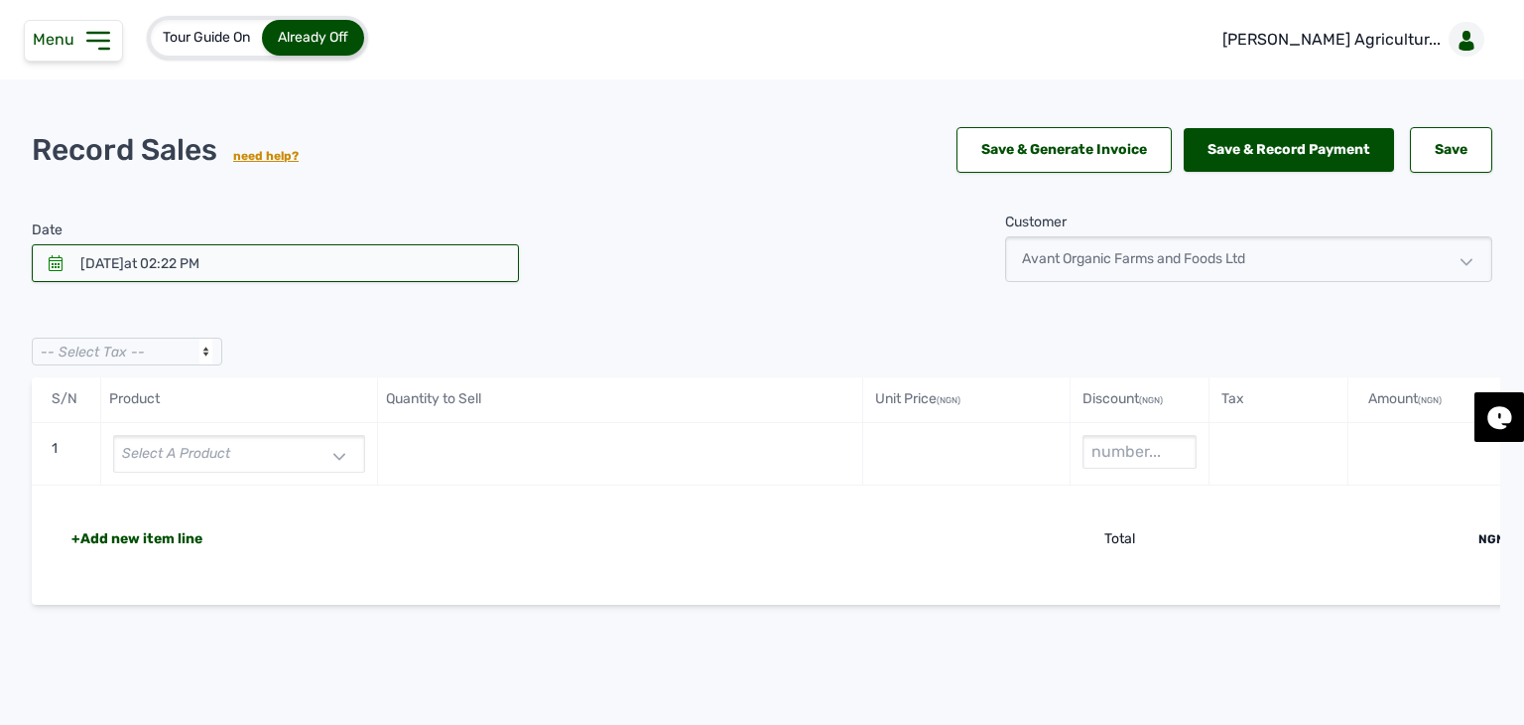
click at [278, 452] on div "Select a product" at bounding box center [239, 454] width 252 height 38
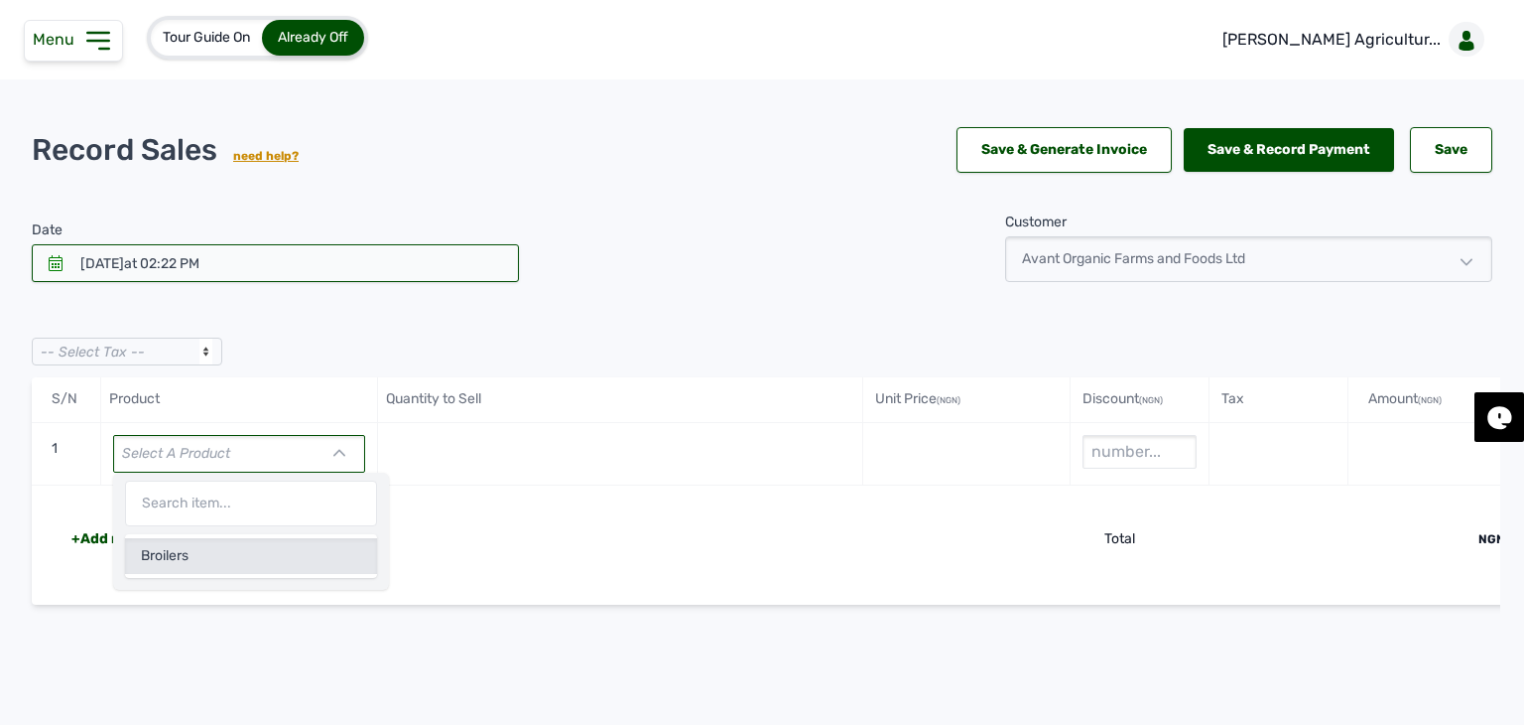
click at [219, 548] on div "Broilers" at bounding box center [251, 556] width 252 height 36
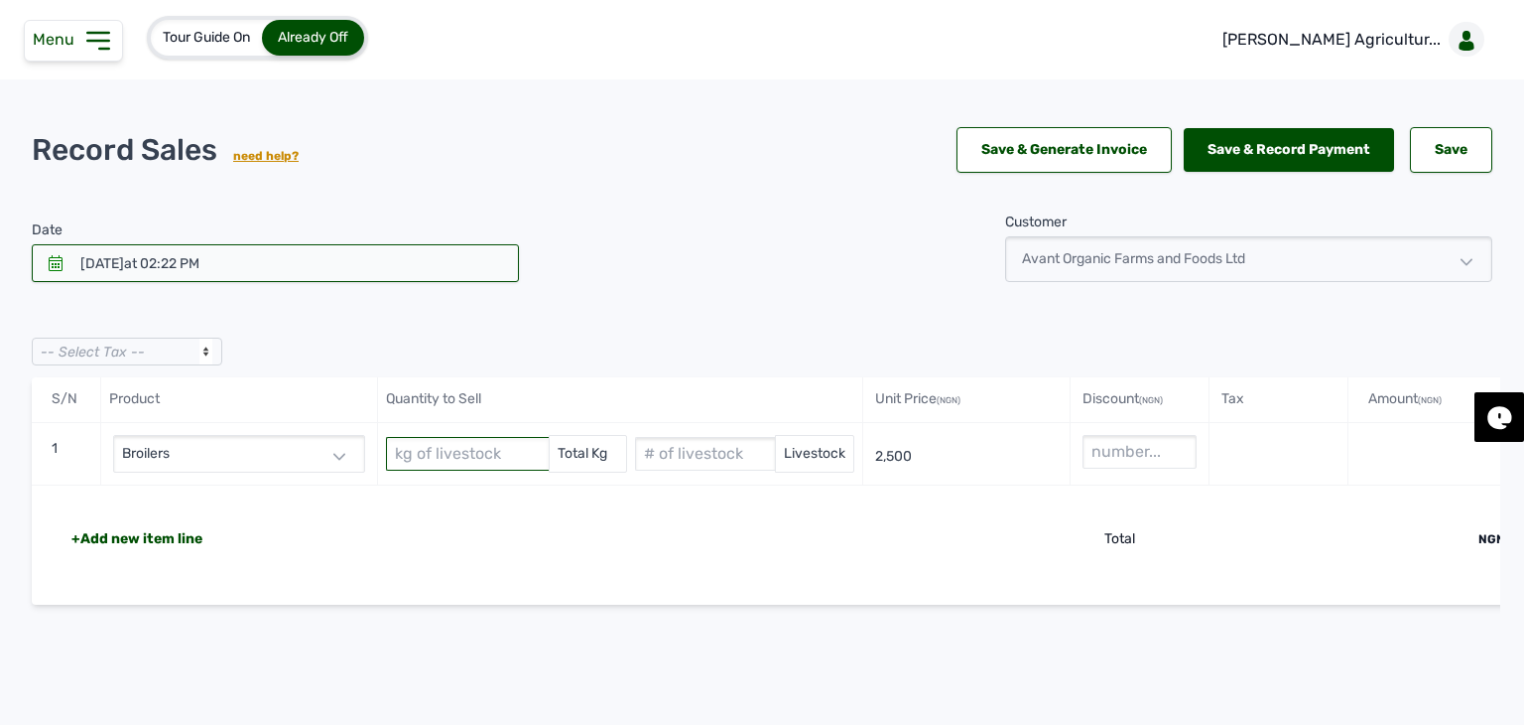
click at [465, 462] on input "text" at bounding box center [467, 454] width 163 height 34
paste input "10009.96"
type input "10009.96"
click at [689, 443] on input "text" at bounding box center [705, 454] width 140 height 34
type input "4859"
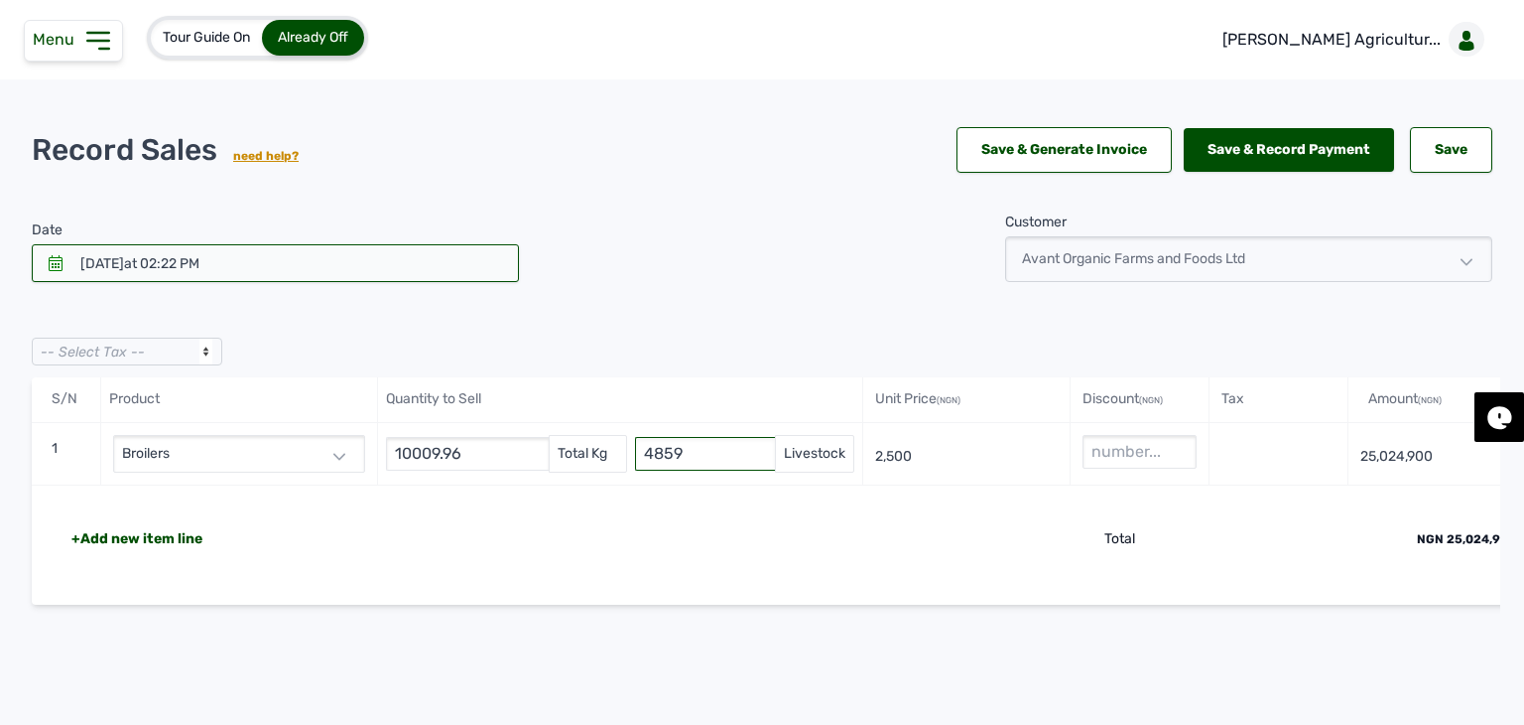
scroll to position [0, 72]
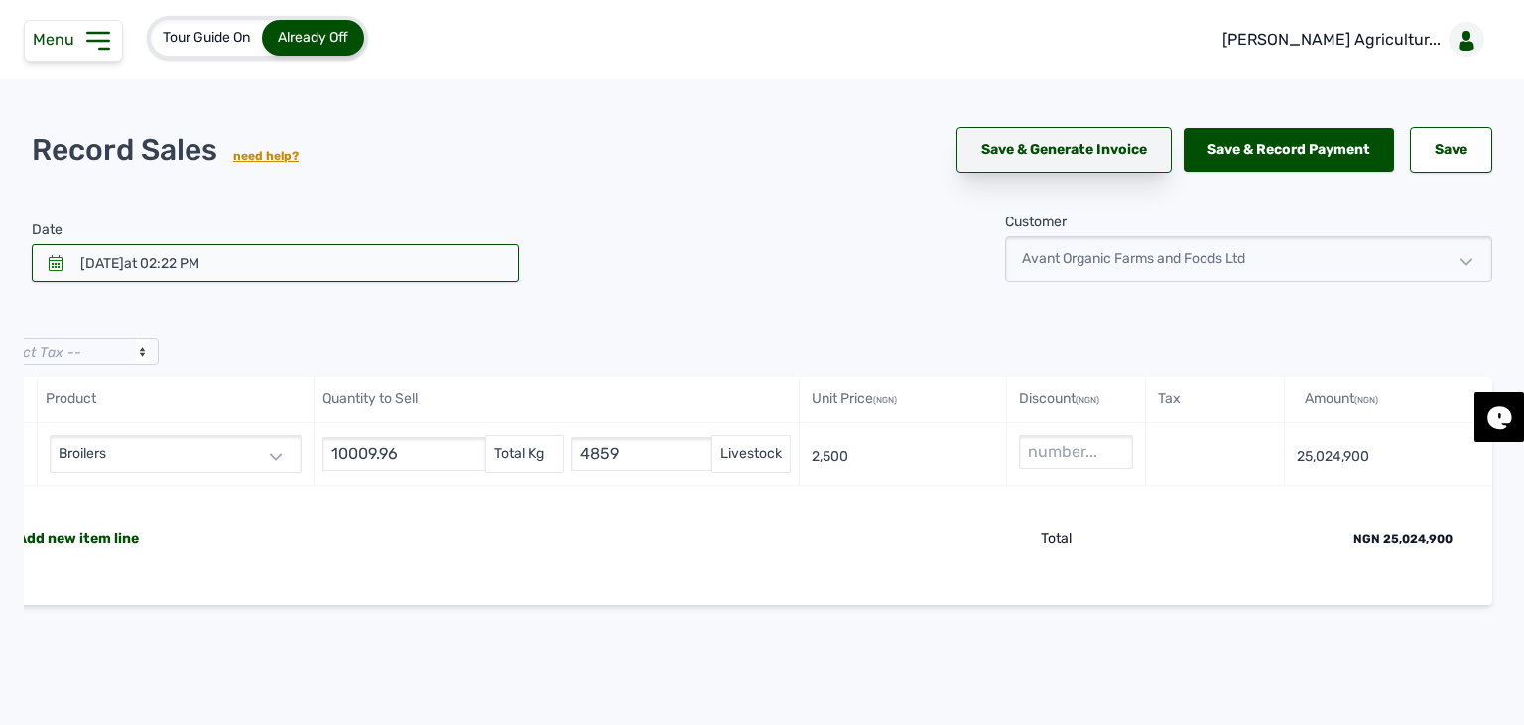
click at [1072, 159] on link "Save & Generate Invoice" at bounding box center [1064, 150] width 215 height 46
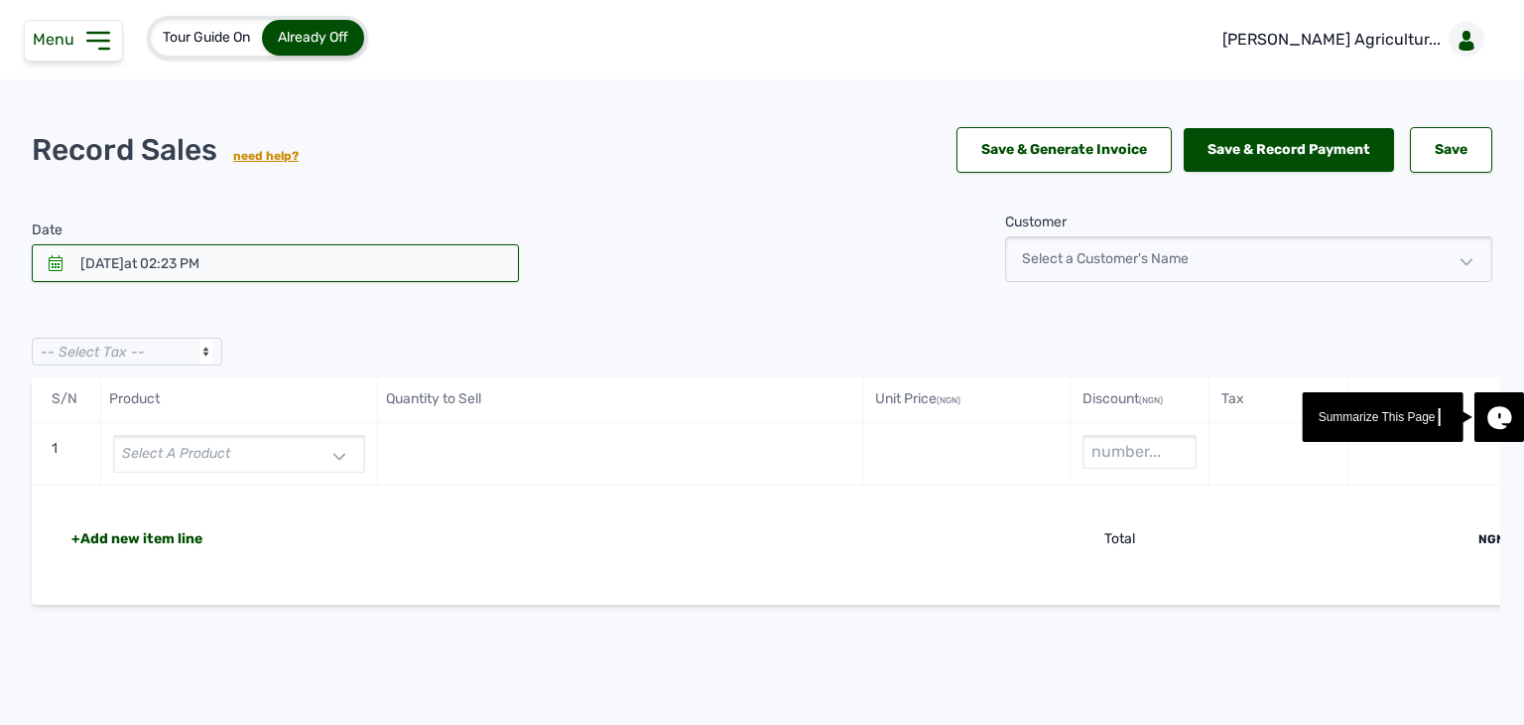
click at [103, 41] on icon at bounding box center [97, 41] width 21 height 16
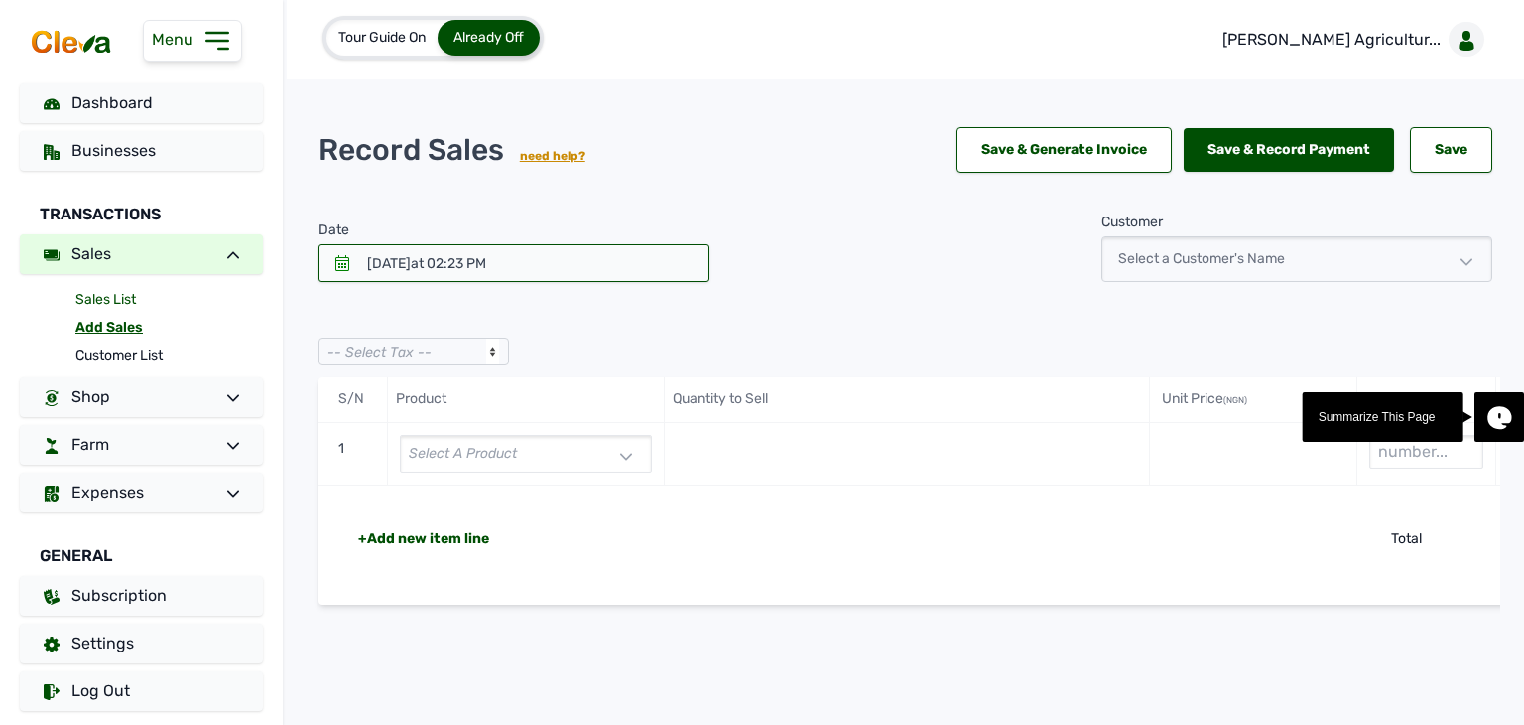
click at [99, 293] on link "Sales List" at bounding box center [169, 300] width 188 height 28
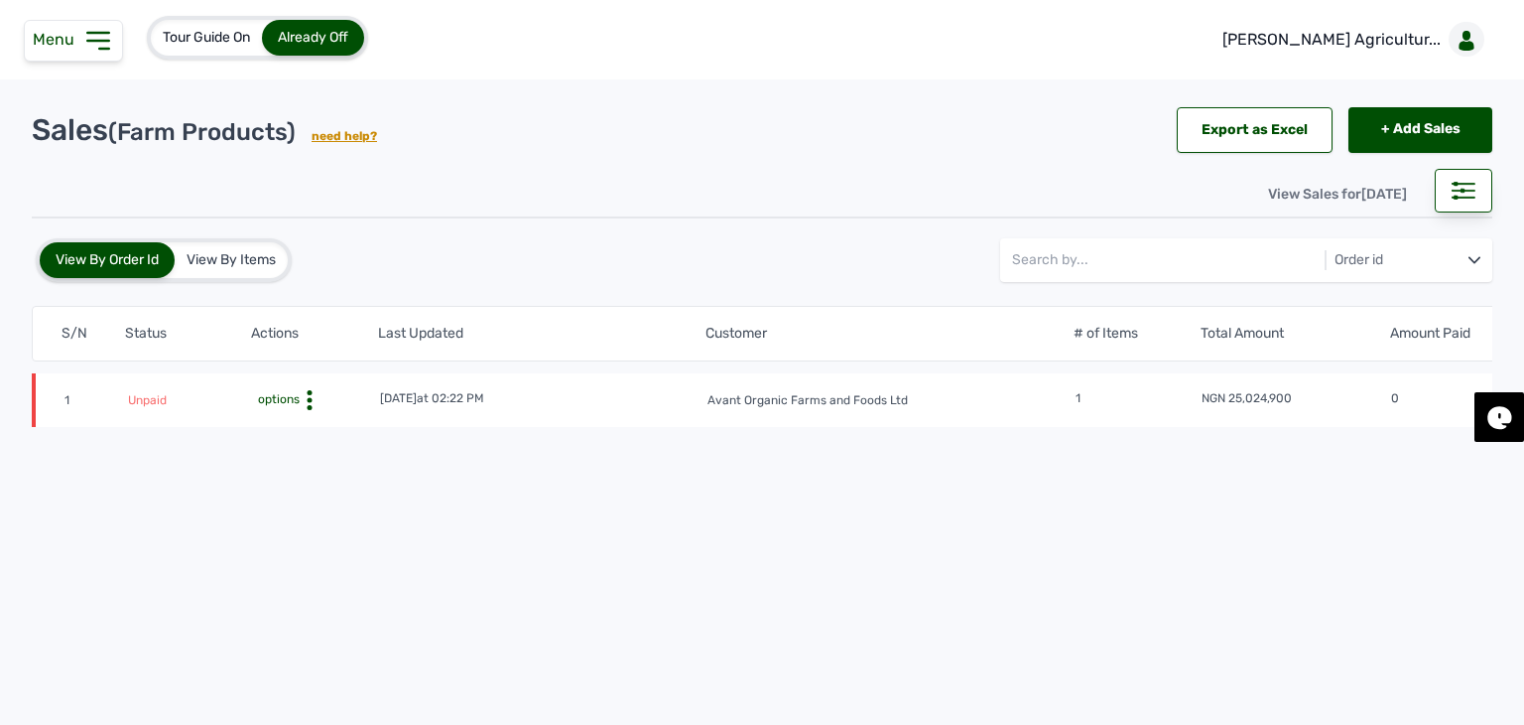
click at [281, 393] on span "options" at bounding box center [277, 399] width 46 height 14
click at [299, 501] on div "Delete" at bounding box center [314, 502] width 125 height 24
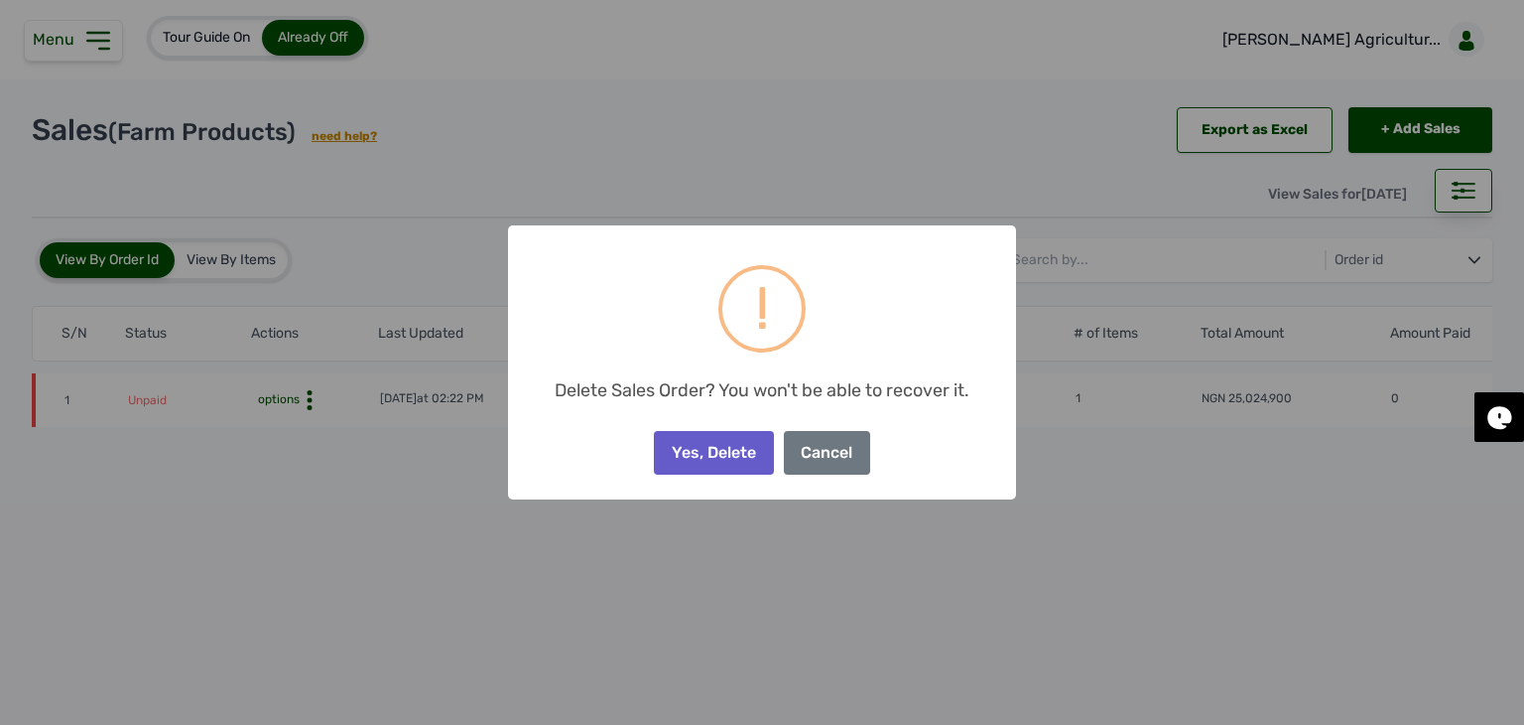
click at [713, 451] on button "Yes, Delete" at bounding box center [713, 453] width 119 height 44
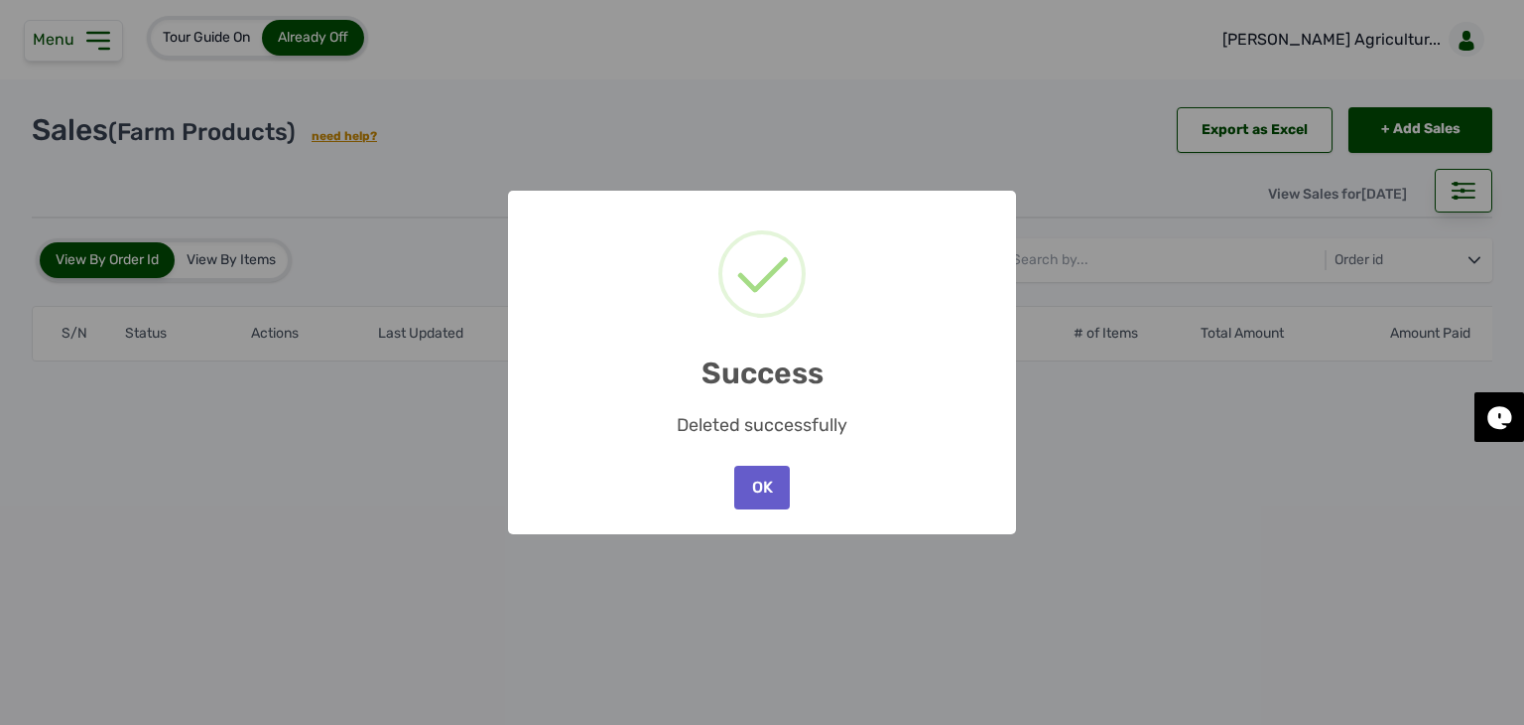
click at [774, 488] on button "OK" at bounding box center [762, 487] width 56 height 44
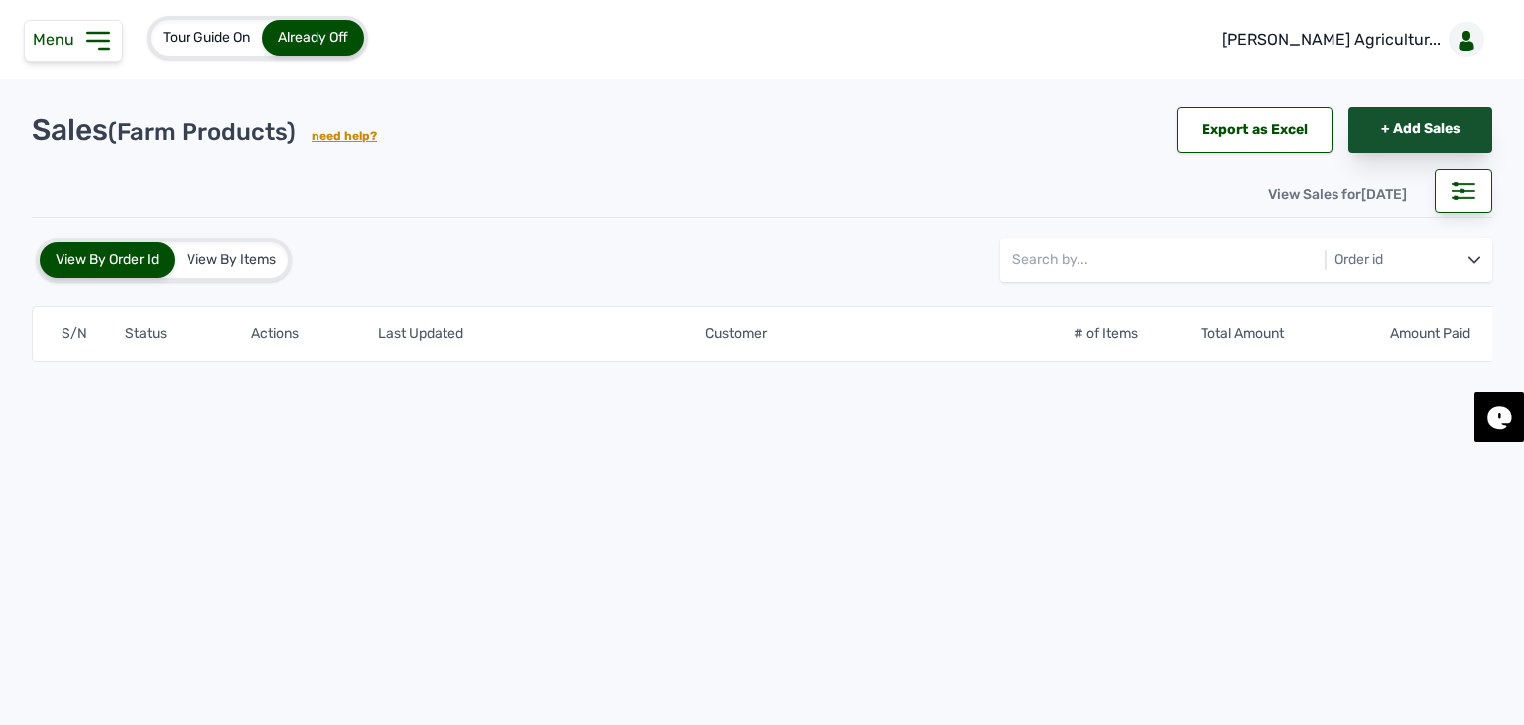
click at [1409, 120] on link "+ Add Sales" at bounding box center [1421, 130] width 144 height 46
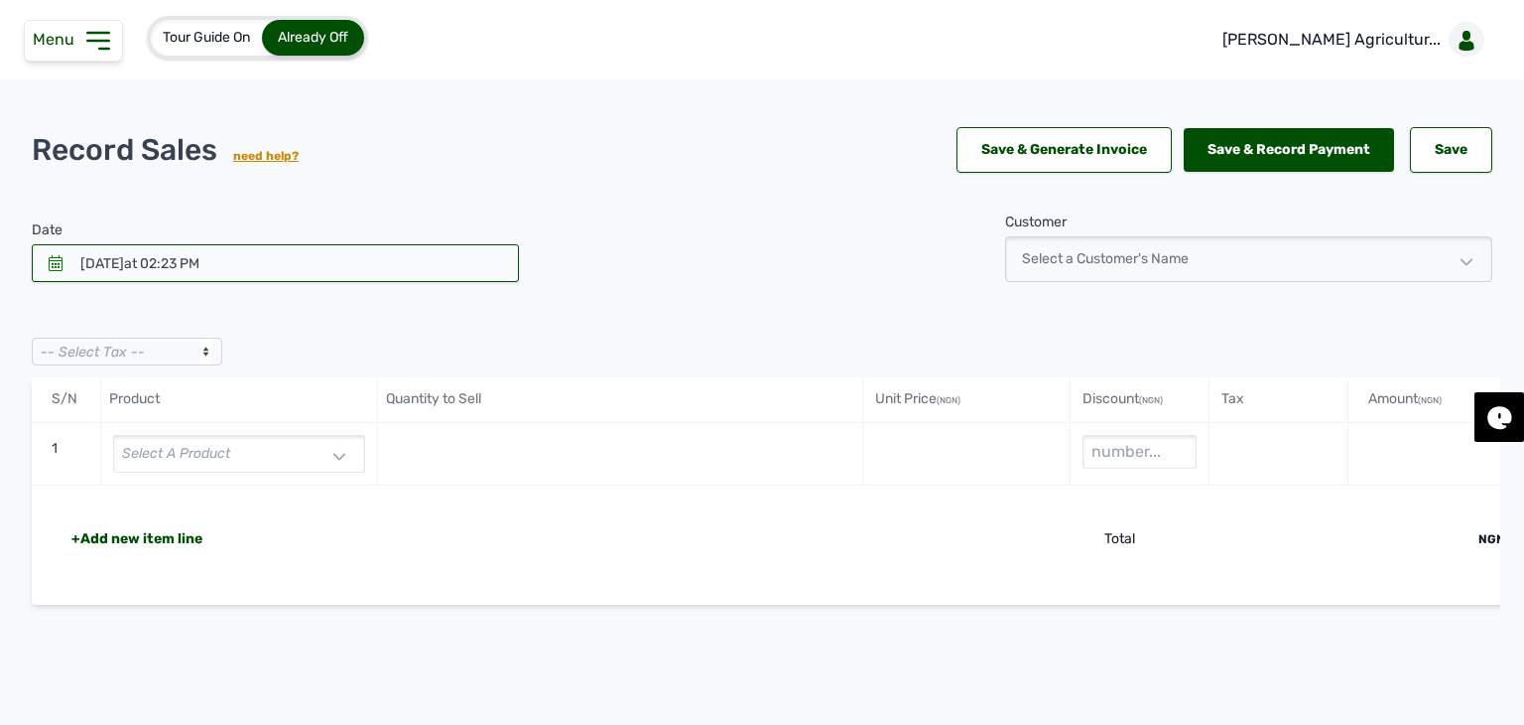
click at [318, 267] on div at bounding box center [275, 263] width 487 height 38
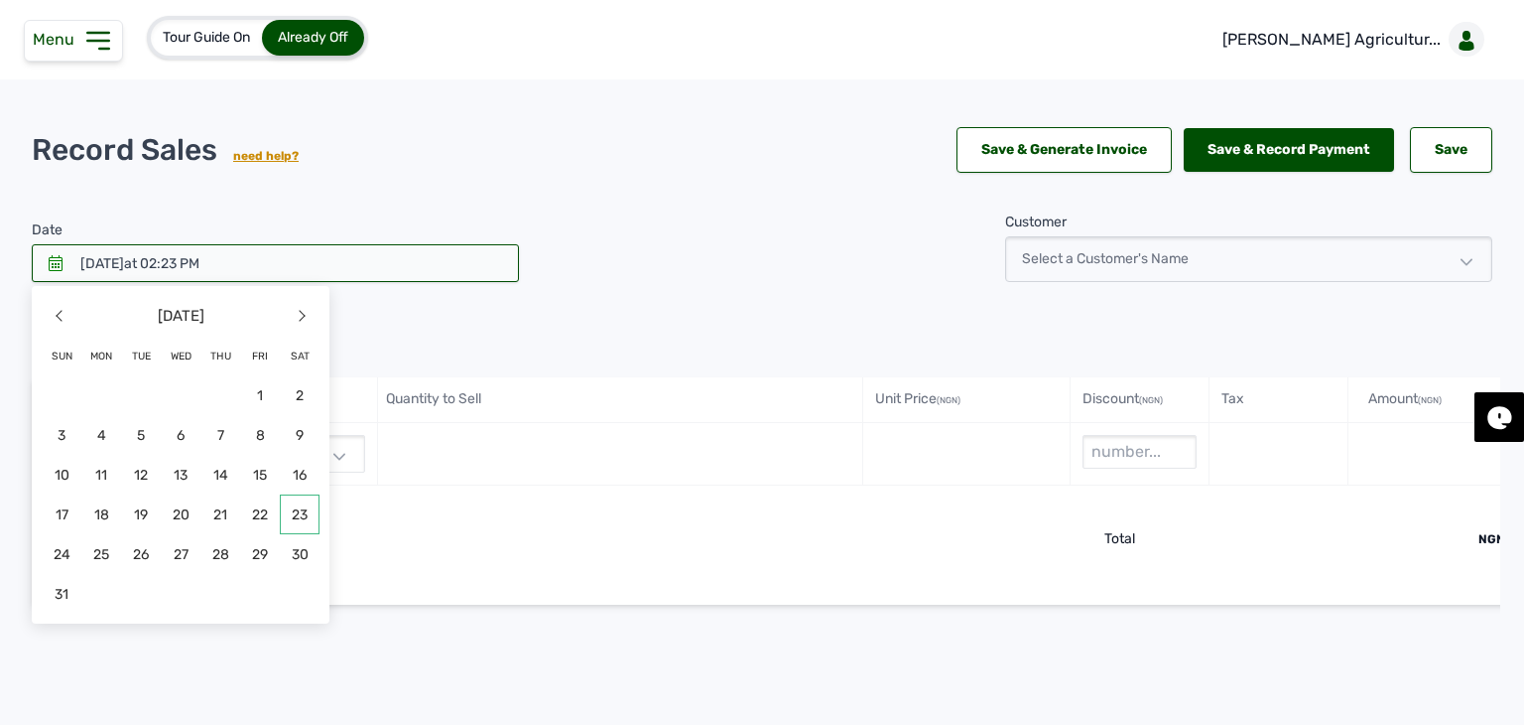
click at [310, 521] on span "23" at bounding box center [300, 514] width 40 height 40
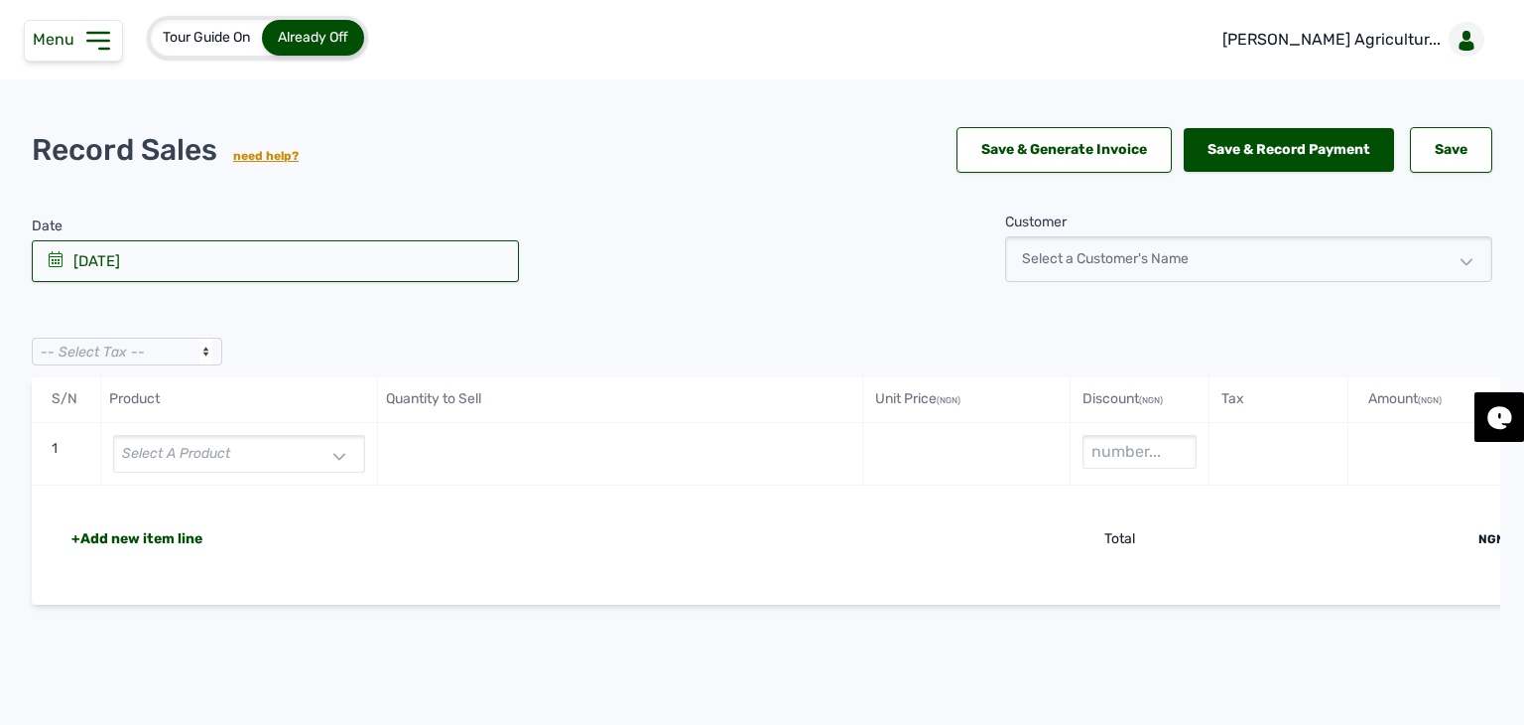
click at [226, 469] on div "Select a product" at bounding box center [239, 454] width 252 height 38
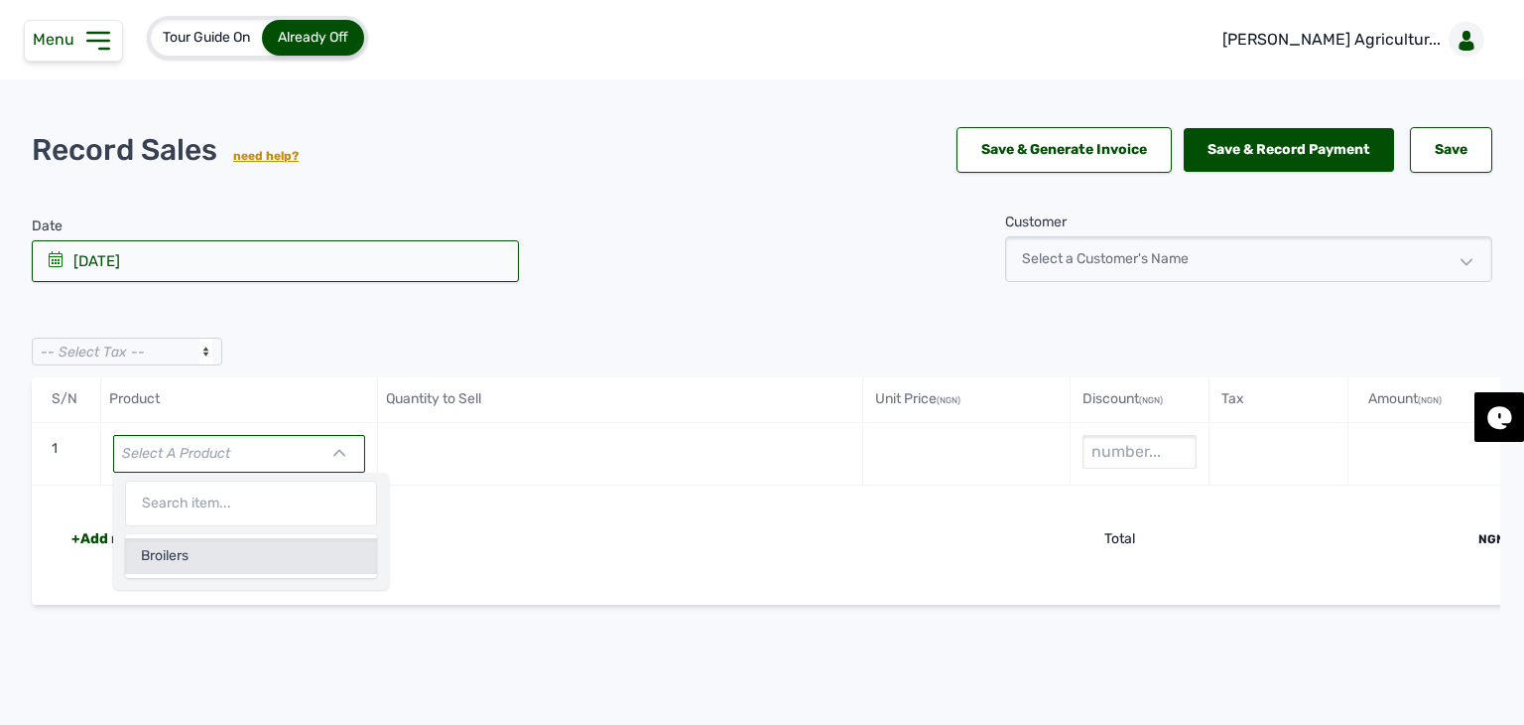
click at [228, 548] on div "Broilers" at bounding box center [251, 556] width 252 height 36
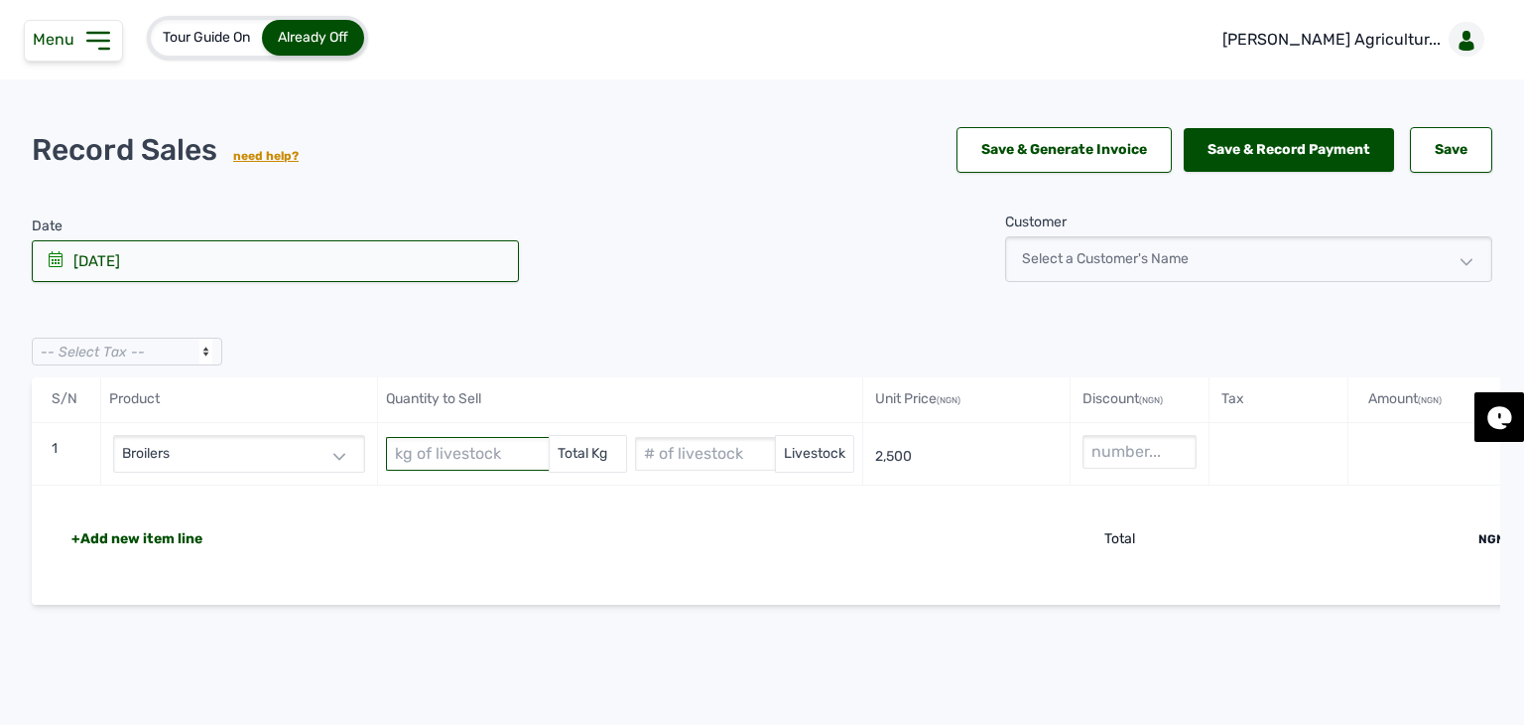
click at [440, 454] on input "text" at bounding box center [467, 454] width 163 height 34
paste input "10009.96"
type input "10009.96"
click at [681, 450] on input "text" at bounding box center [705, 454] width 140 height 34
type input "4859"
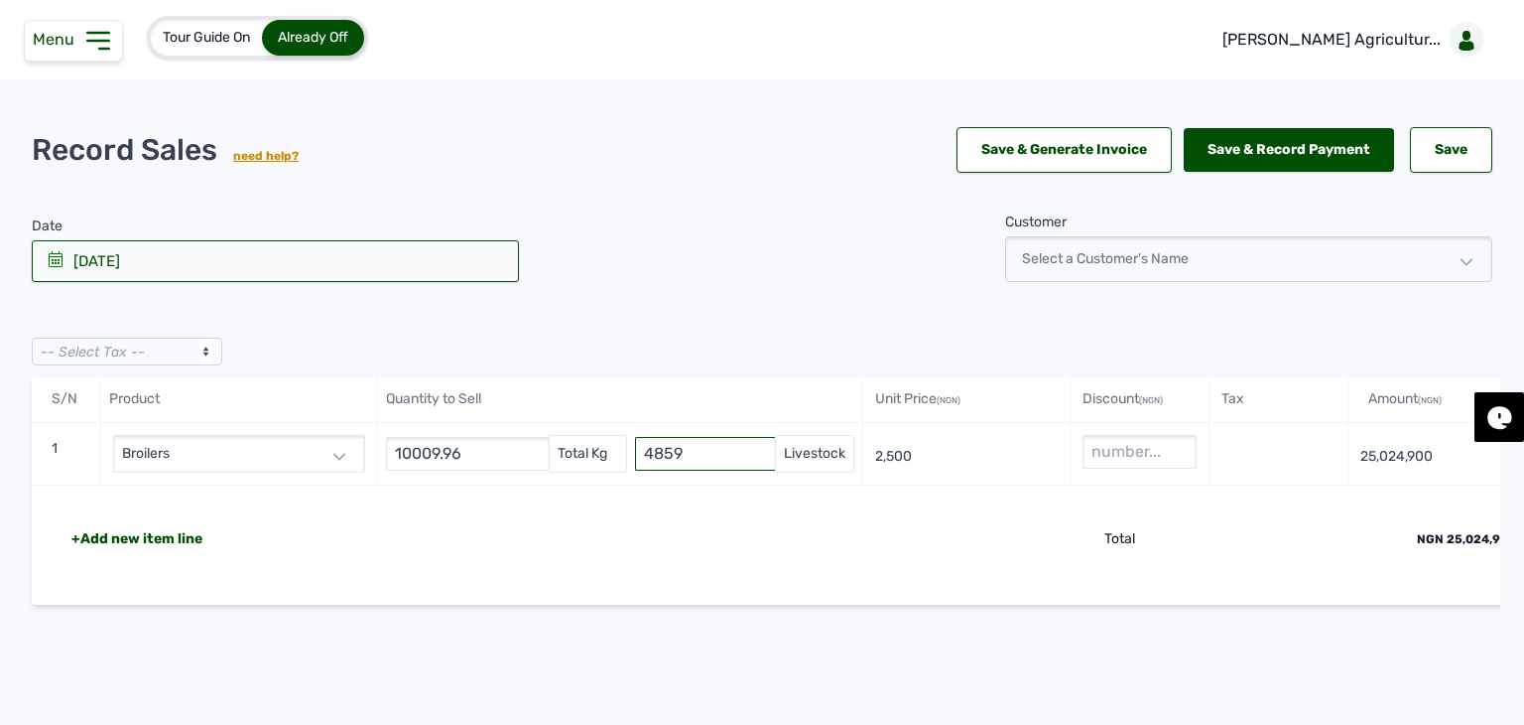
scroll to position [0, 72]
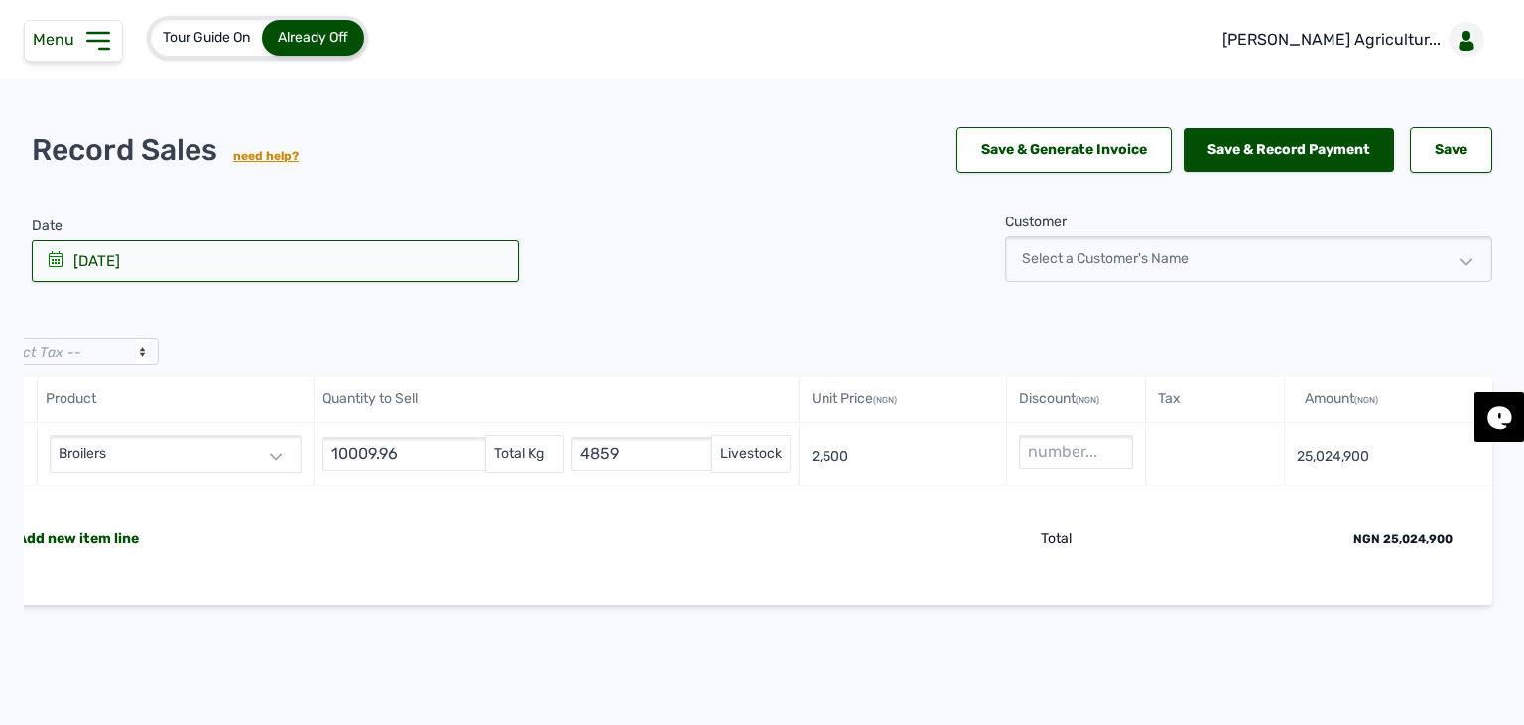
click at [1138, 243] on div "Select a Customer's Name" at bounding box center [1248, 259] width 487 height 46
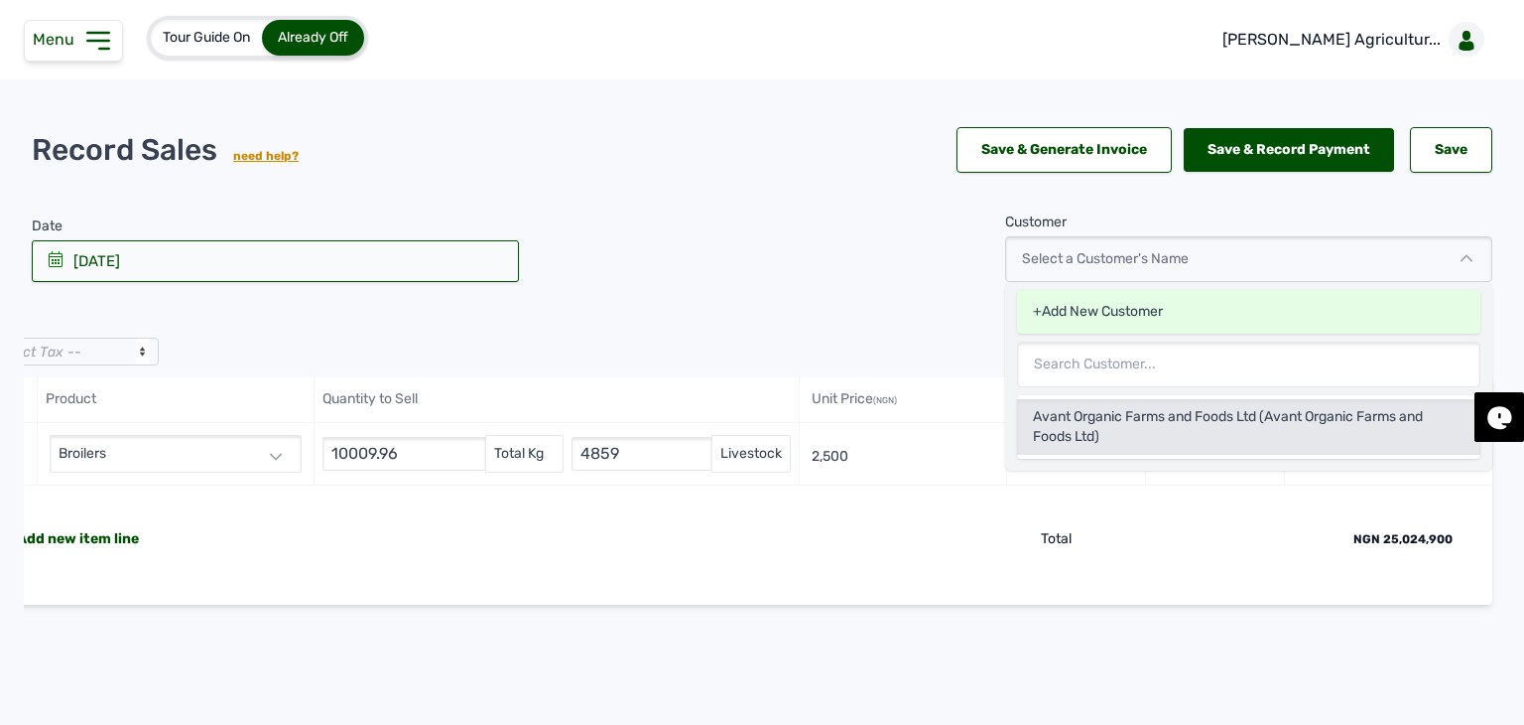
click at [1100, 403] on div "Avant Organic Farms and Foods Ltd (Avant Organic Farms and Foods Ltd)" at bounding box center [1248, 427] width 463 height 56
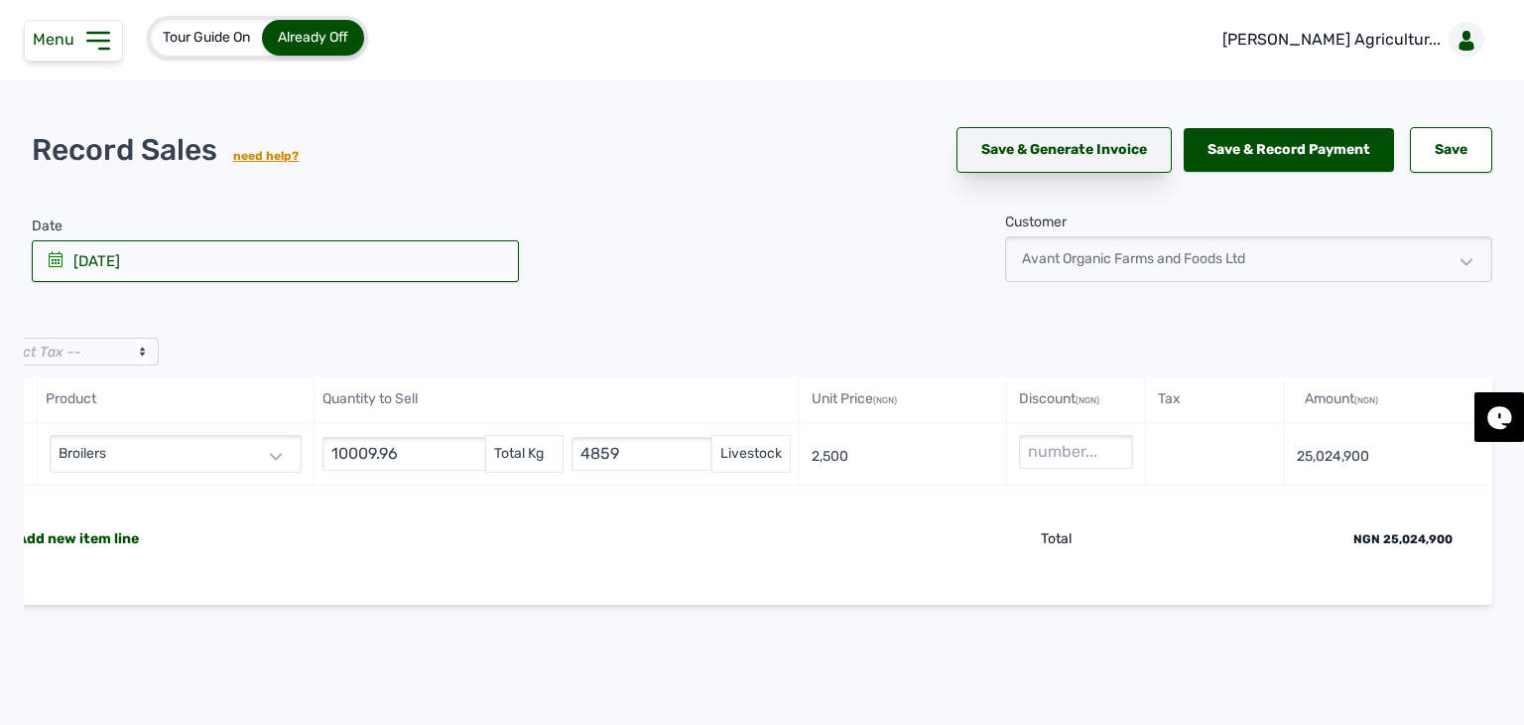
click at [1077, 170] on link "Save & Generate Invoice" at bounding box center [1064, 150] width 215 height 46
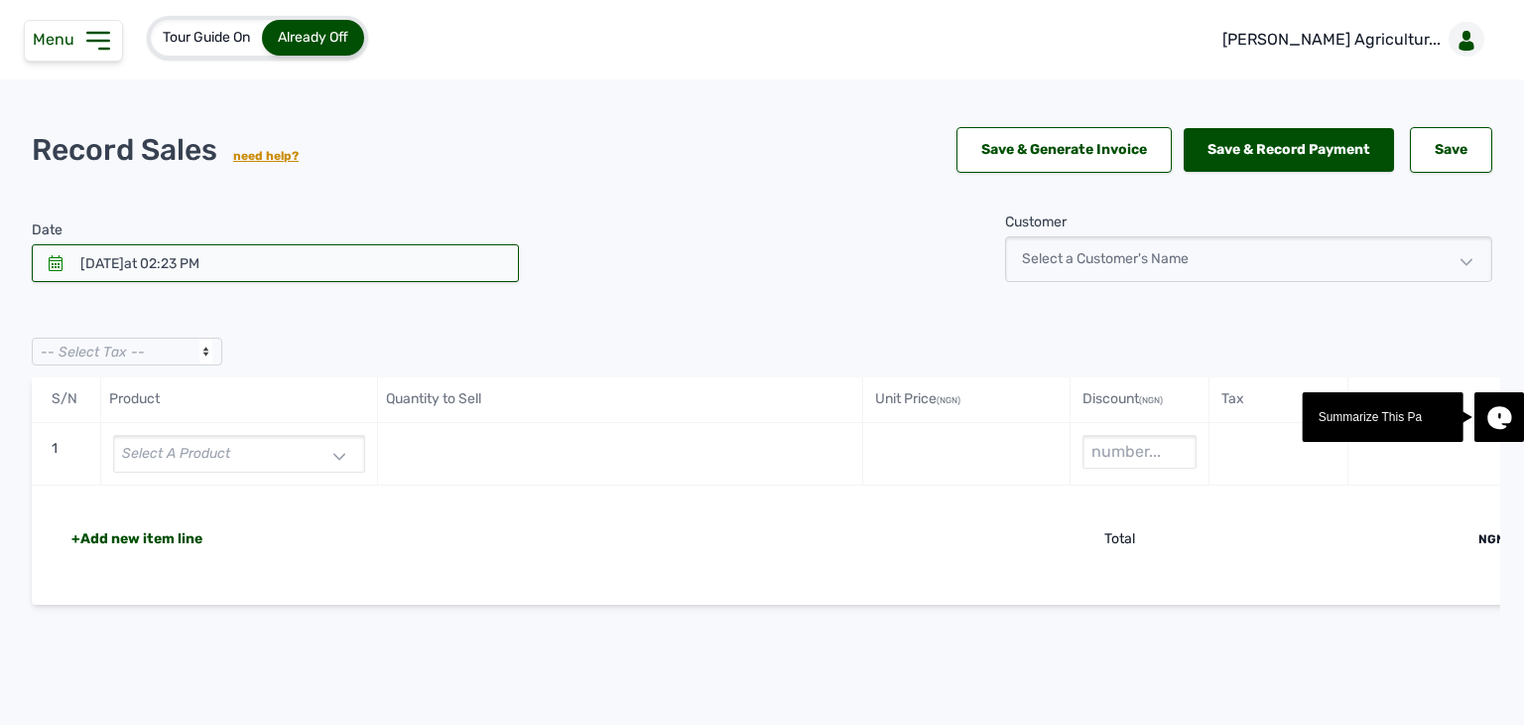
click at [101, 47] on icon at bounding box center [98, 41] width 32 height 32
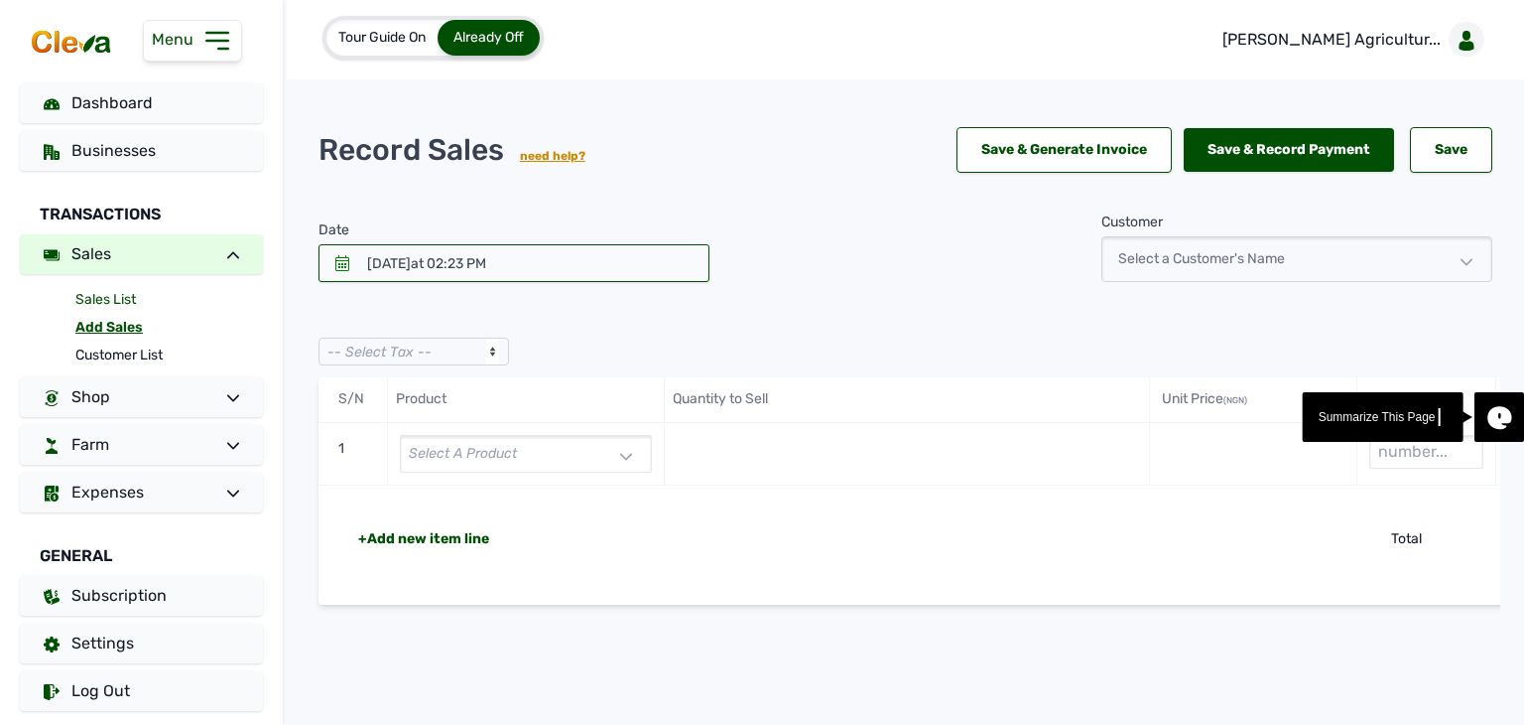
click at [114, 302] on link "Sales List" at bounding box center [169, 300] width 188 height 28
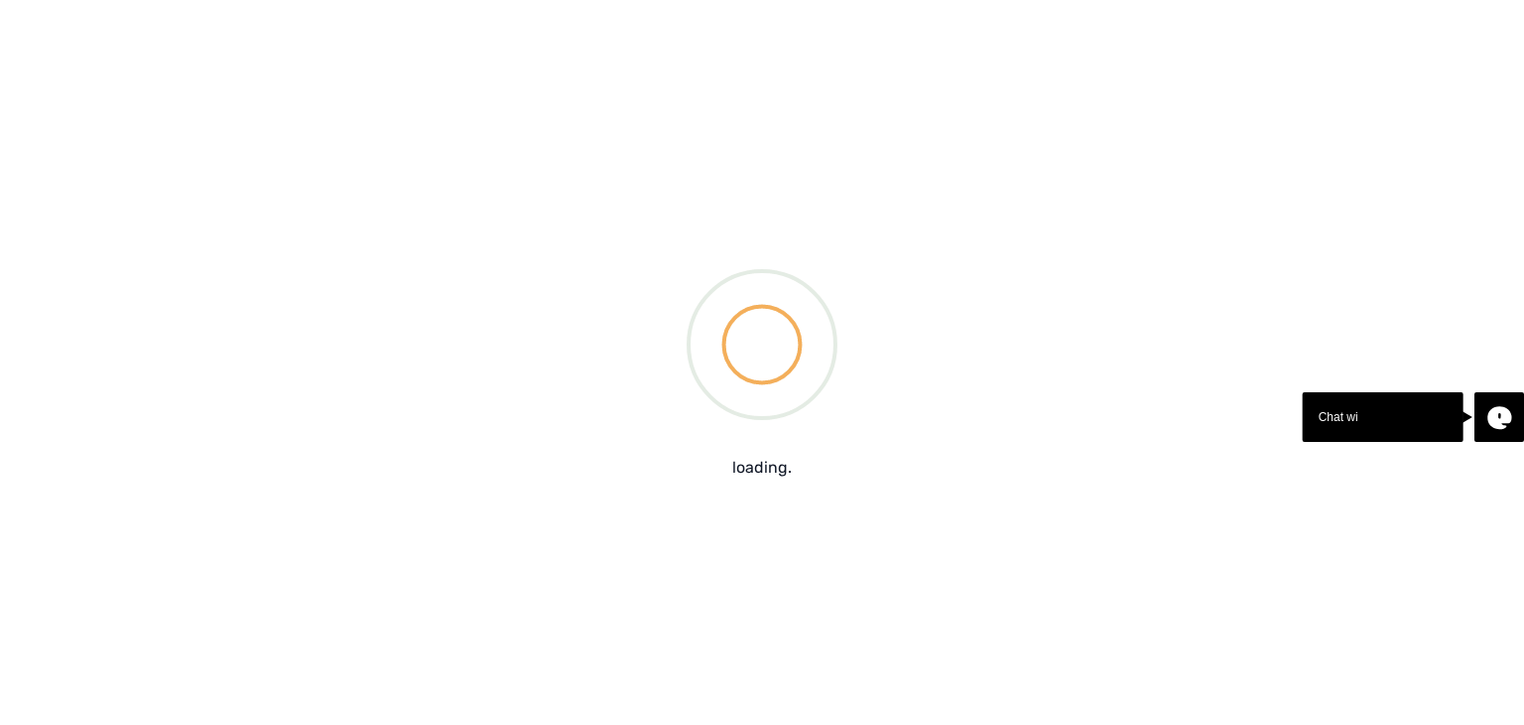
click at [114, 302] on div "loading." at bounding box center [762, 362] width 1524 height 725
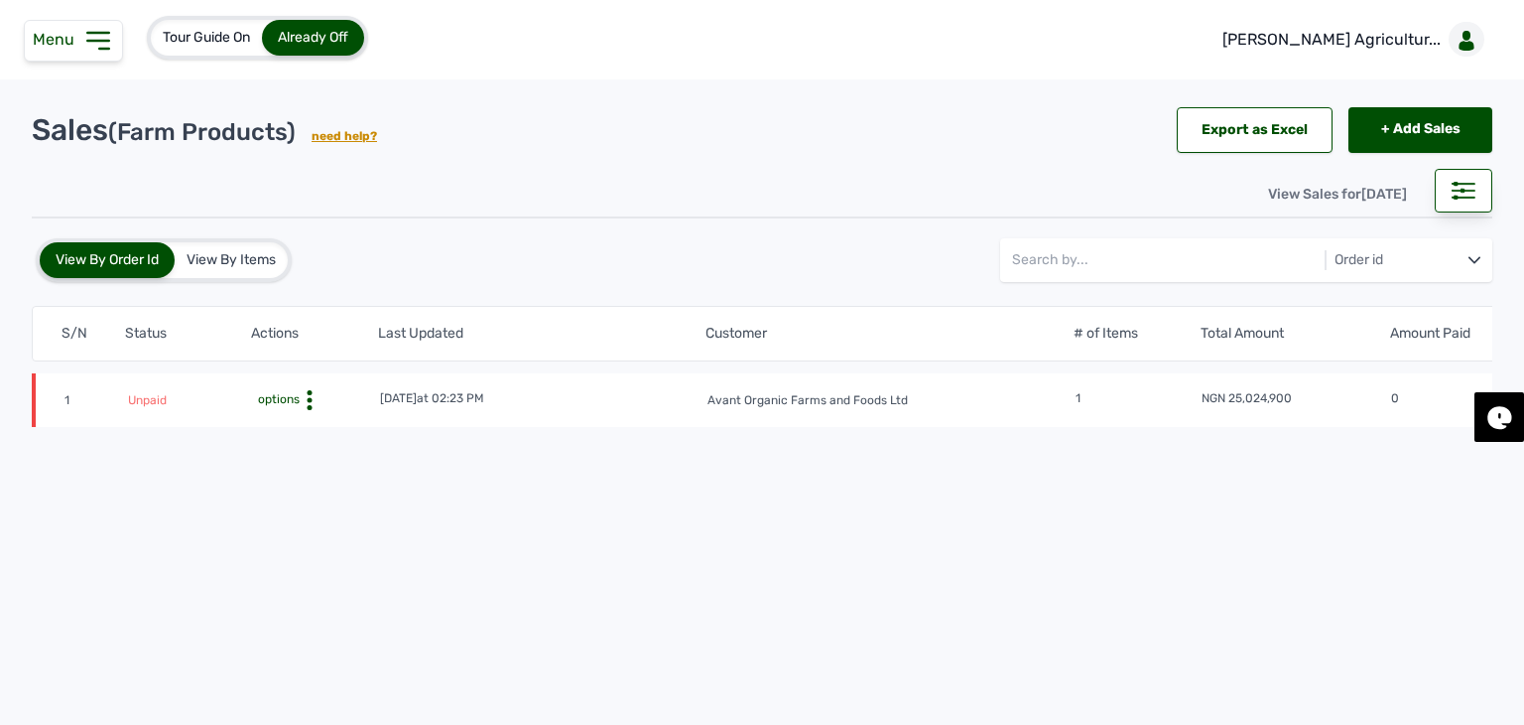
click at [250, 275] on div "View By Items" at bounding box center [231, 260] width 113 height 36
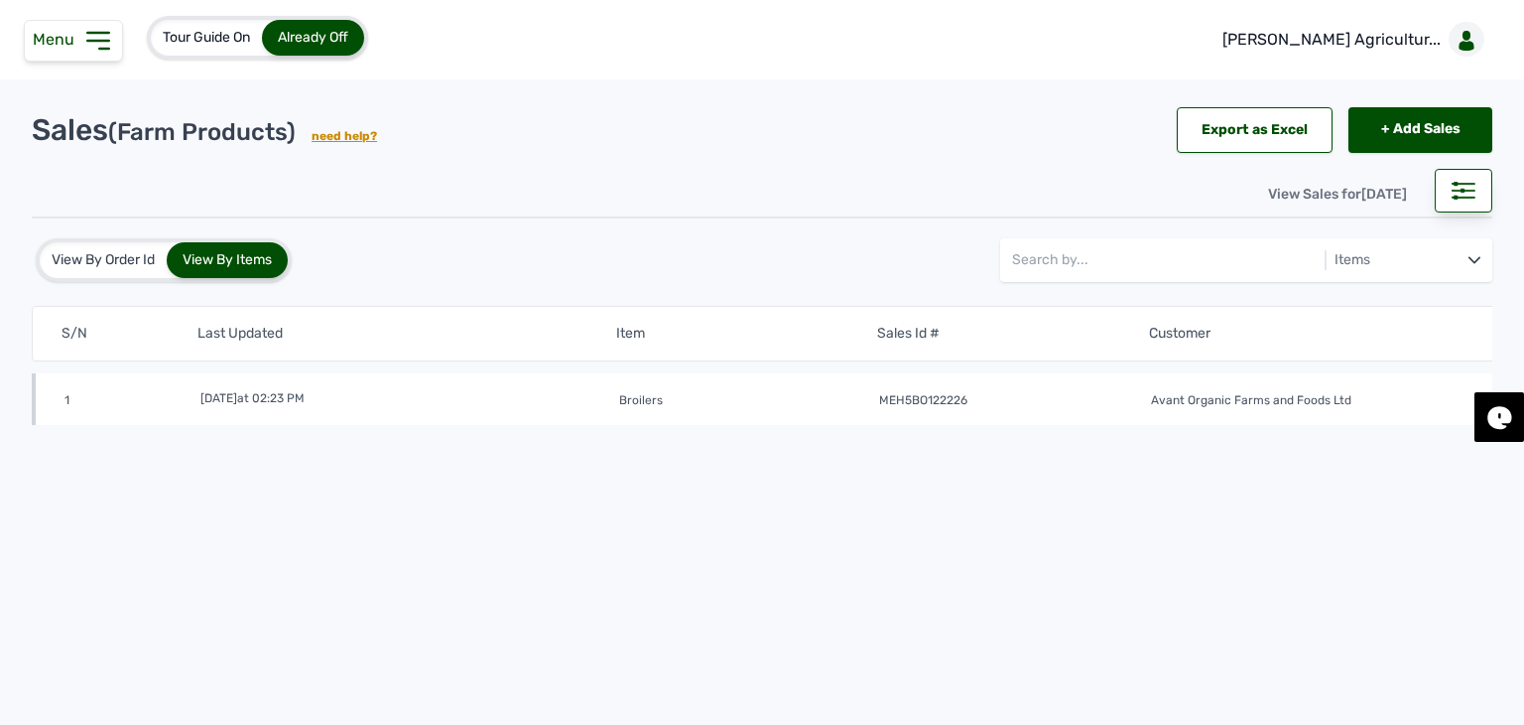
click at [123, 270] on div "View By Order Id" at bounding box center [103, 260] width 127 height 36
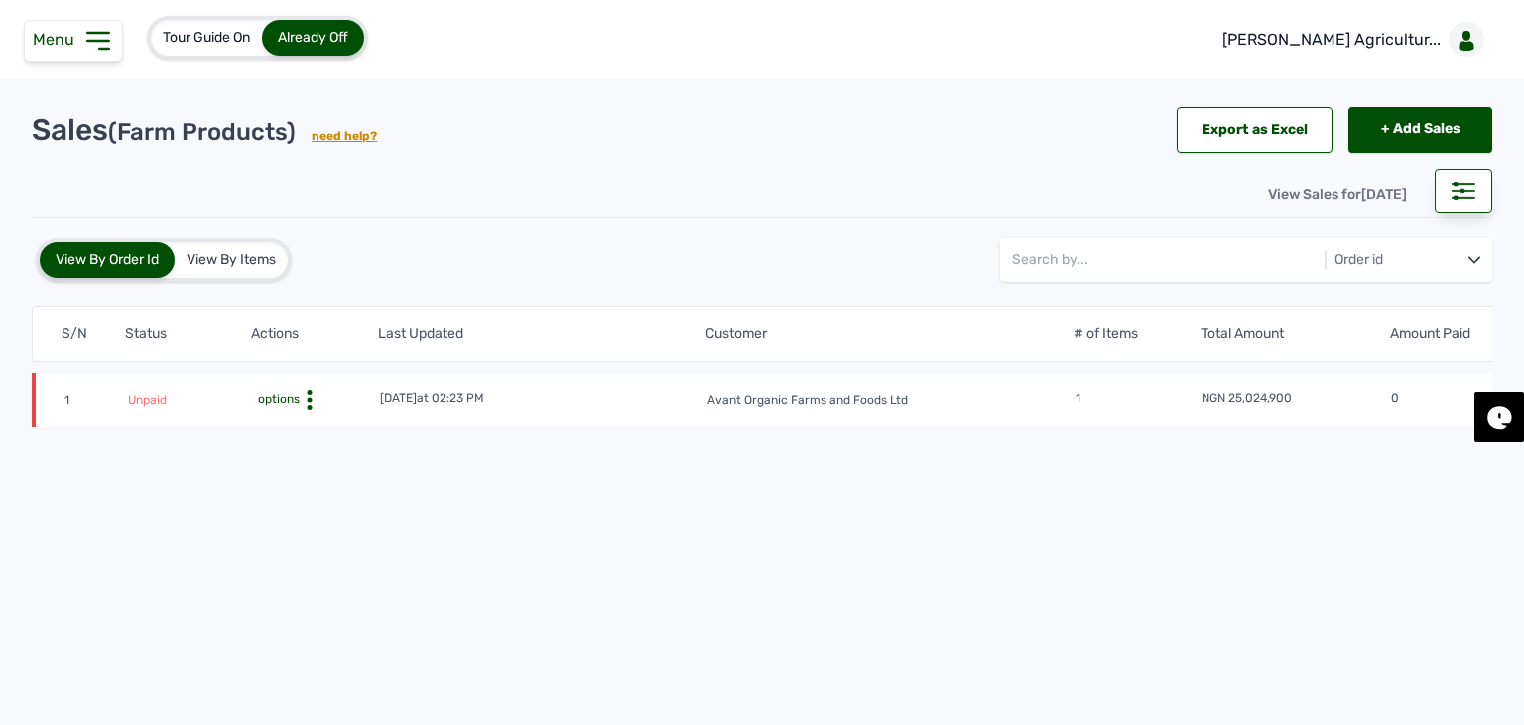
click at [298, 394] on span "options" at bounding box center [277, 399] width 46 height 14
click at [311, 446] on div "Invoice" at bounding box center [314, 455] width 125 height 24
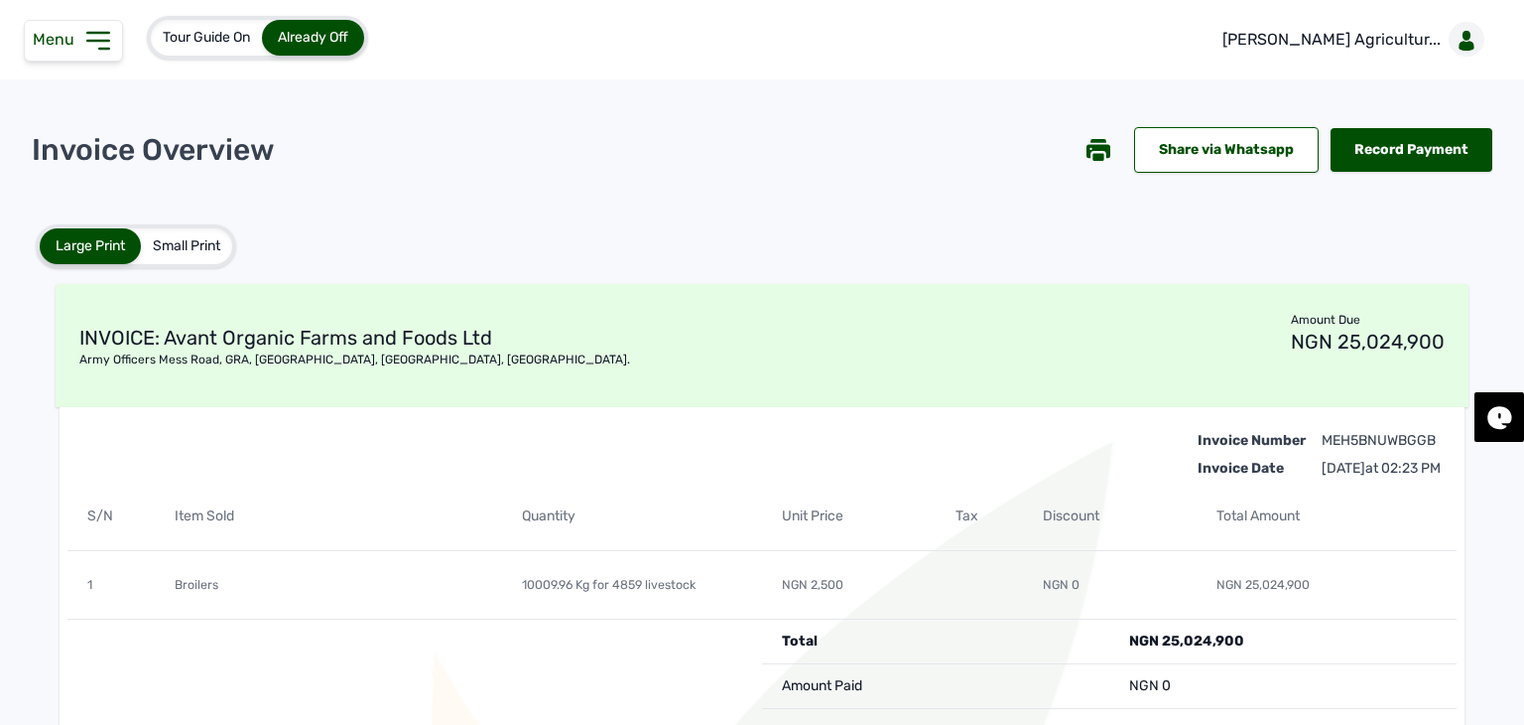
click at [1096, 149] on icon at bounding box center [1099, 151] width 24 height 14
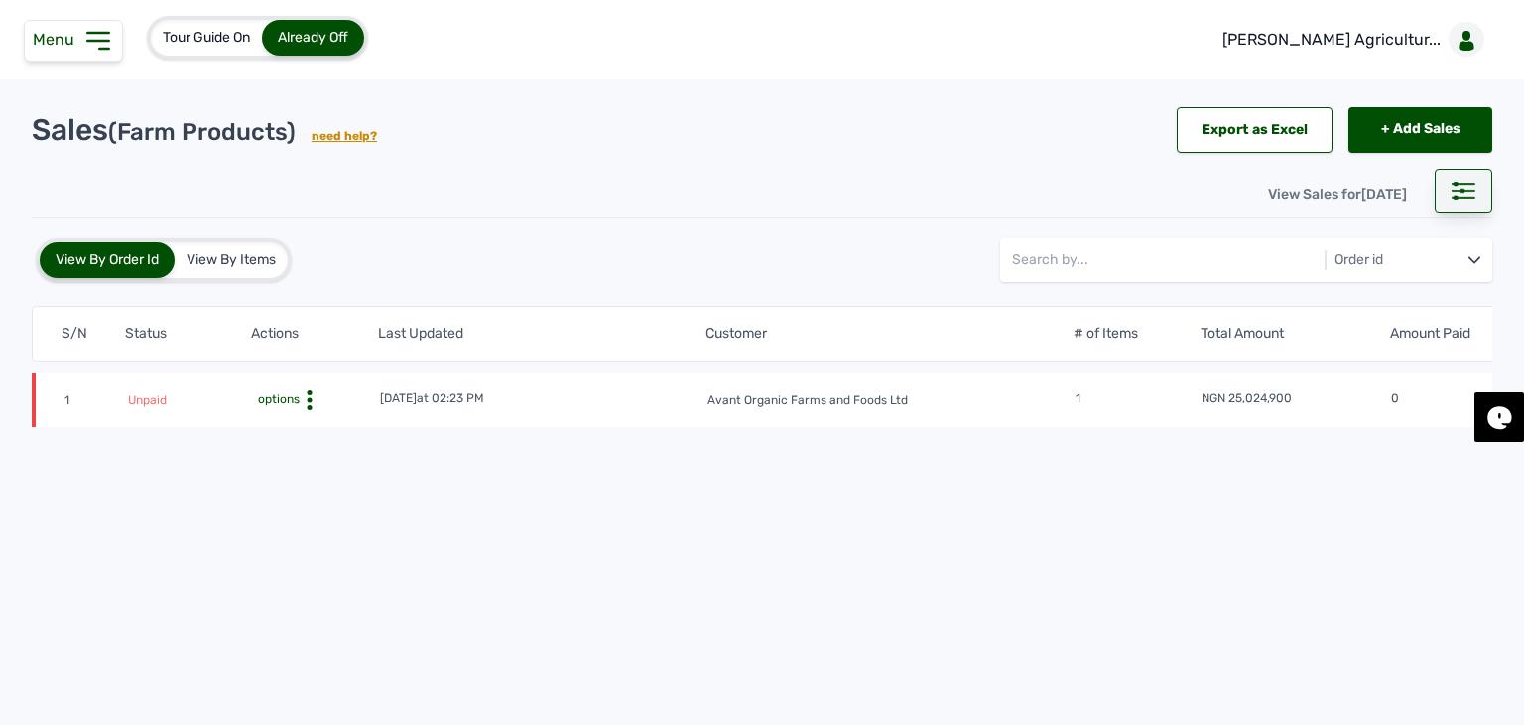
click at [1464, 193] on icon at bounding box center [1464, 191] width 24 height 18
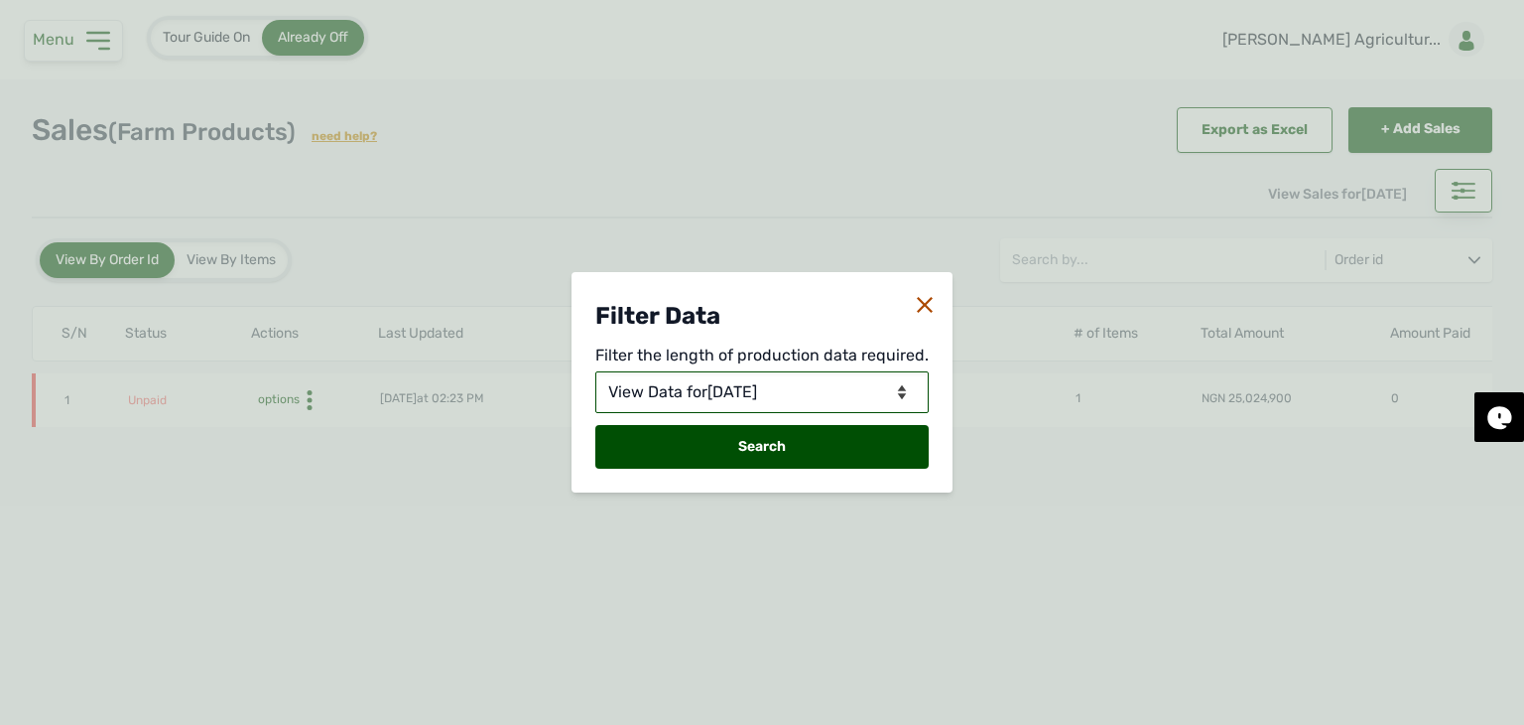
click at [734, 385] on select "View Data for Today View Data in Days View Data in Months View Data in Between …" at bounding box center [761, 392] width 333 height 42
select select "Months"
click at [597, 371] on select "View Data for Today View Data in Days View Data in Months View Data in Between …" at bounding box center [761, 392] width 333 height 42
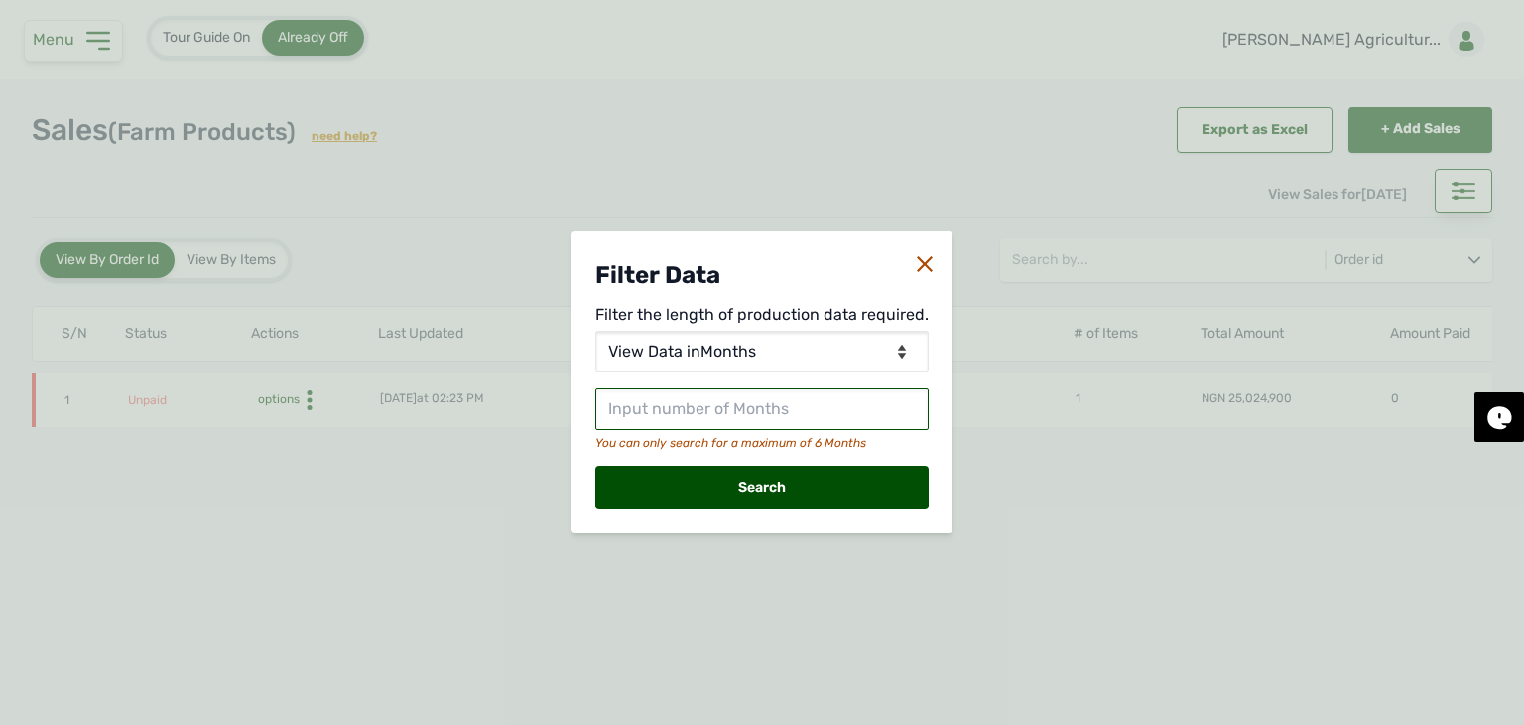
click at [744, 412] on input "text" at bounding box center [761, 409] width 333 height 42
type input "3"
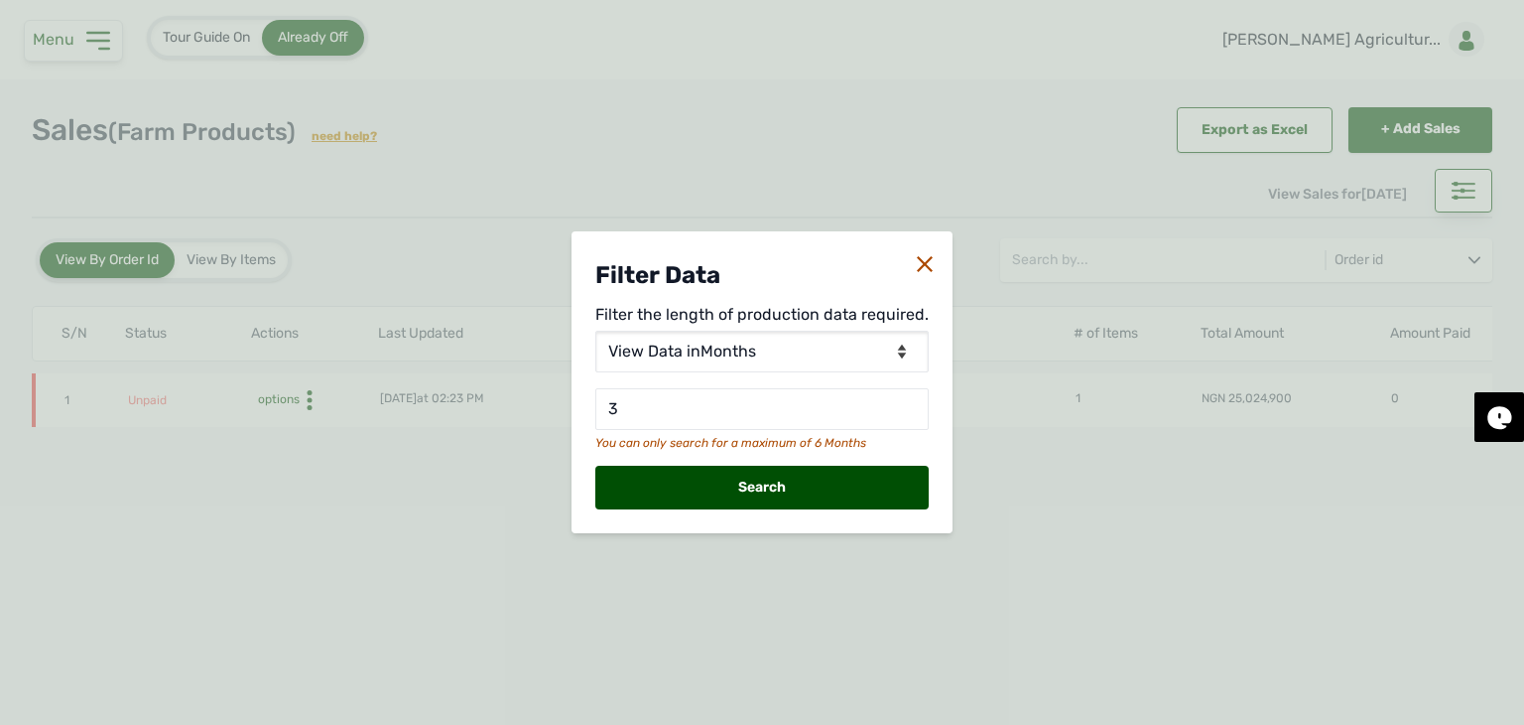
click at [716, 493] on div "Search" at bounding box center [761, 487] width 333 height 44
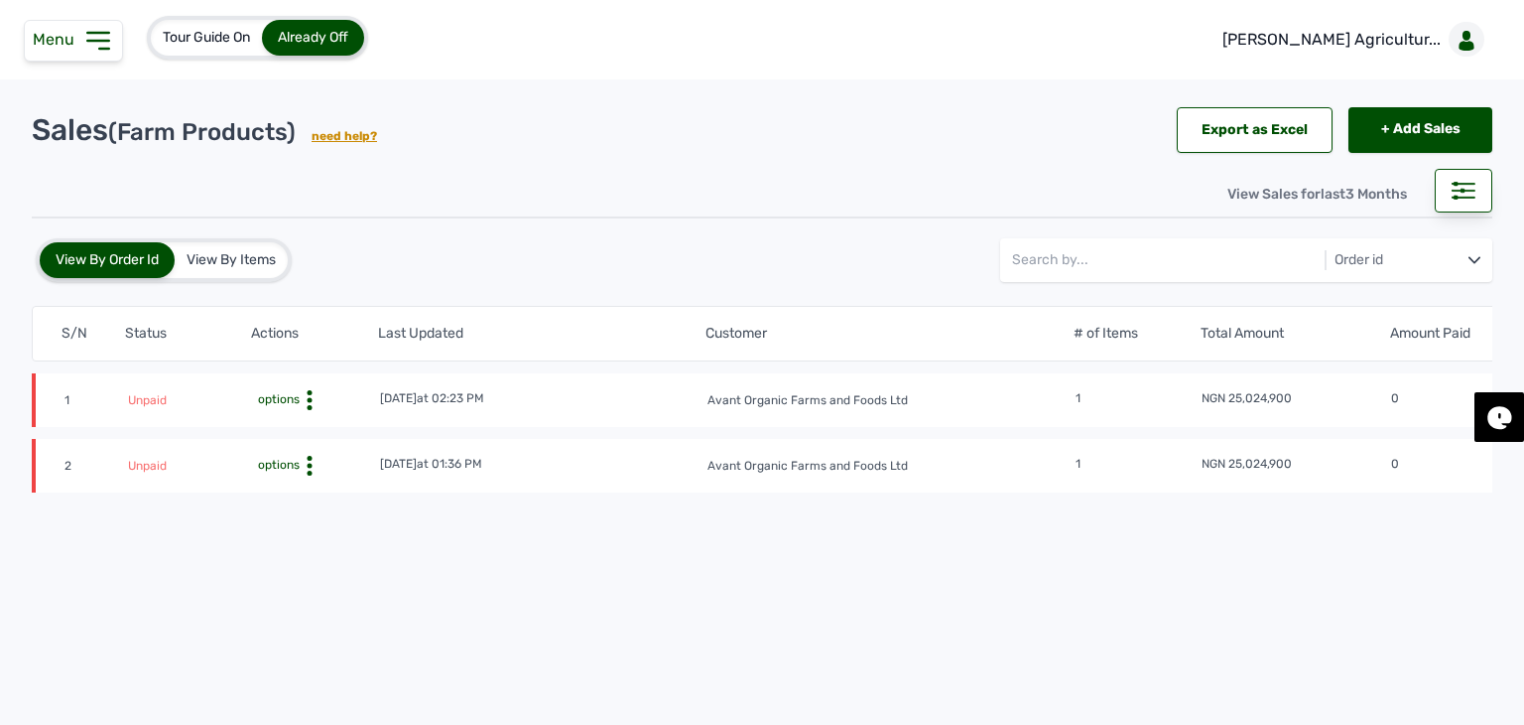
click at [286, 469] on span "options" at bounding box center [277, 465] width 46 height 14
click at [314, 512] on div "Invoice" at bounding box center [314, 520] width 125 height 24
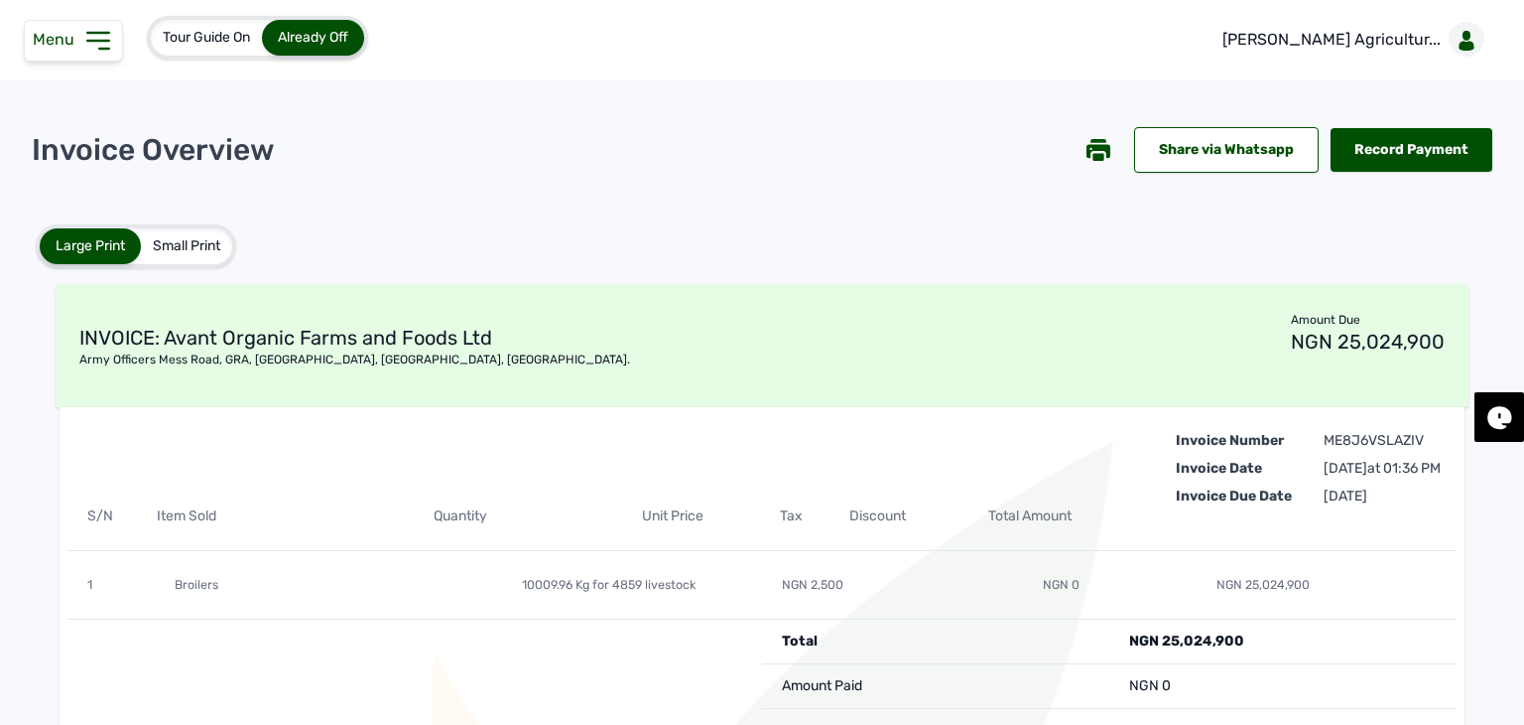
click at [1093, 156] on icon at bounding box center [1098, 157] width 11 height 8
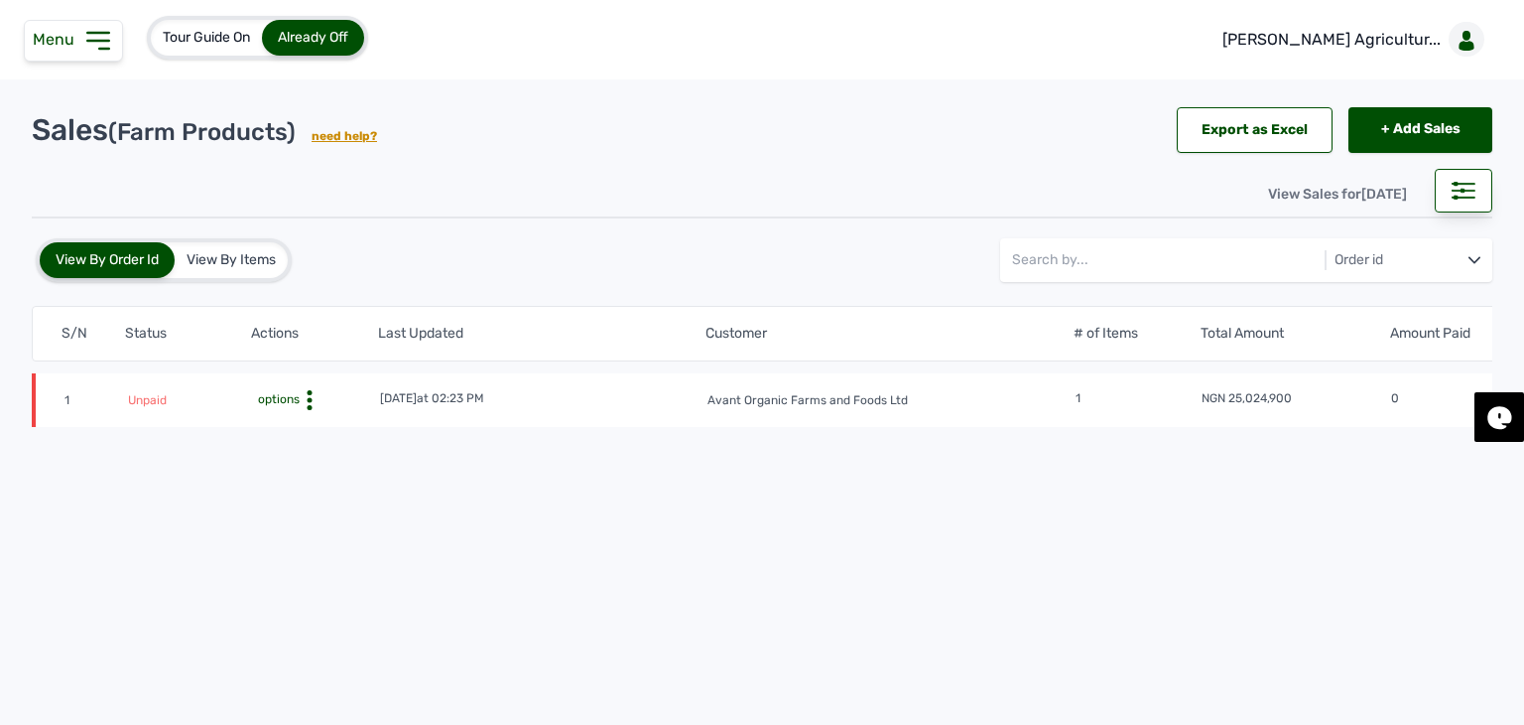
click at [294, 392] on span "options" at bounding box center [277, 399] width 46 height 14
click at [319, 505] on div "Delete" at bounding box center [314, 502] width 125 height 24
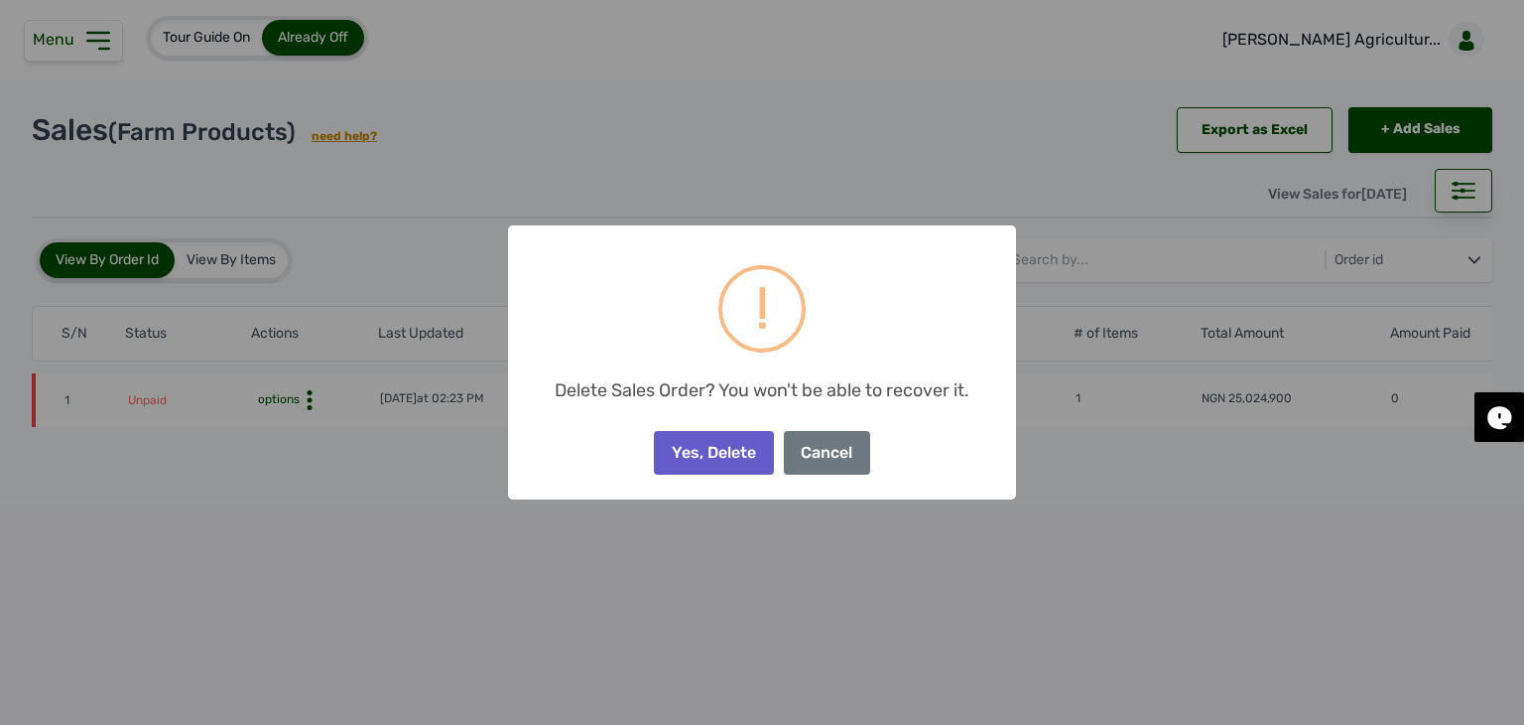
click at [723, 458] on button "Yes, Delete" at bounding box center [713, 453] width 119 height 44
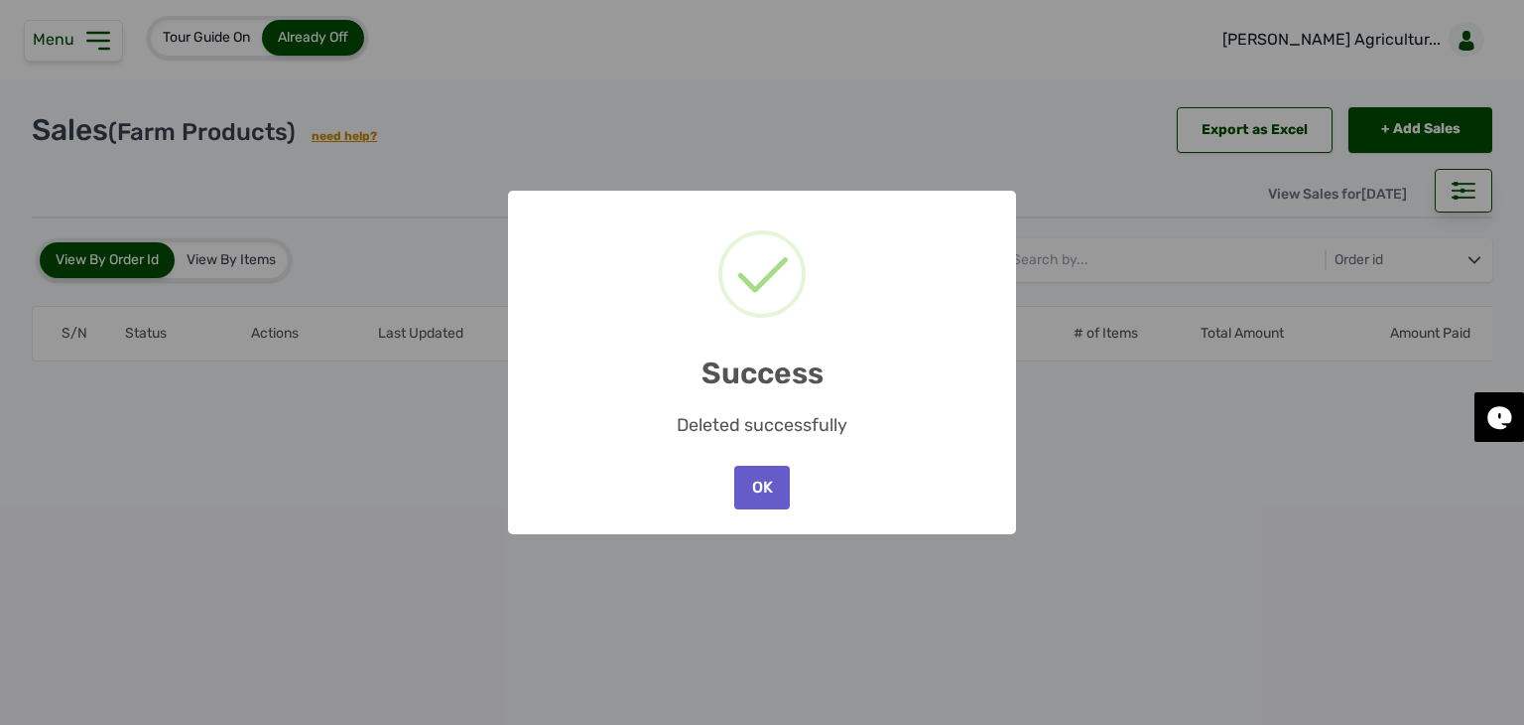
click at [762, 478] on button "OK" at bounding box center [762, 487] width 56 height 44
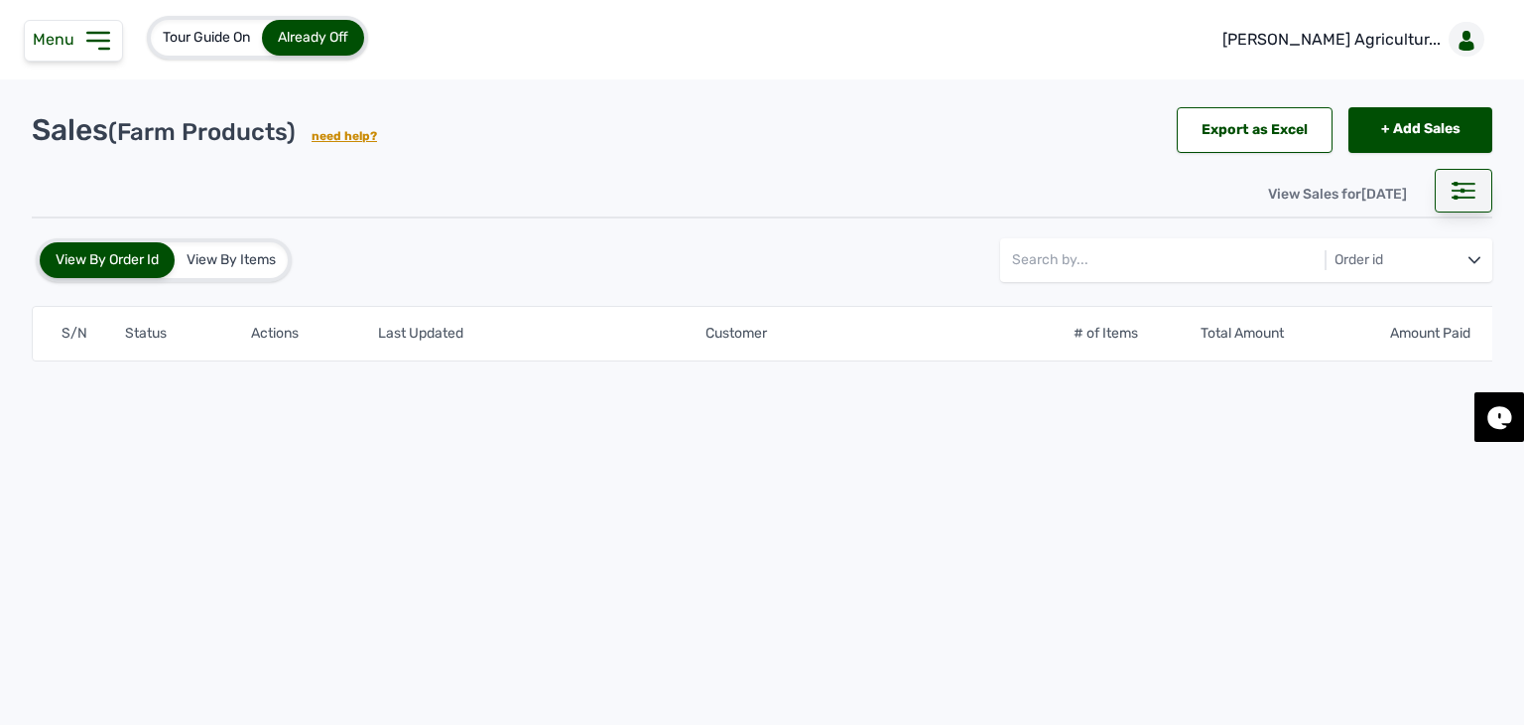
click at [1459, 180] on div at bounding box center [1464, 191] width 58 height 44
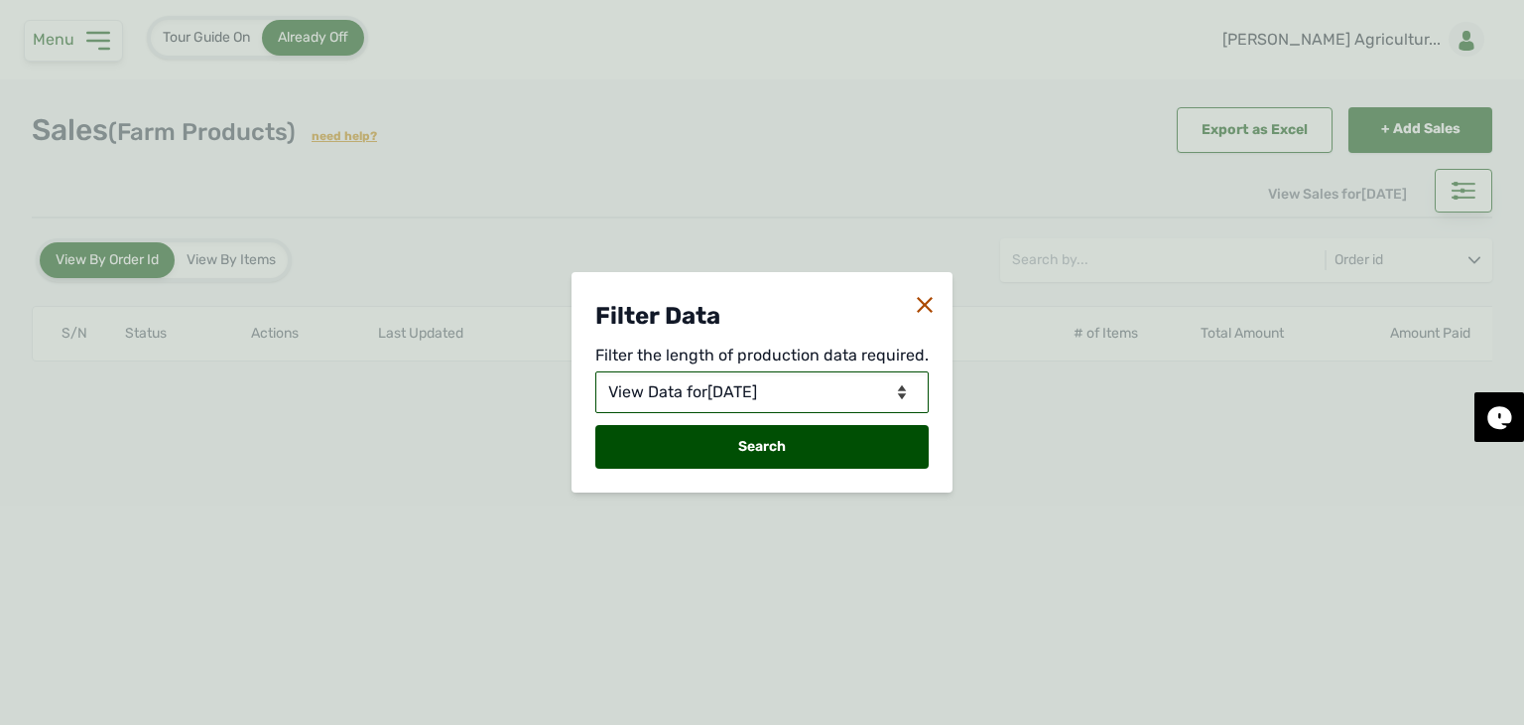
click at [839, 386] on select "View Data for Today View Data in Days View Data in Months View Data in Between …" at bounding box center [761, 392] width 333 height 42
select select "Days"
click at [597, 371] on select "View Data for Today View Data in Days View Data in Months View Data in Between …" at bounding box center [761, 392] width 333 height 42
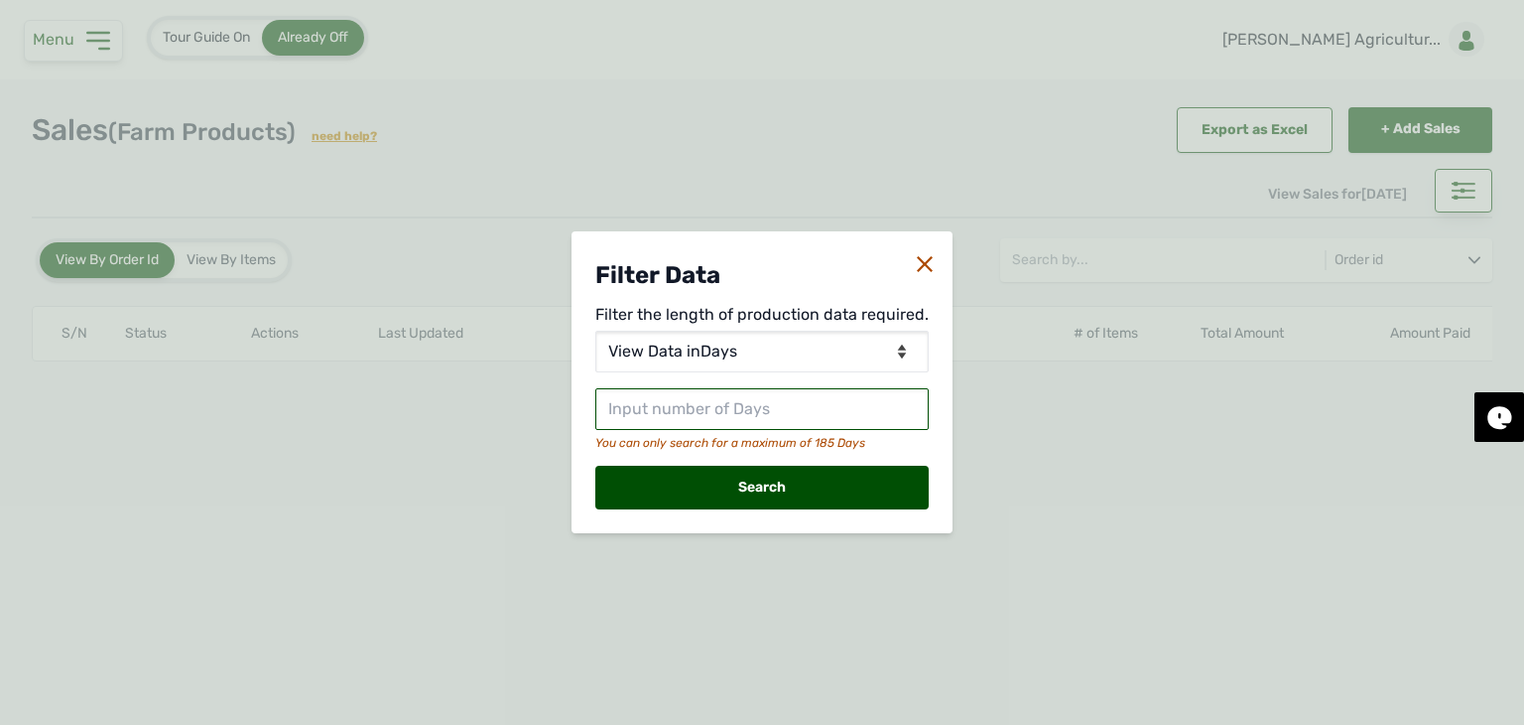
click at [802, 414] on input "text" at bounding box center [761, 409] width 333 height 42
type input "30"
click at [762, 482] on div "Search" at bounding box center [761, 487] width 333 height 44
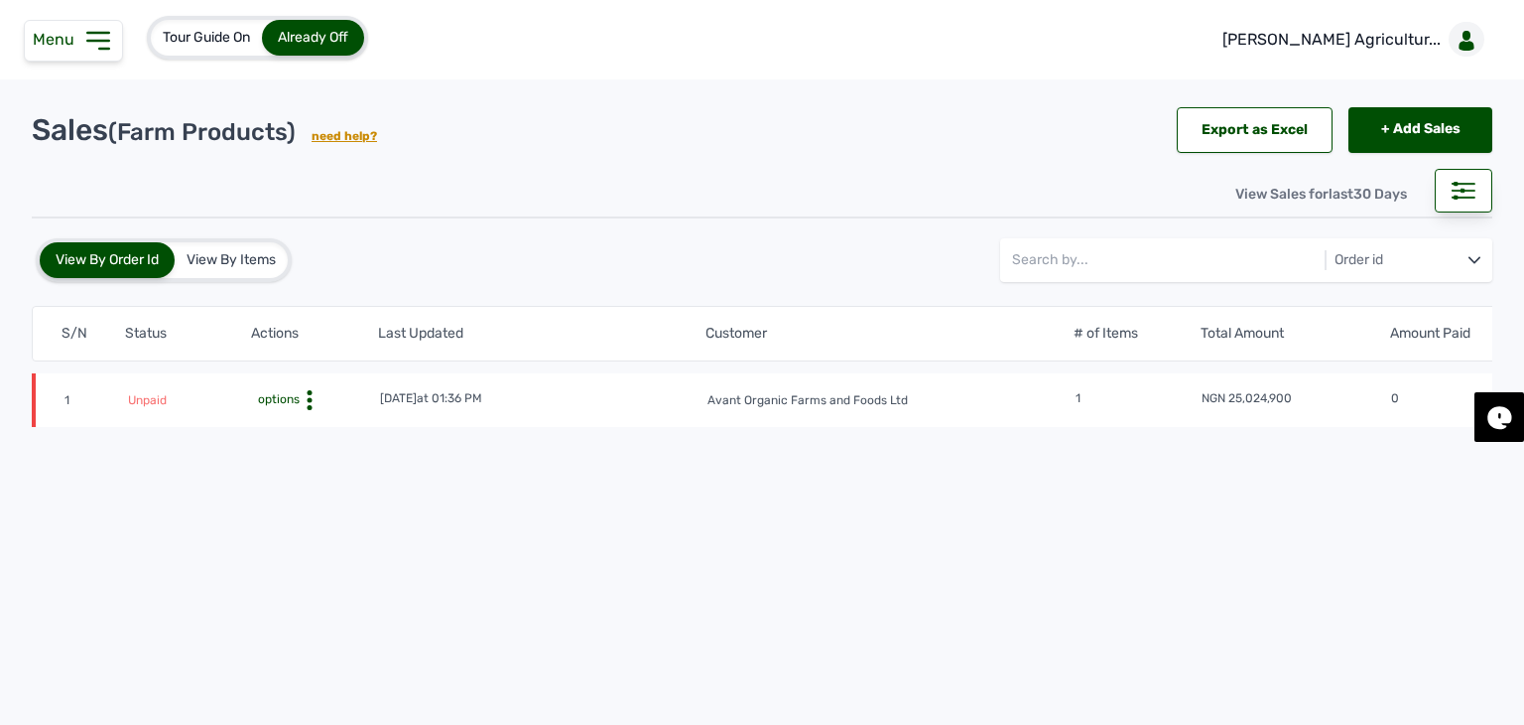
click at [290, 398] on span "options" at bounding box center [277, 399] width 46 height 14
click at [293, 454] on div "Invoice" at bounding box center [314, 455] width 125 height 24
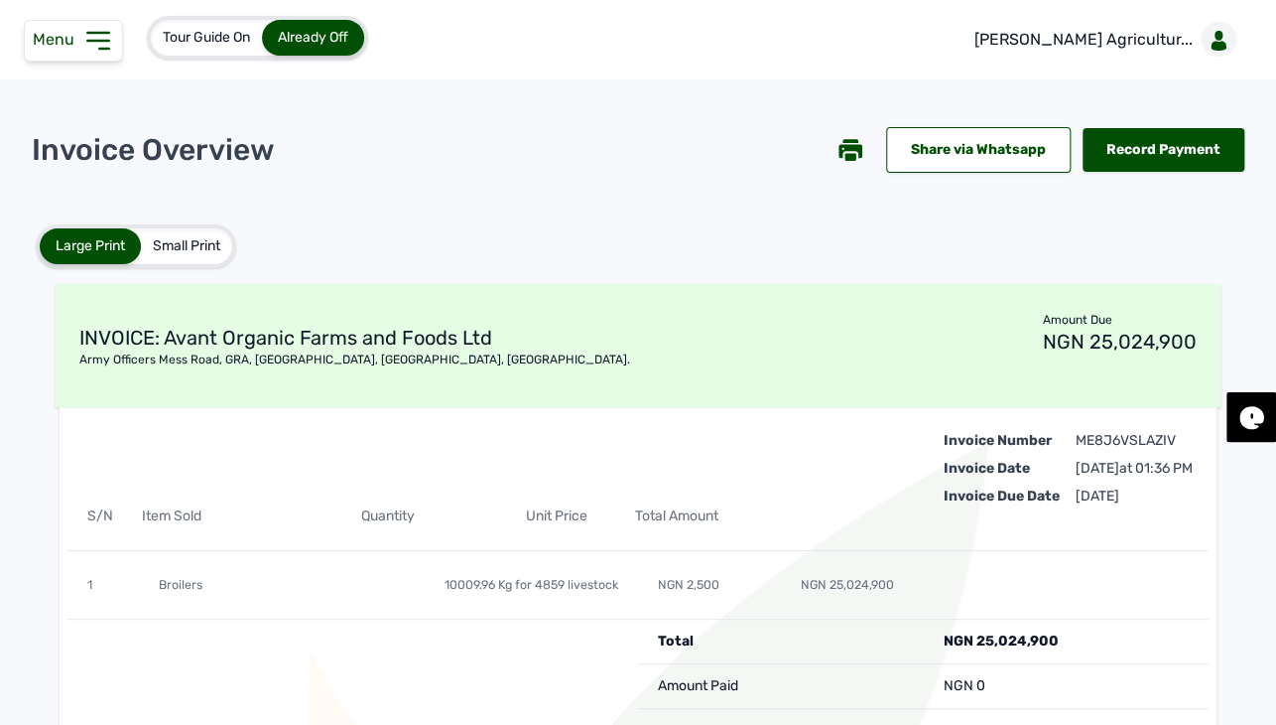
click at [806, 272] on div "Large Print Small Print" at bounding box center [638, 254] width 1205 height 60
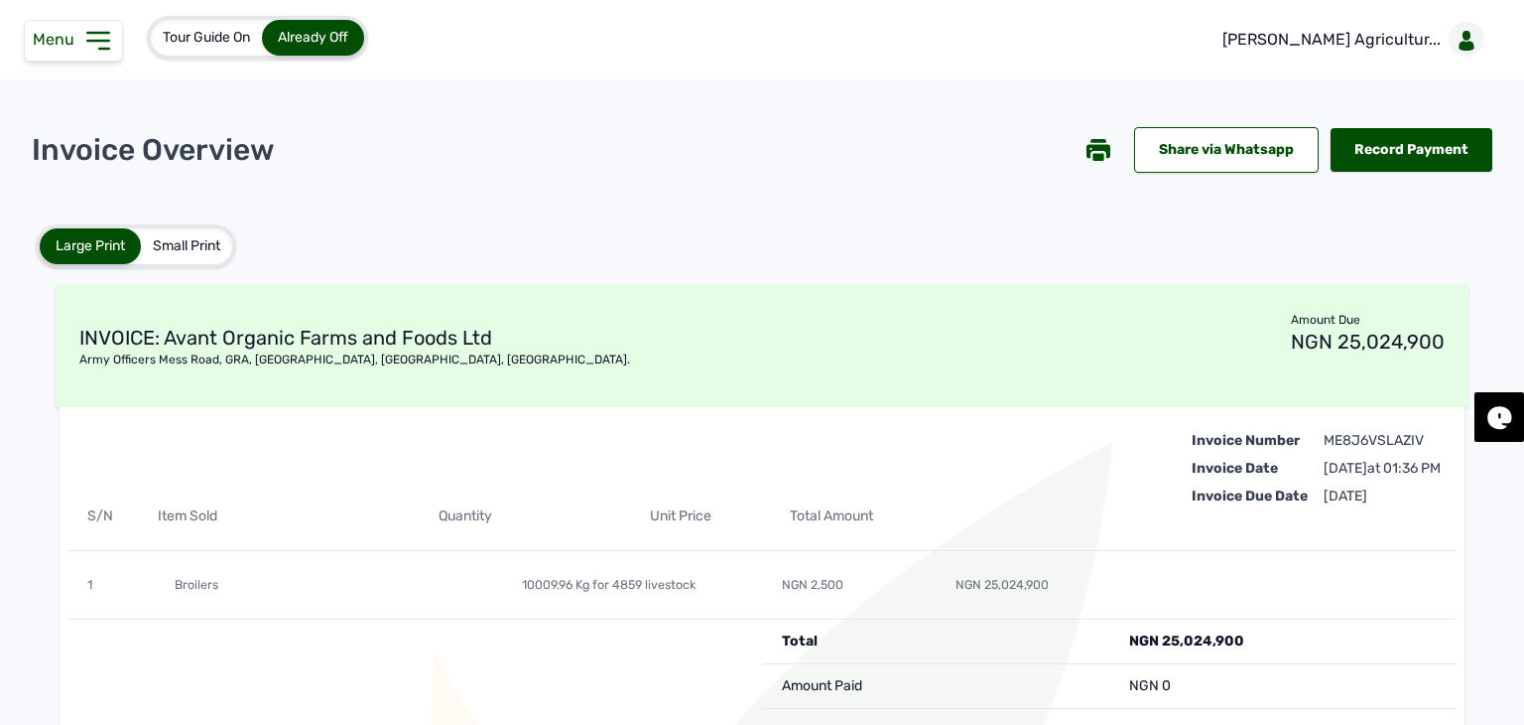
click at [868, 443] on div "Invoice Number Invoice Date Invoice Due Date ME8J6VSLAZIV 8th Aug 2025 at 01:36…" at bounding box center [761, 463] width 1389 height 64
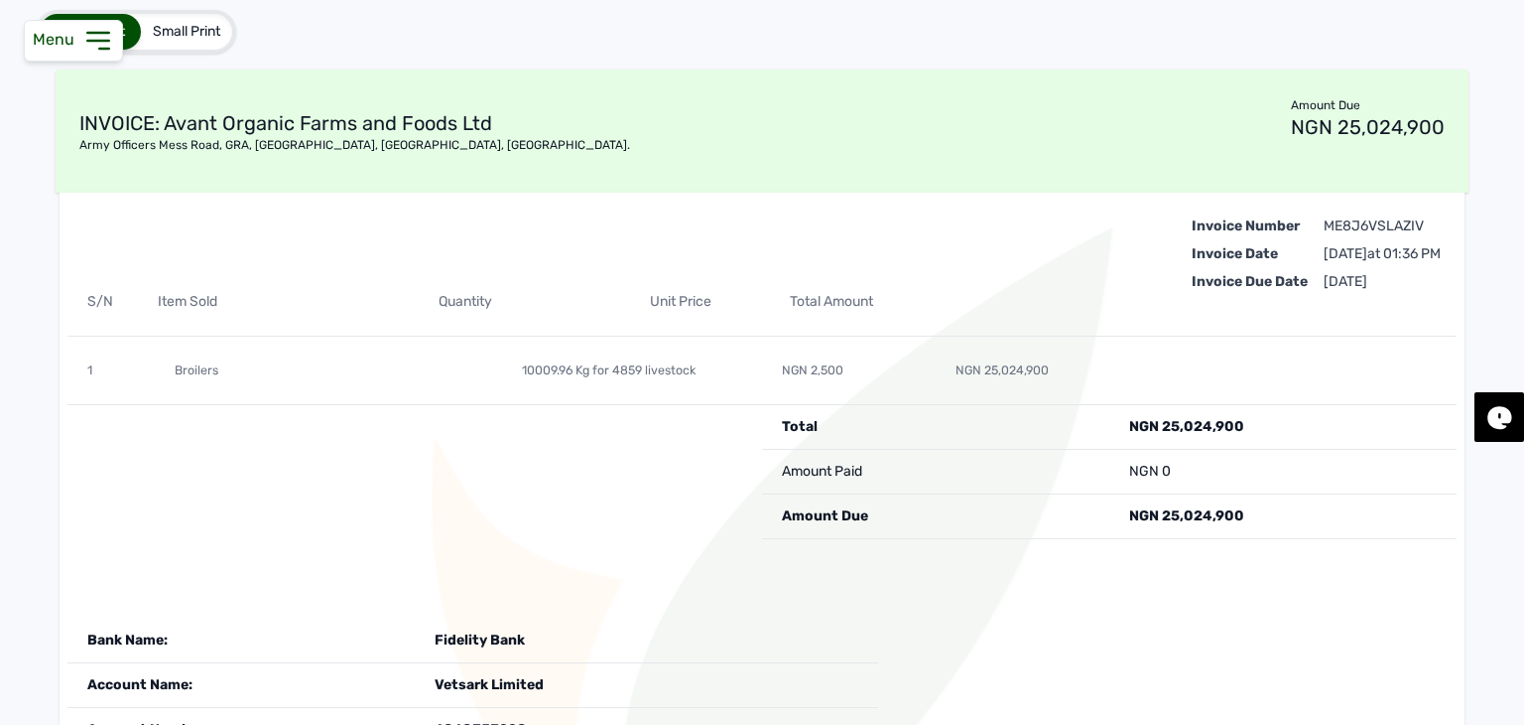
scroll to position [214, 0]
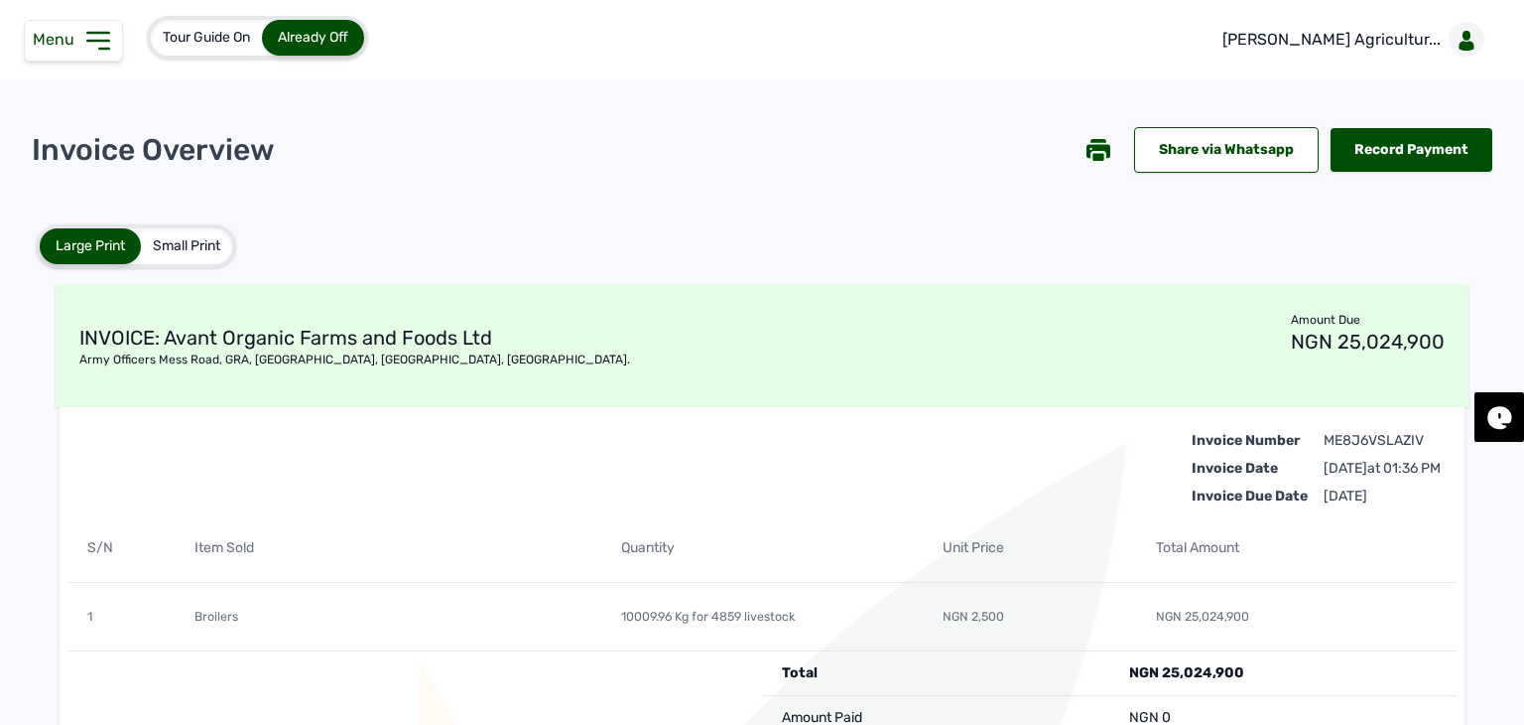
click at [1088, 148] on icon at bounding box center [1099, 151] width 24 height 14
